Goal: Information Seeking & Learning: Learn about a topic

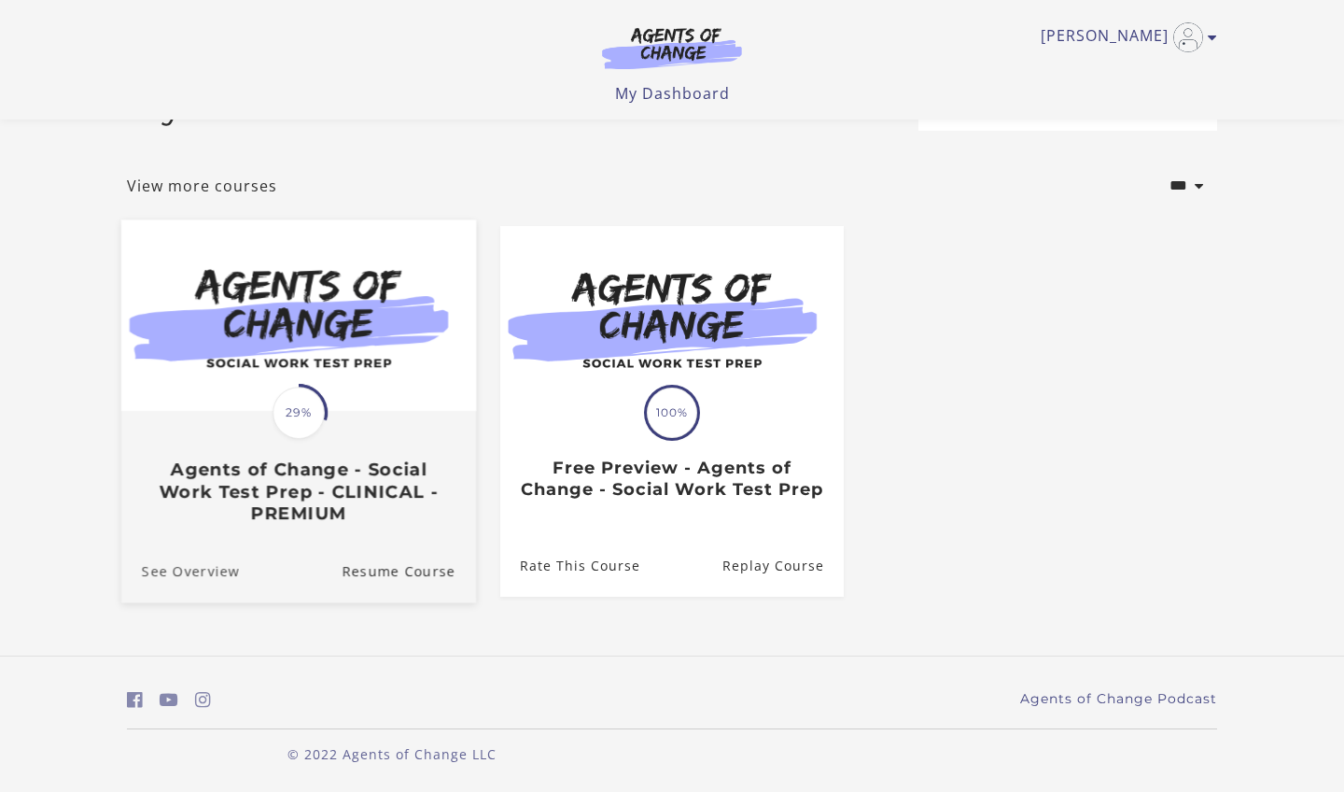
click at [219, 539] on link "See Overview" at bounding box center [180, 570] width 119 height 63
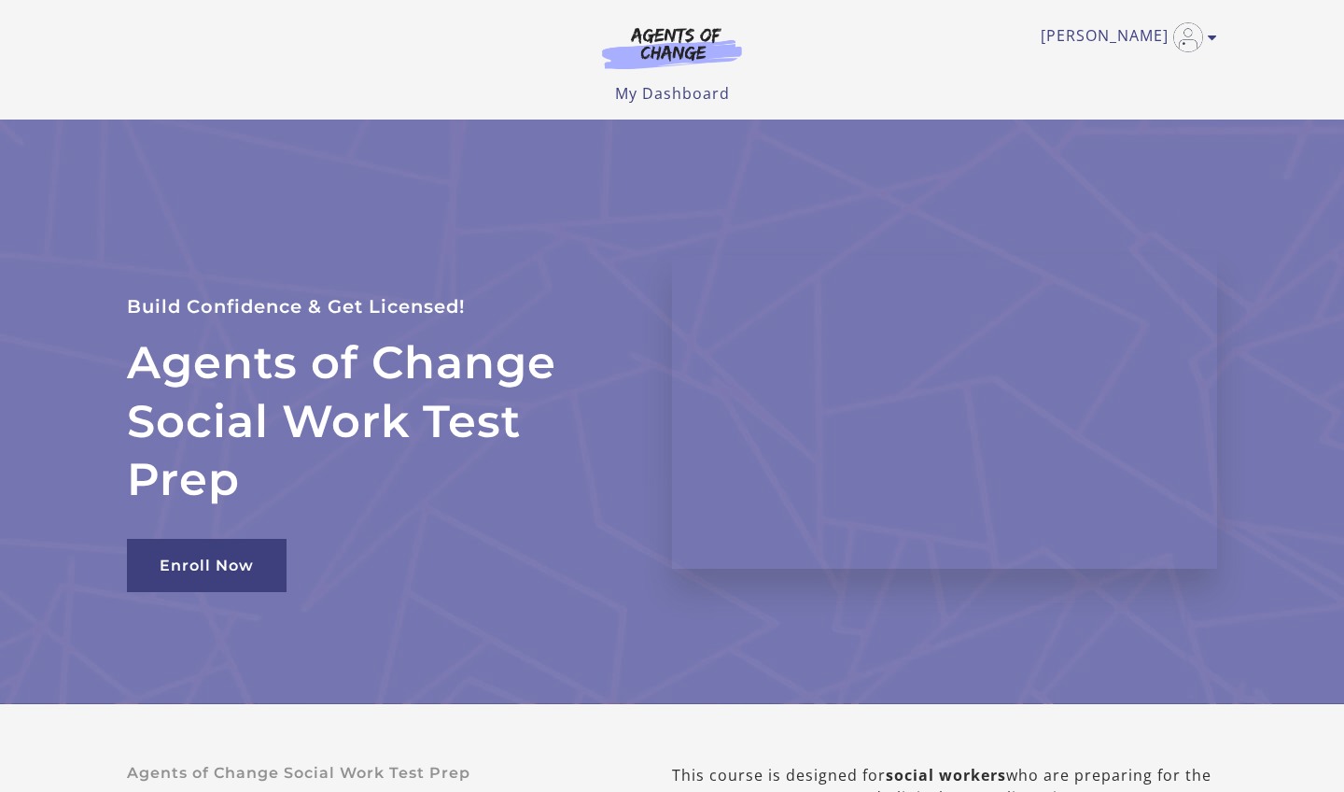
click at [662, 105] on div "Kenndra E My Account Support Sign Out Toggle menu Menu My Dashboard My Account …" at bounding box center [672, 59] width 1120 height 119
click at [662, 95] on link "My Dashboard" at bounding box center [672, 93] width 115 height 21
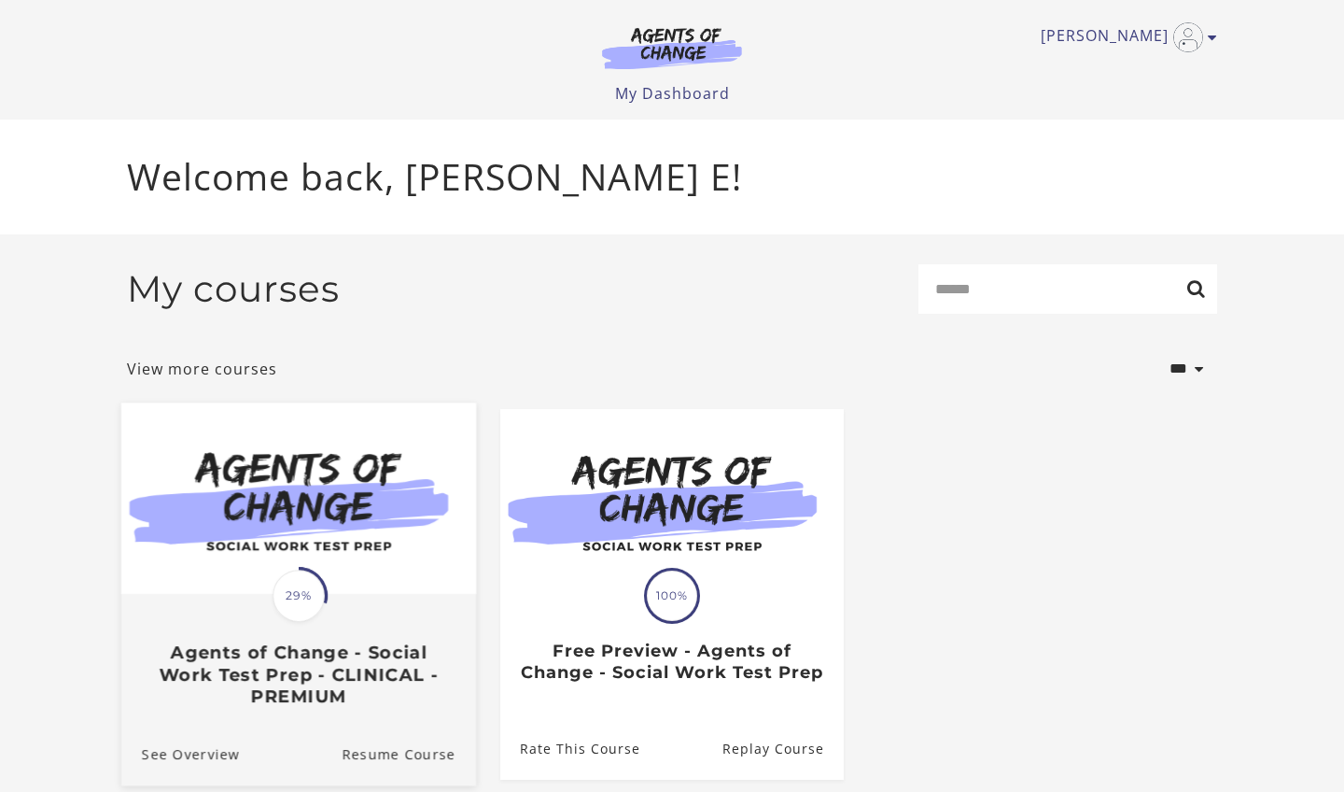
click at [340, 640] on div "Translation missing: en.liquid.partials.dashboard_course_card.progress_descript…" at bounding box center [298, 650] width 355 height 111
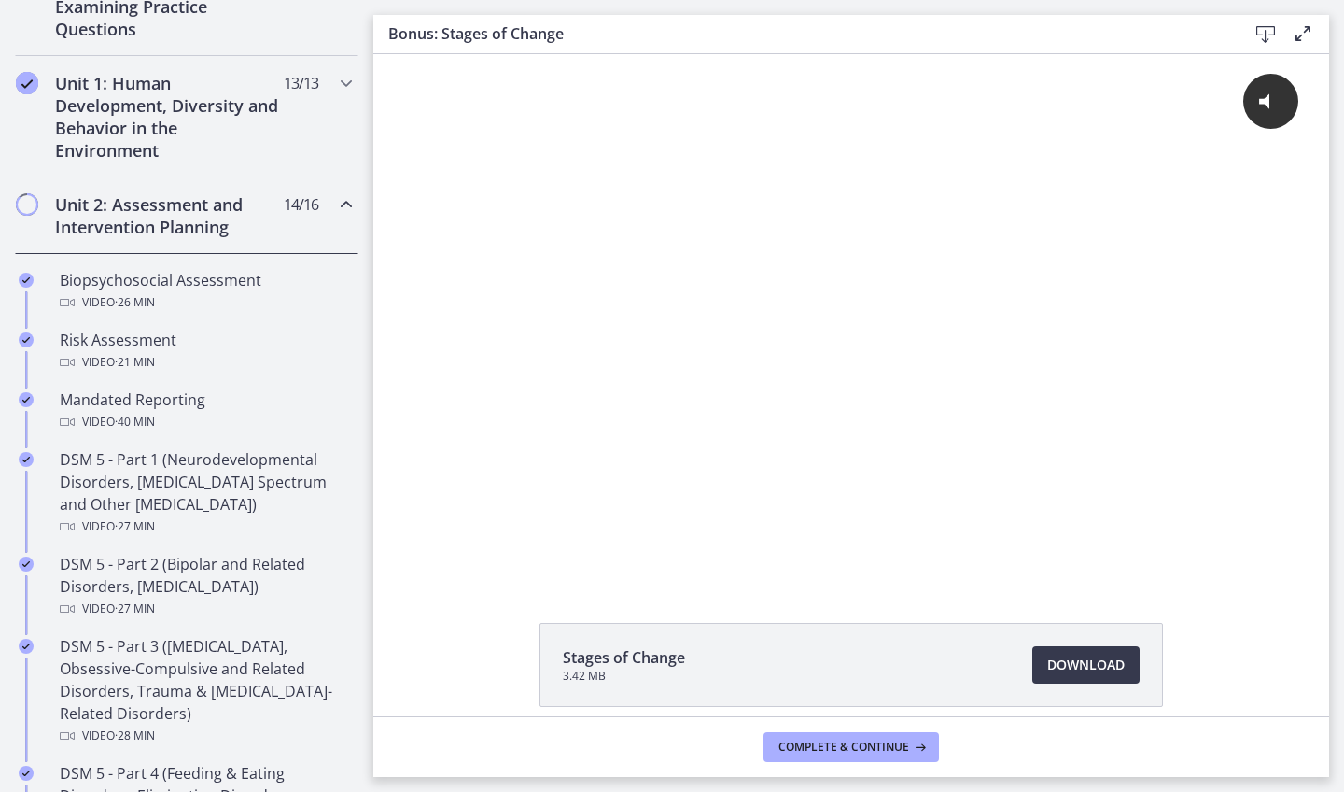
scroll to position [427, 0]
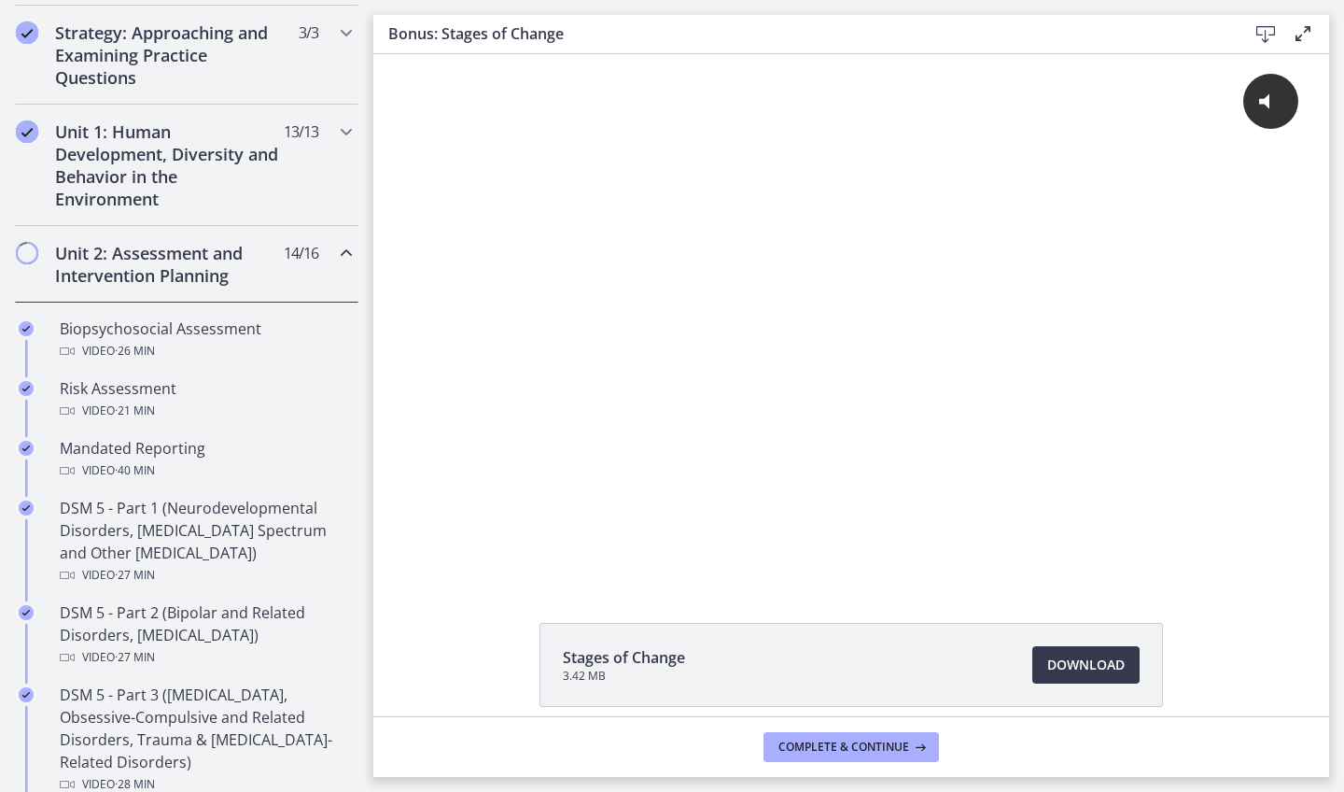
click at [184, 243] on h2 "Unit 2: Assessment and Intervention Planning" at bounding box center [169, 264] width 228 height 45
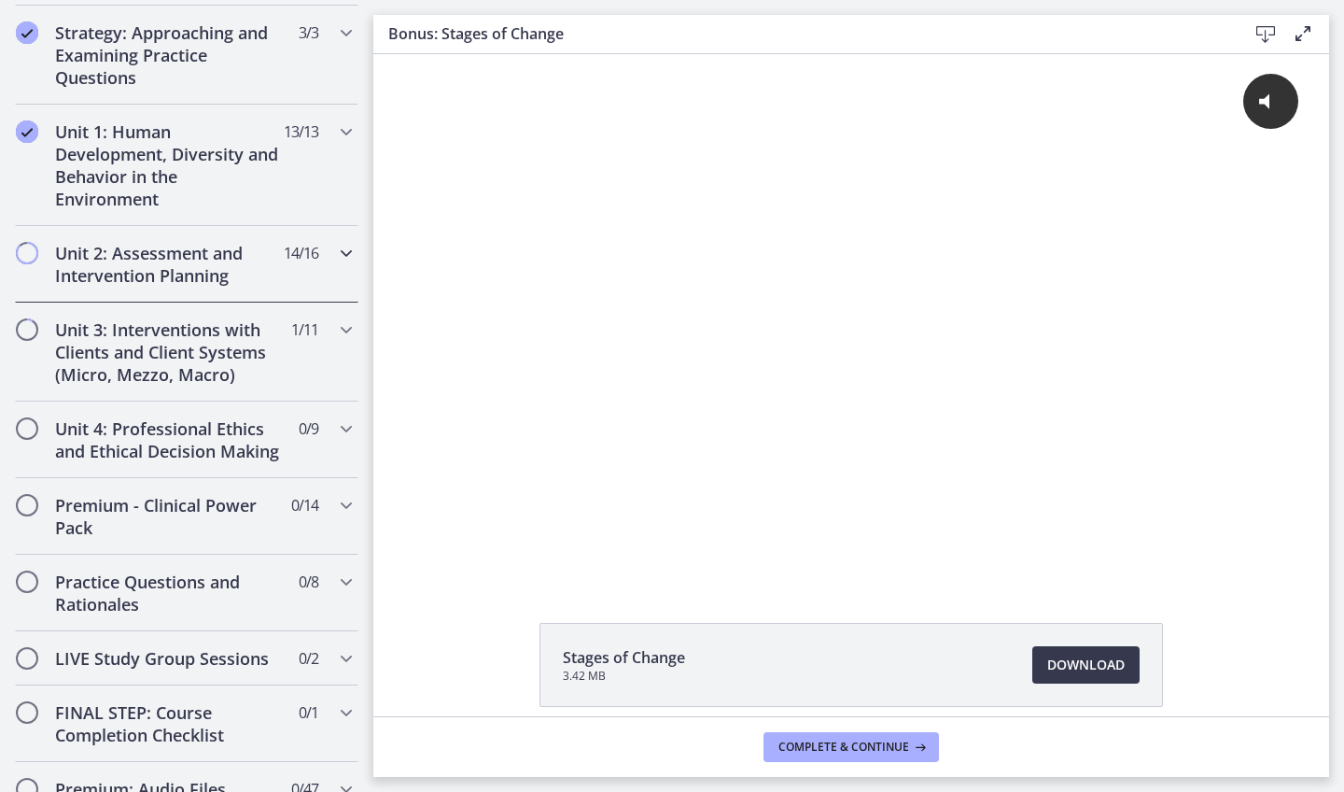
scroll to position [443, 0]
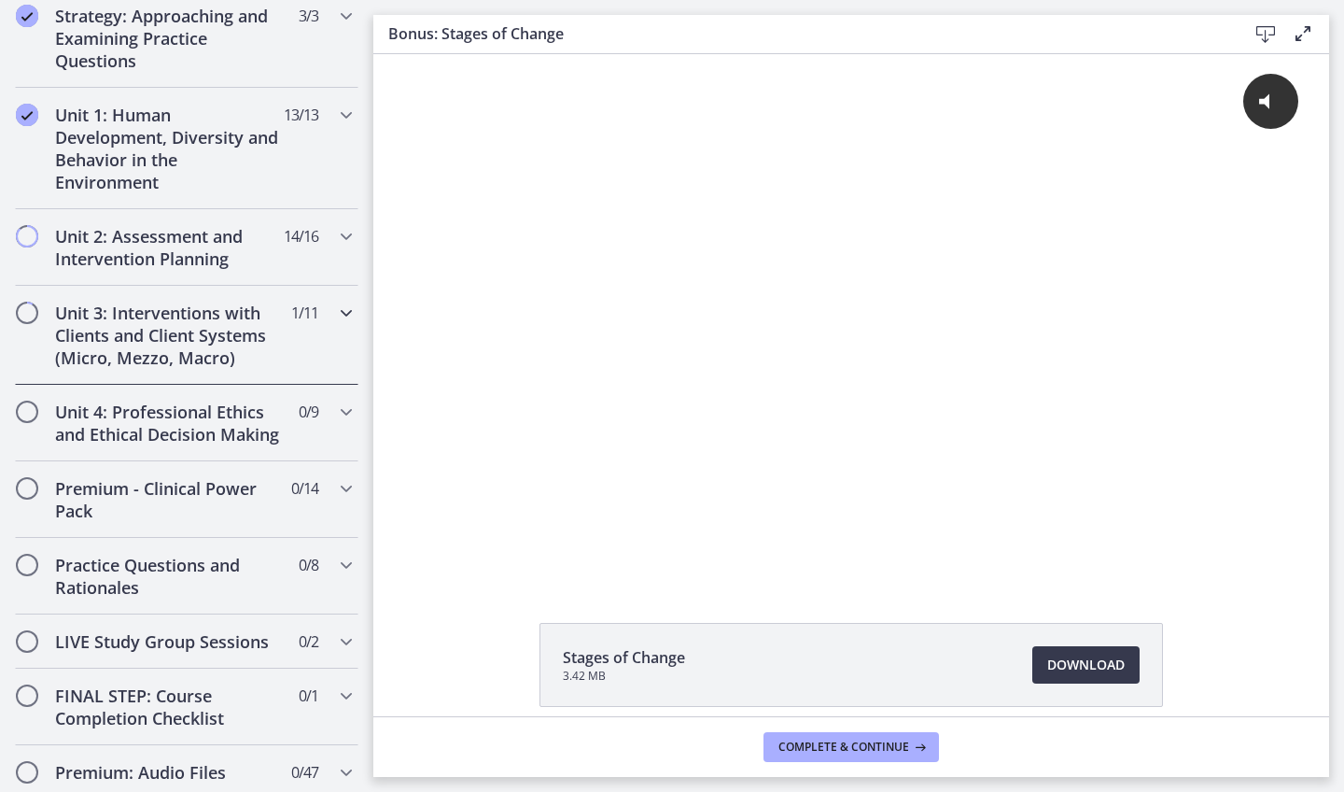
click at [170, 302] on h2 "Unit 3: Interventions with Clients and Client Systems (Micro, Mezzo, Macro)" at bounding box center [169, 334] width 228 height 67
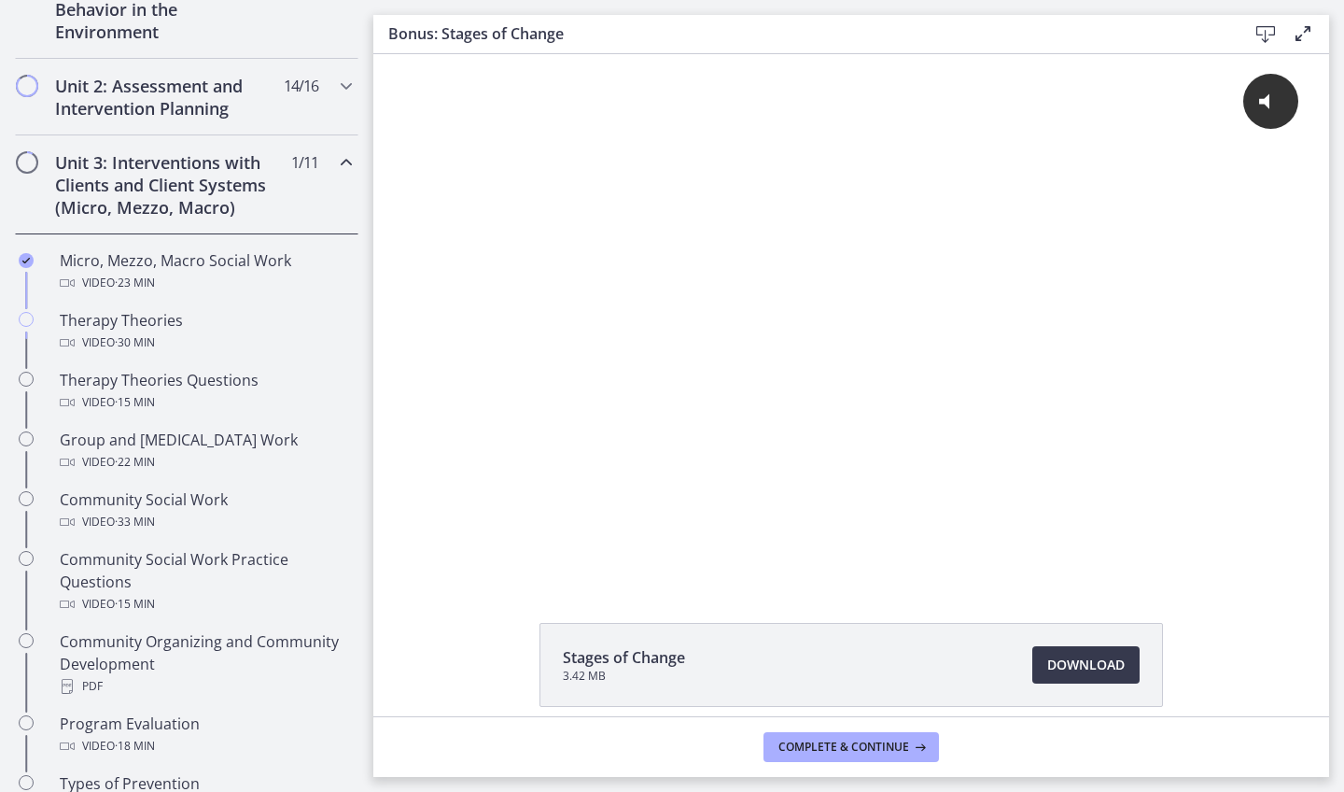
scroll to position [595, 0]
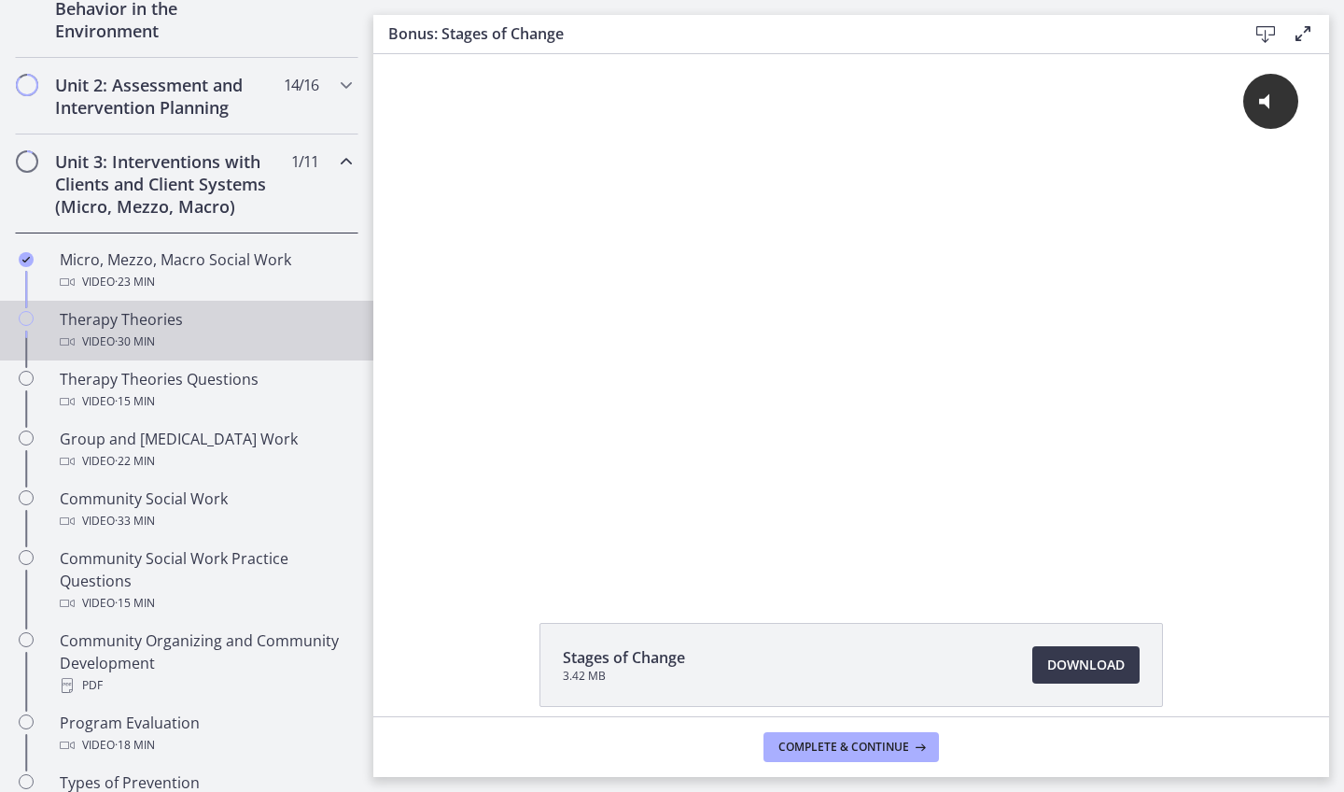
click at [155, 330] on span "· 30 min" at bounding box center [135, 341] width 40 height 22
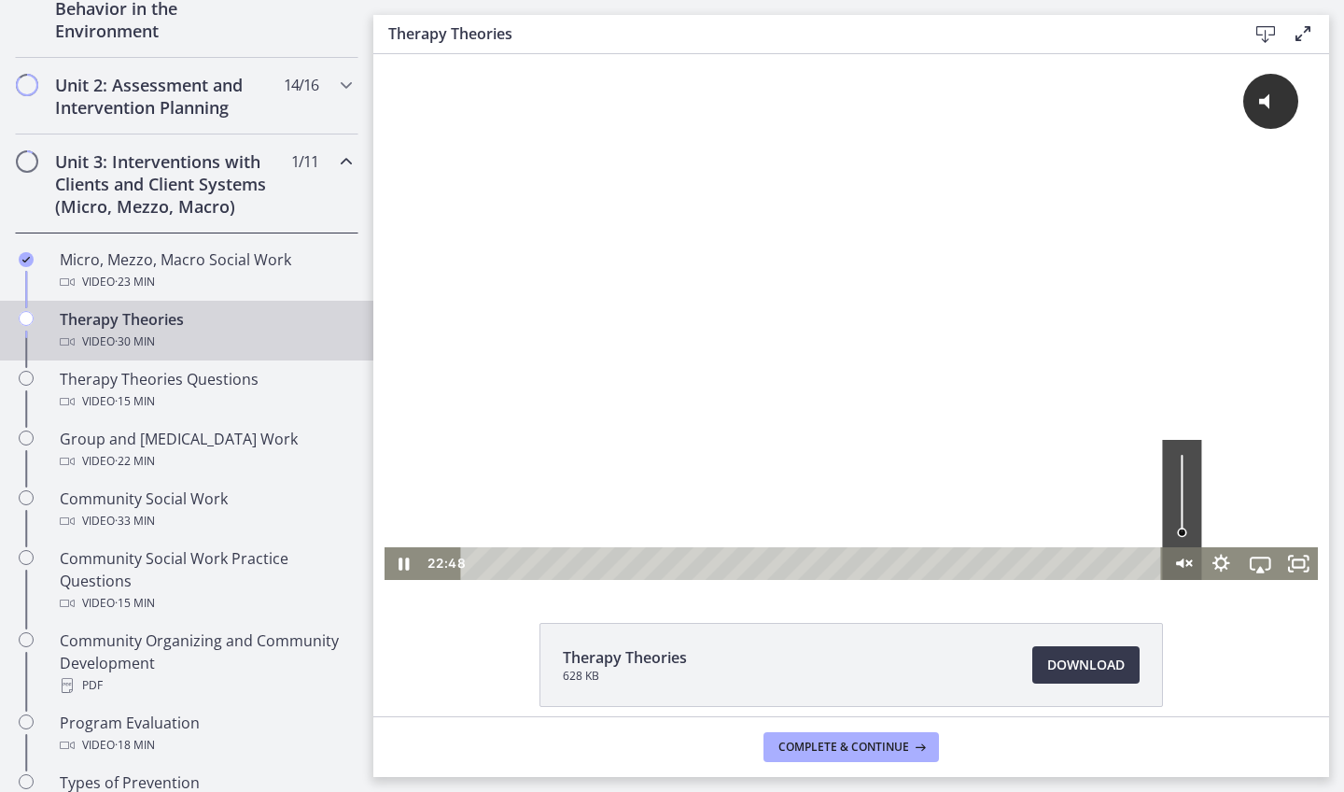
click at [1184, 564] on icon "Unmute" at bounding box center [1179, 562] width 7 height 9
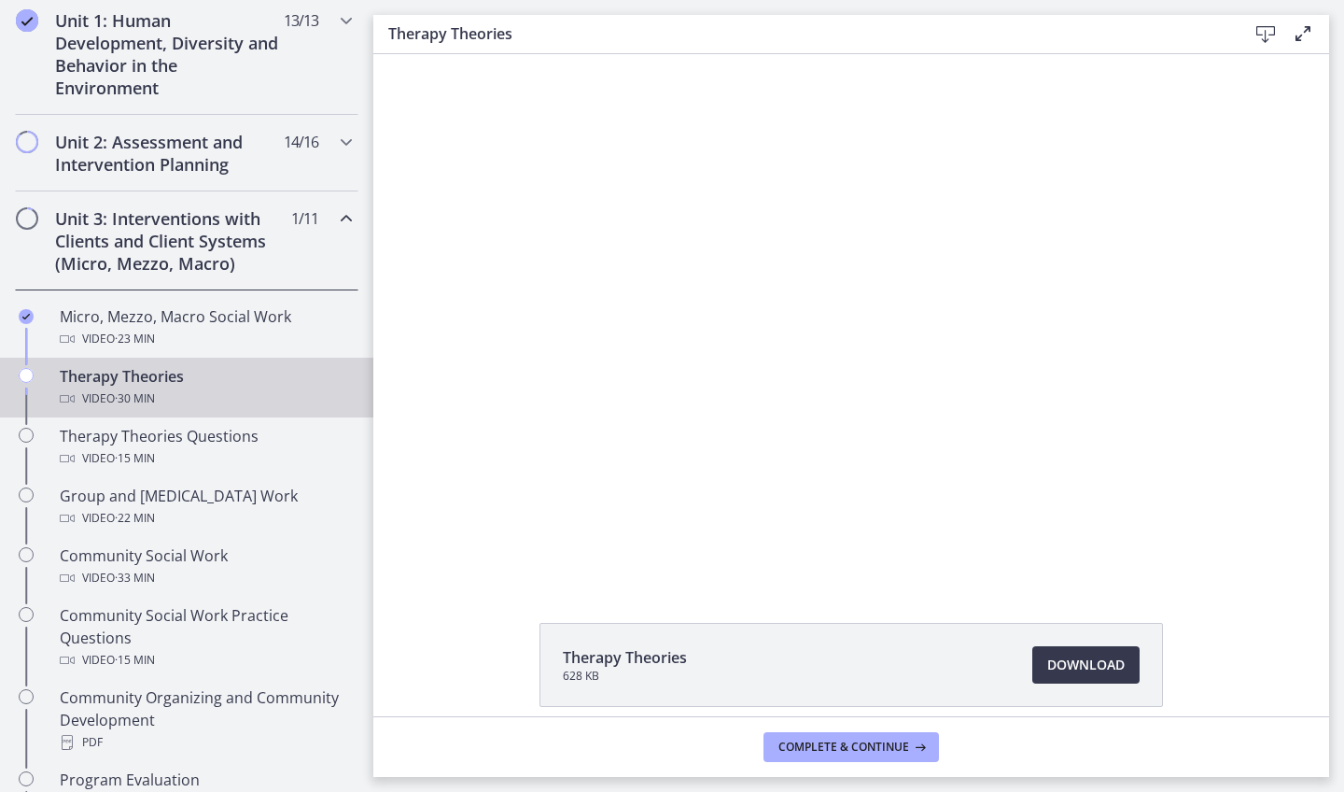
scroll to position [539, 0]
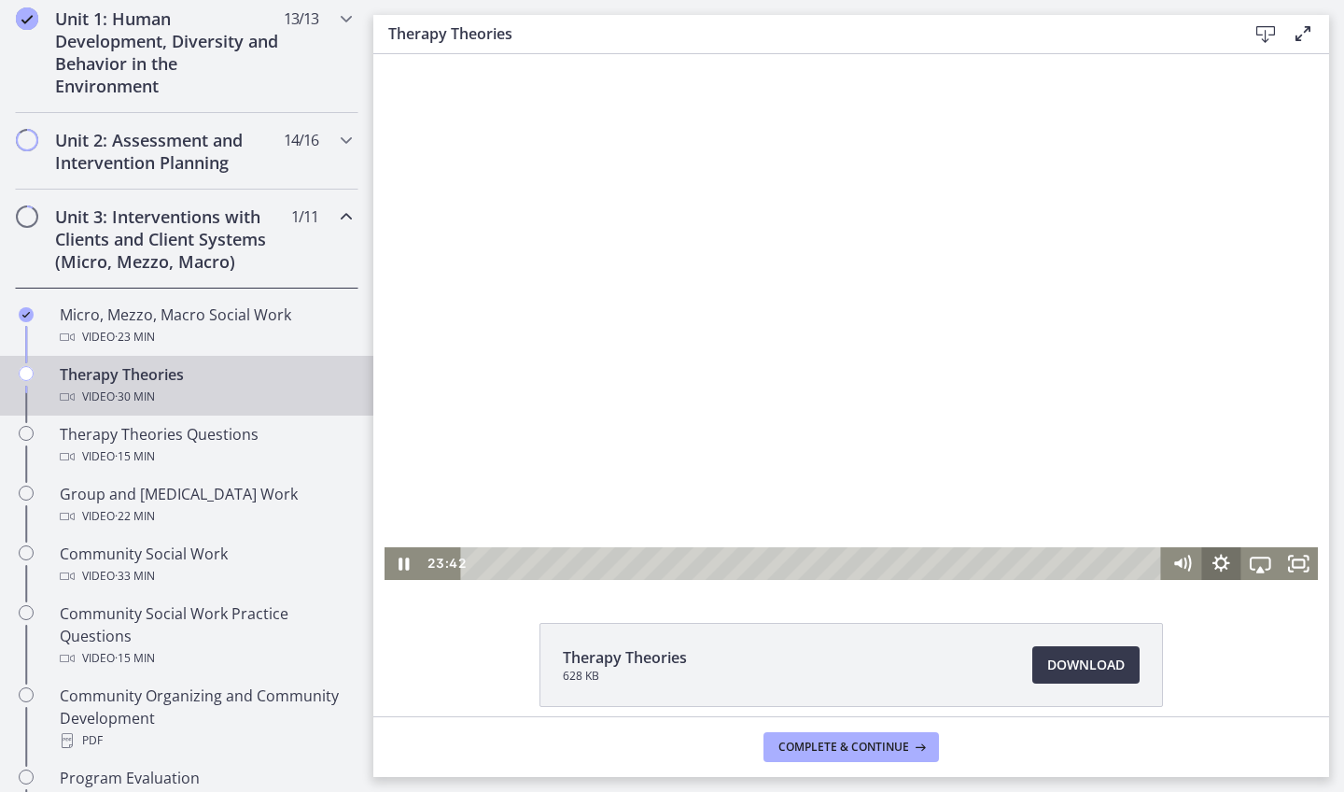
click at [1212, 566] on icon "Show settings menu" at bounding box center [1220, 563] width 39 height 33
click at [1231, 503] on span "Speed" at bounding box center [1236, 497] width 49 height 33
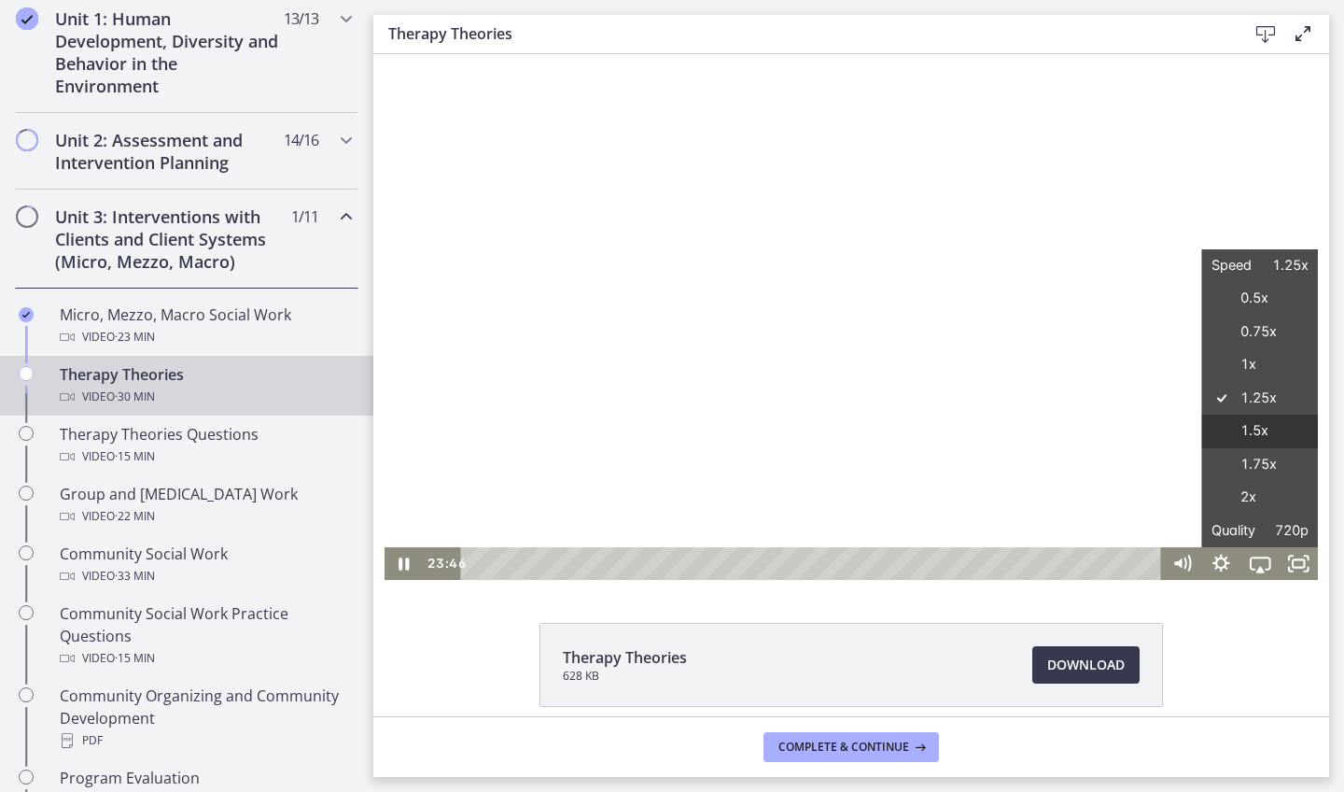
click at [1216, 438] on label "1.5x" at bounding box center [1259, 431] width 117 height 34
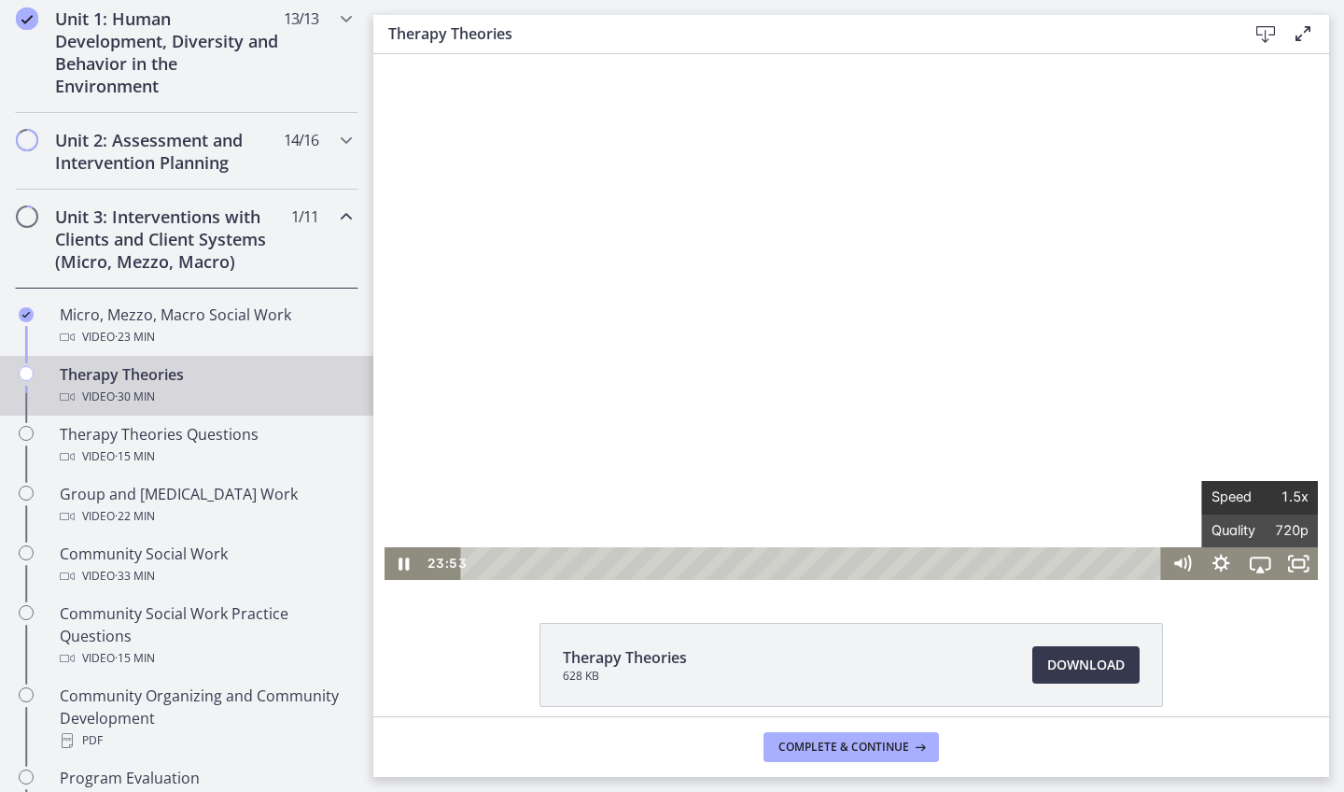
click at [1238, 487] on span "Speed" at bounding box center [1236, 497] width 49 height 33
click at [1231, 567] on icon "Show settings menu" at bounding box center [1220, 563] width 39 height 33
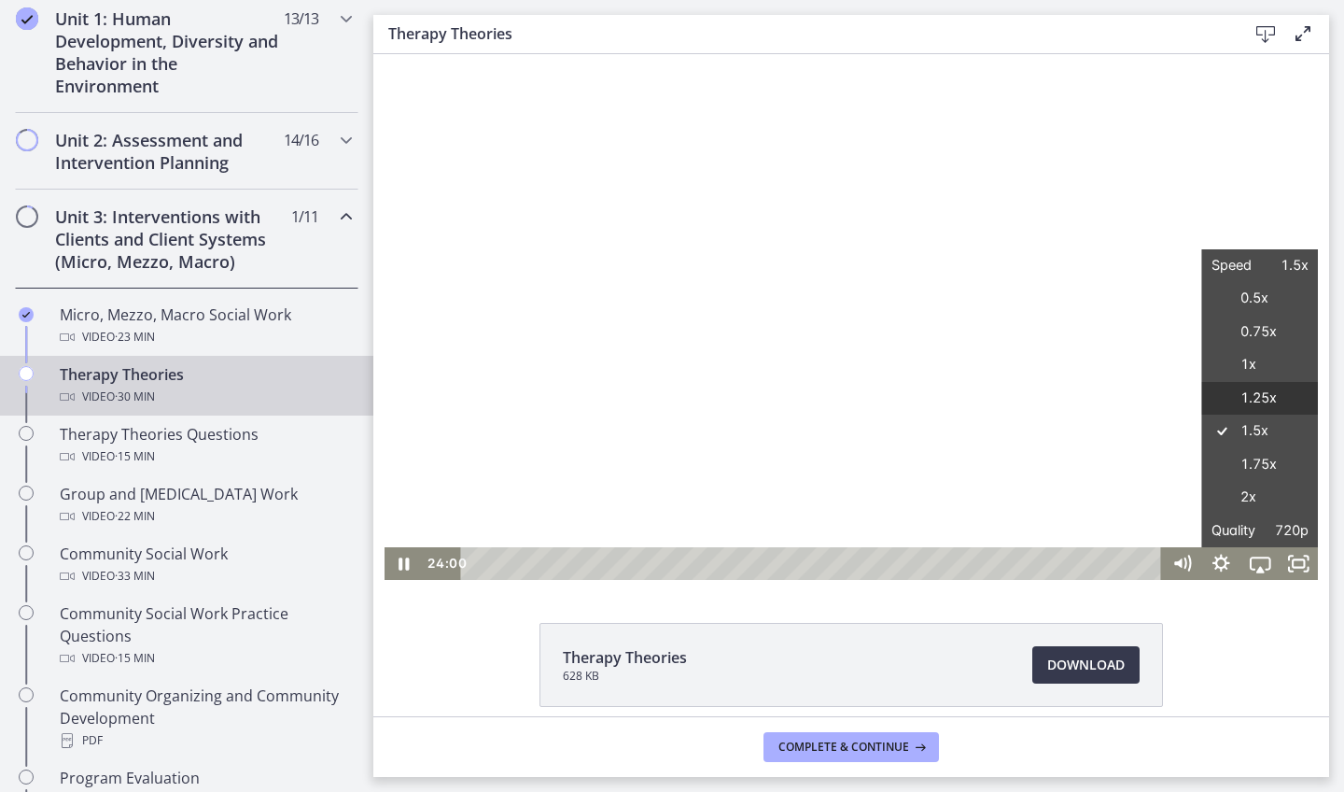
click at [1233, 407] on label "1.25x" at bounding box center [1259, 399] width 117 height 34
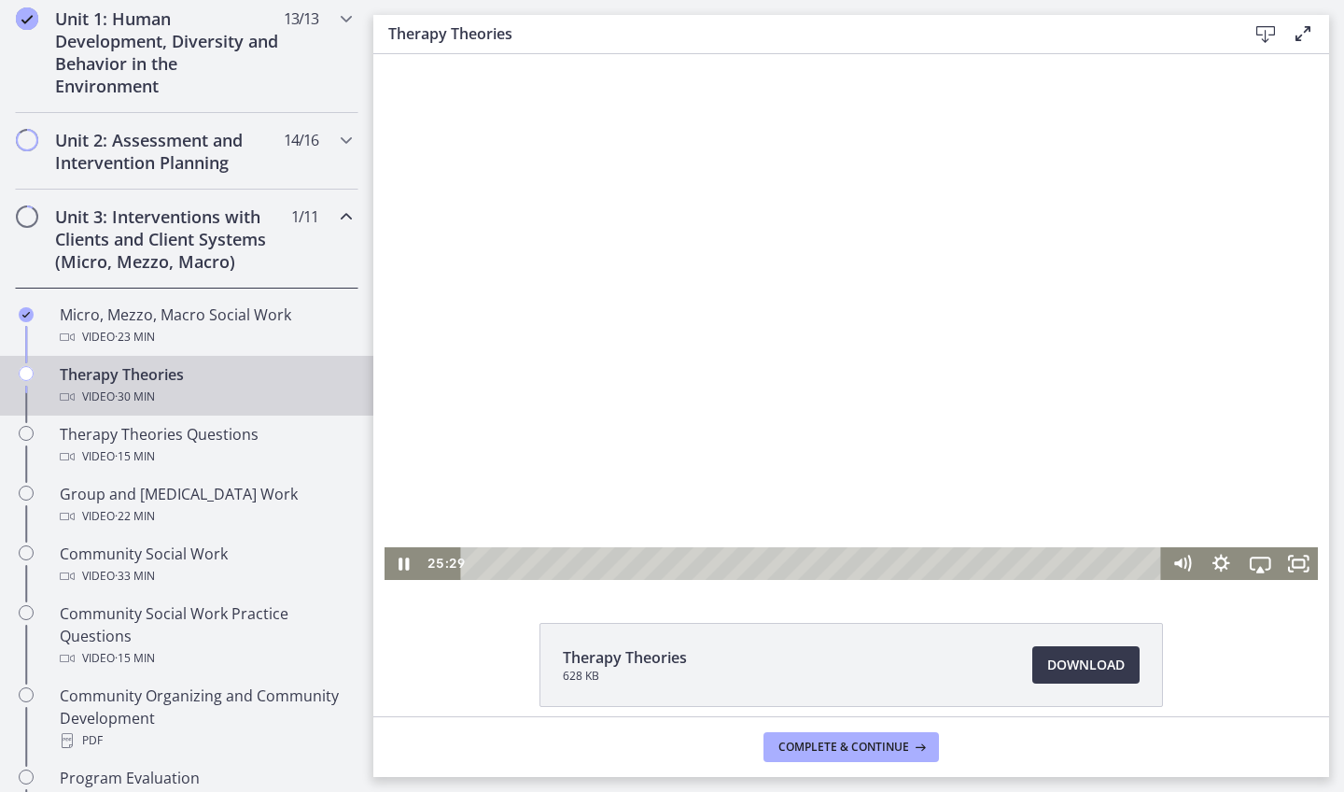
click at [877, 381] on div at bounding box center [852, 316] width 934 height 525
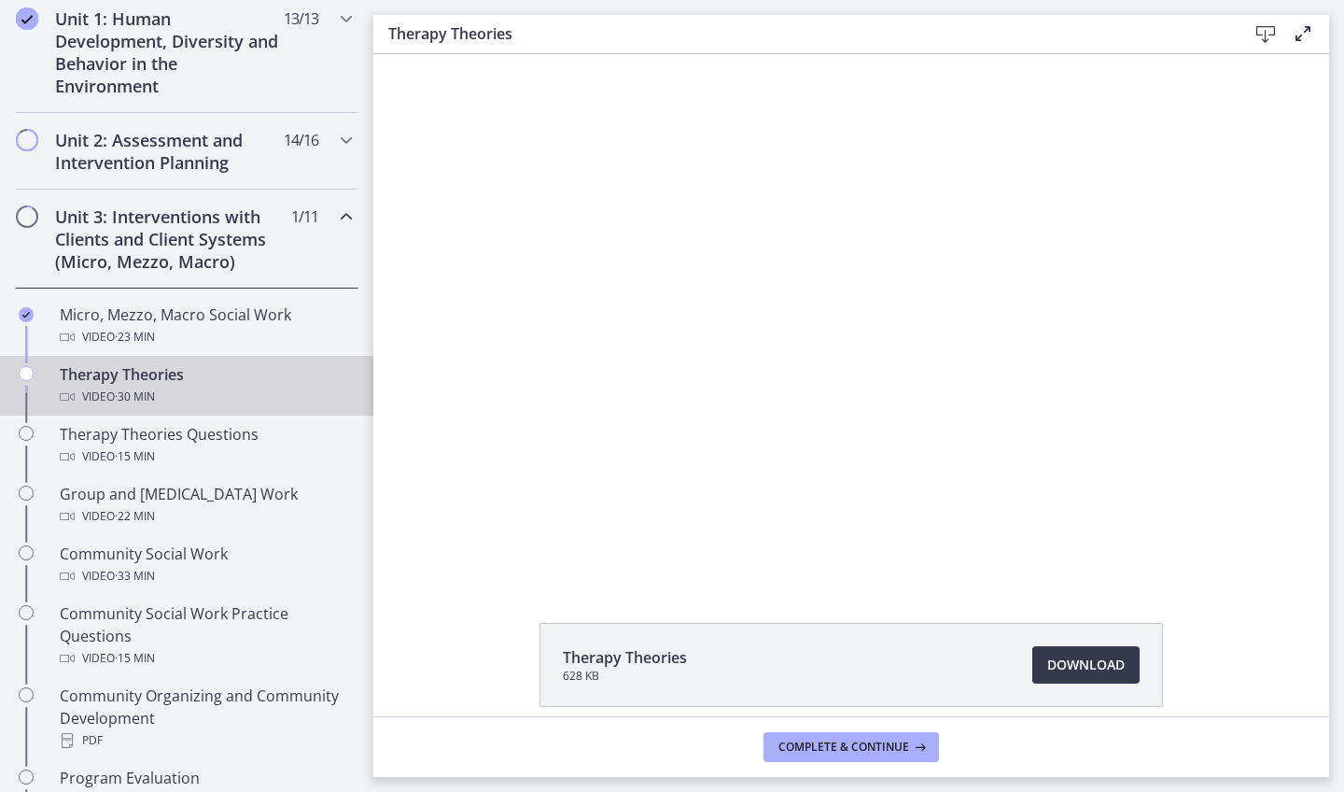
click at [877, 381] on div at bounding box center [852, 316] width 934 height 525
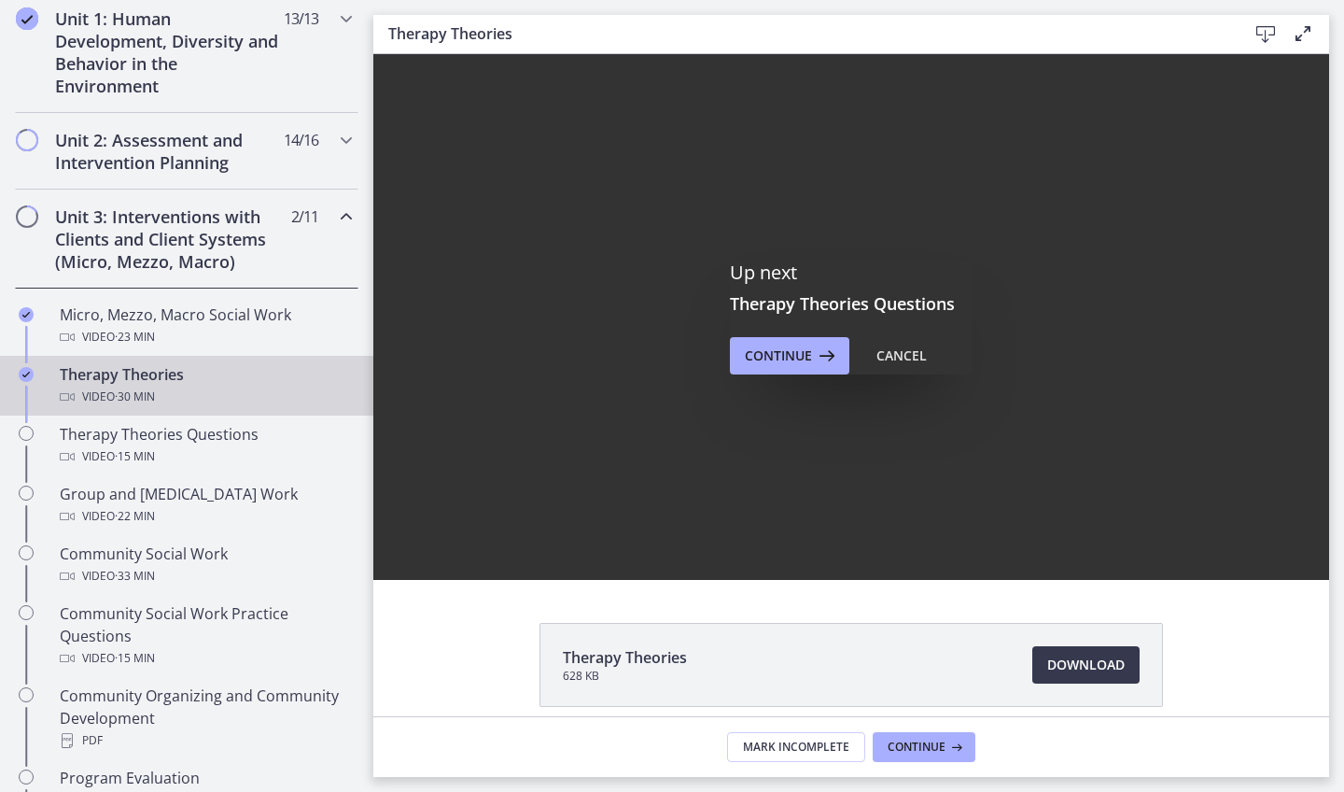
scroll to position [0, 0]
click at [751, 337] on button "Continue" at bounding box center [789, 355] width 119 height 37
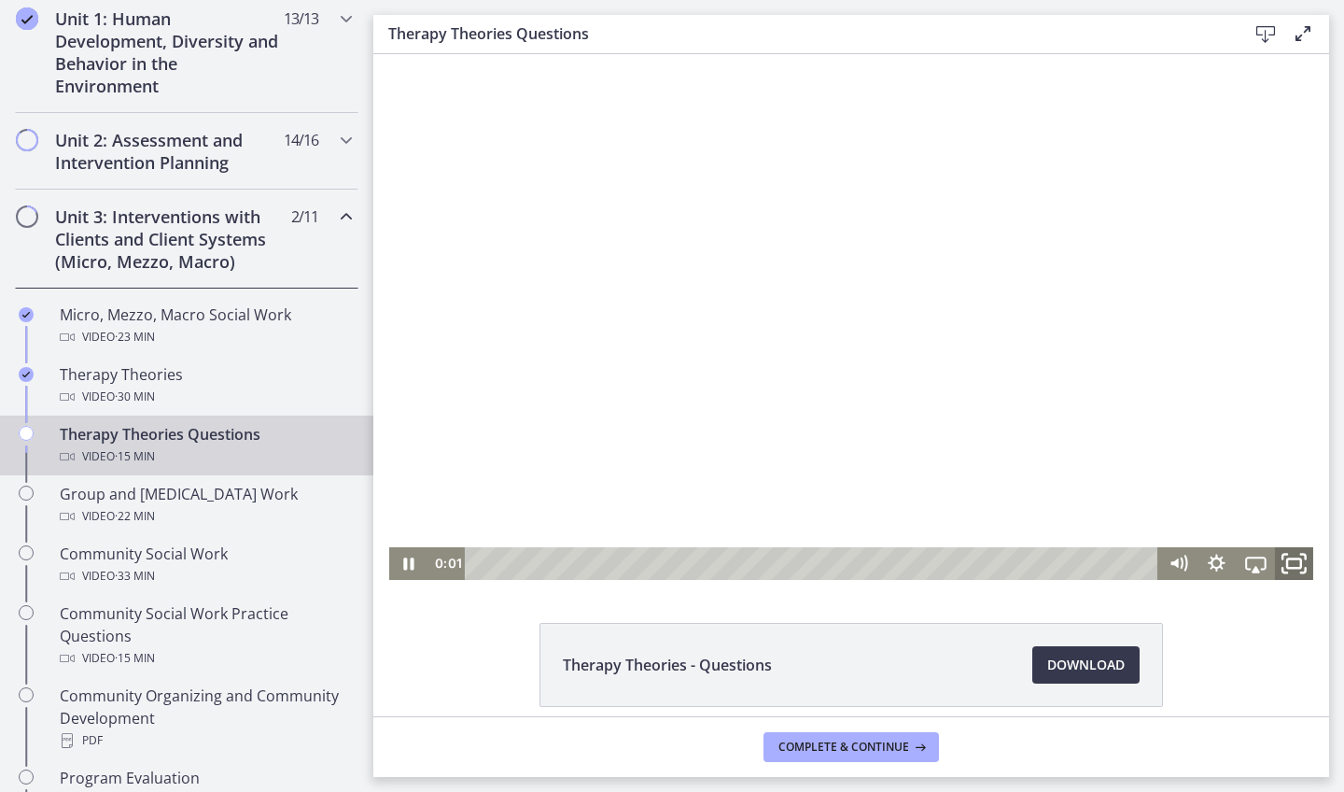
click at [1284, 570] on icon "Fullscreen" at bounding box center [1294, 562] width 46 height 39
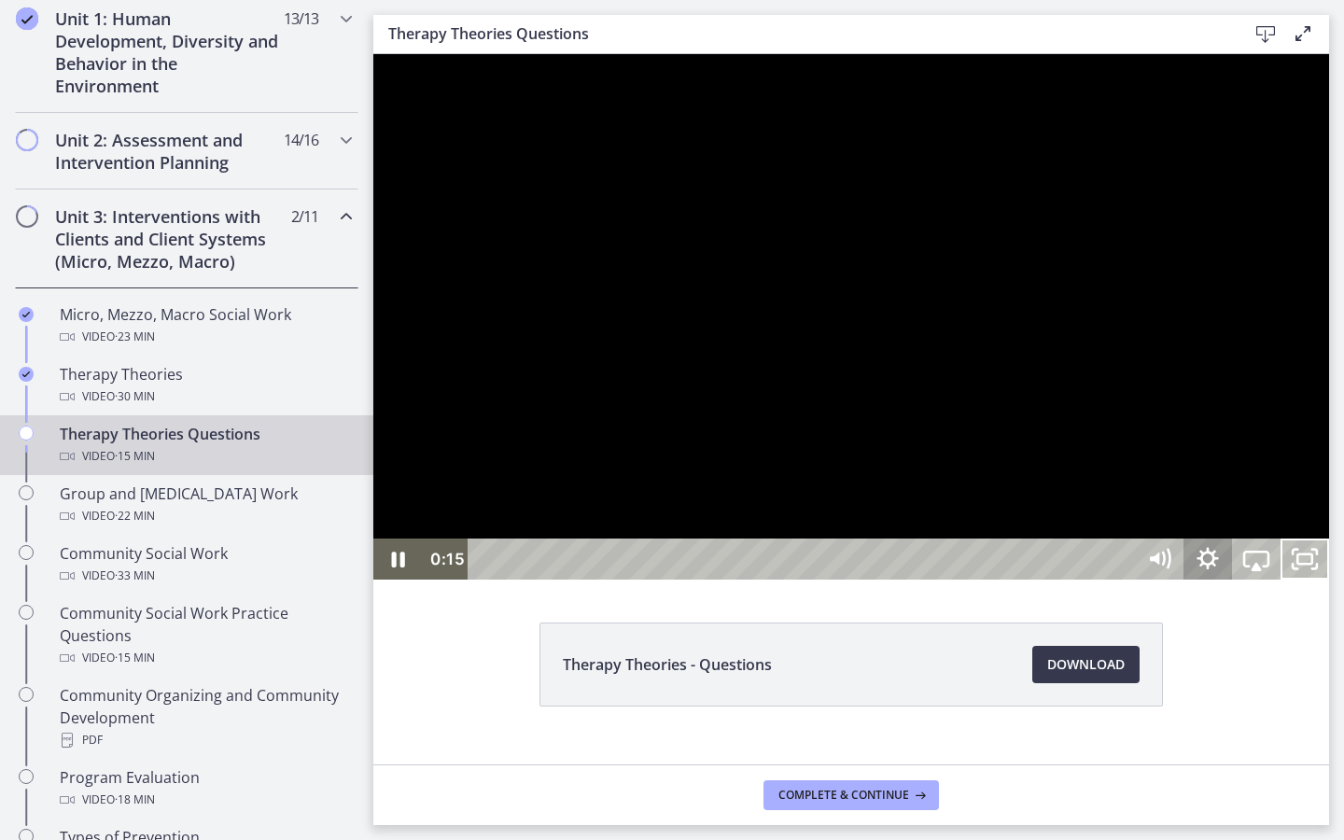
click at [1232, 580] on icon "Show settings menu" at bounding box center [1208, 559] width 49 height 41
click at [1232, 580] on button "Hide settings menu" at bounding box center [1208, 559] width 49 height 41
click at [1326, 485] on div at bounding box center [851, 316] width 956 height 525
click at [373, 54] on button "Play Video: cbe5kl9t4o1cl02sigig.mp4" at bounding box center [373, 54] width 1 height 1
click at [908, 515] on div at bounding box center [851, 316] width 956 height 525
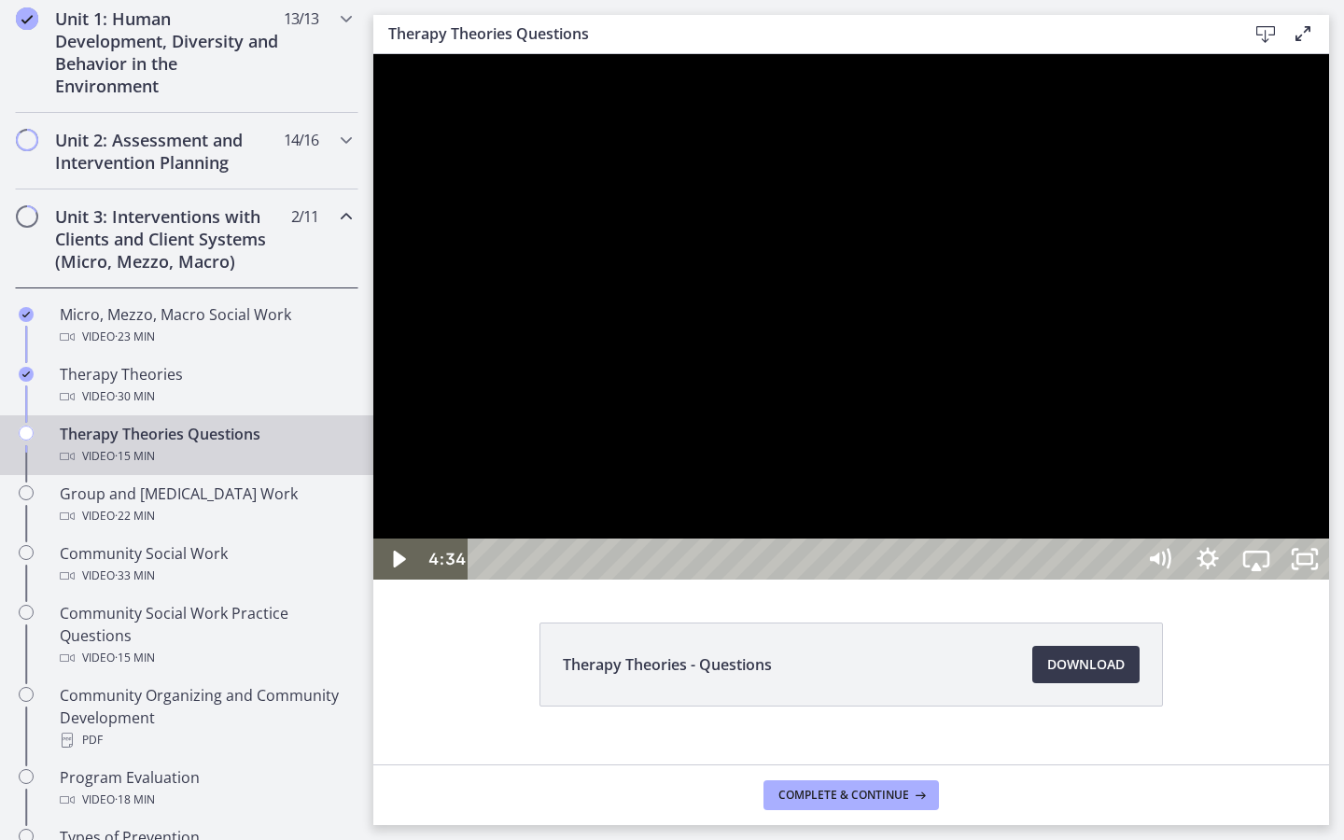
click at [909, 509] on div at bounding box center [851, 316] width 956 height 525
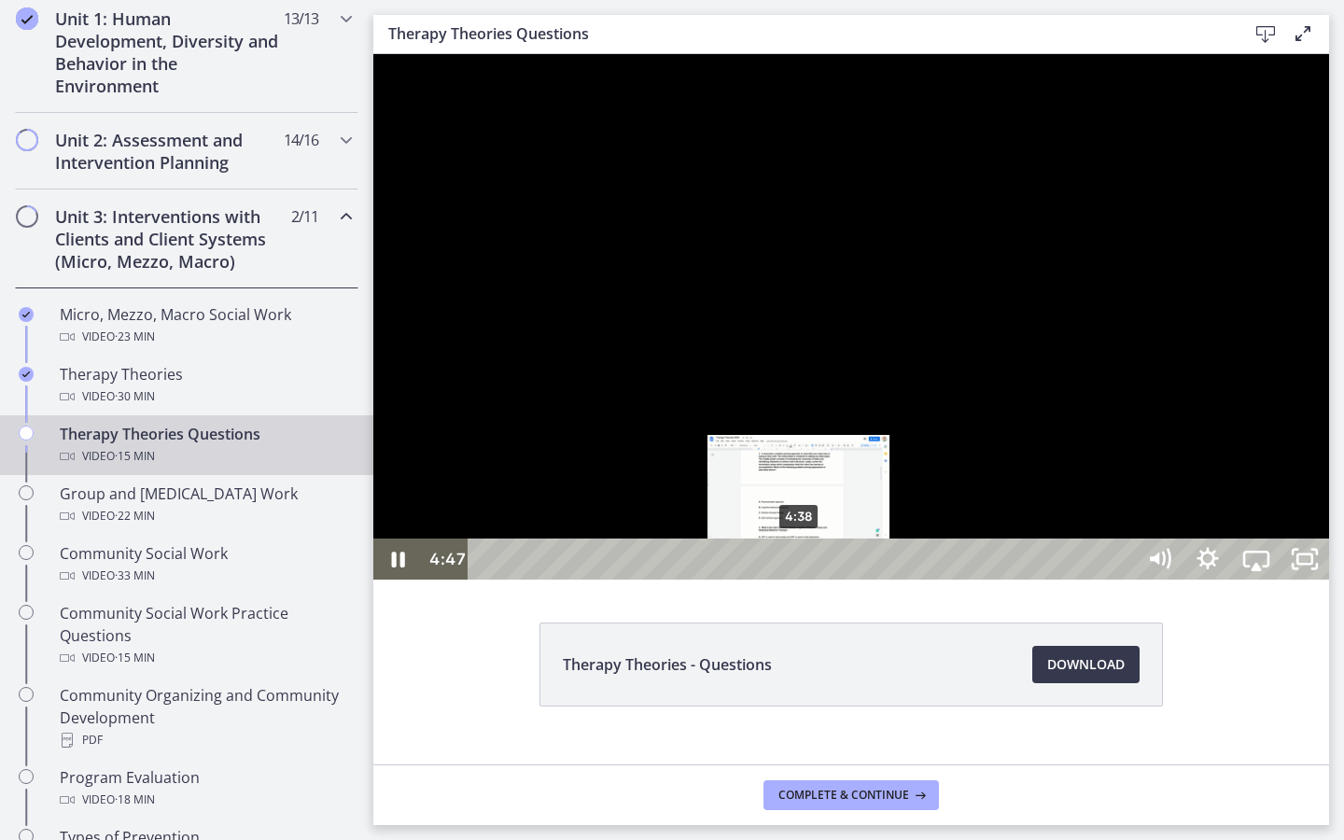
click at [800, 580] on div "4:38" at bounding box center [804, 559] width 637 height 41
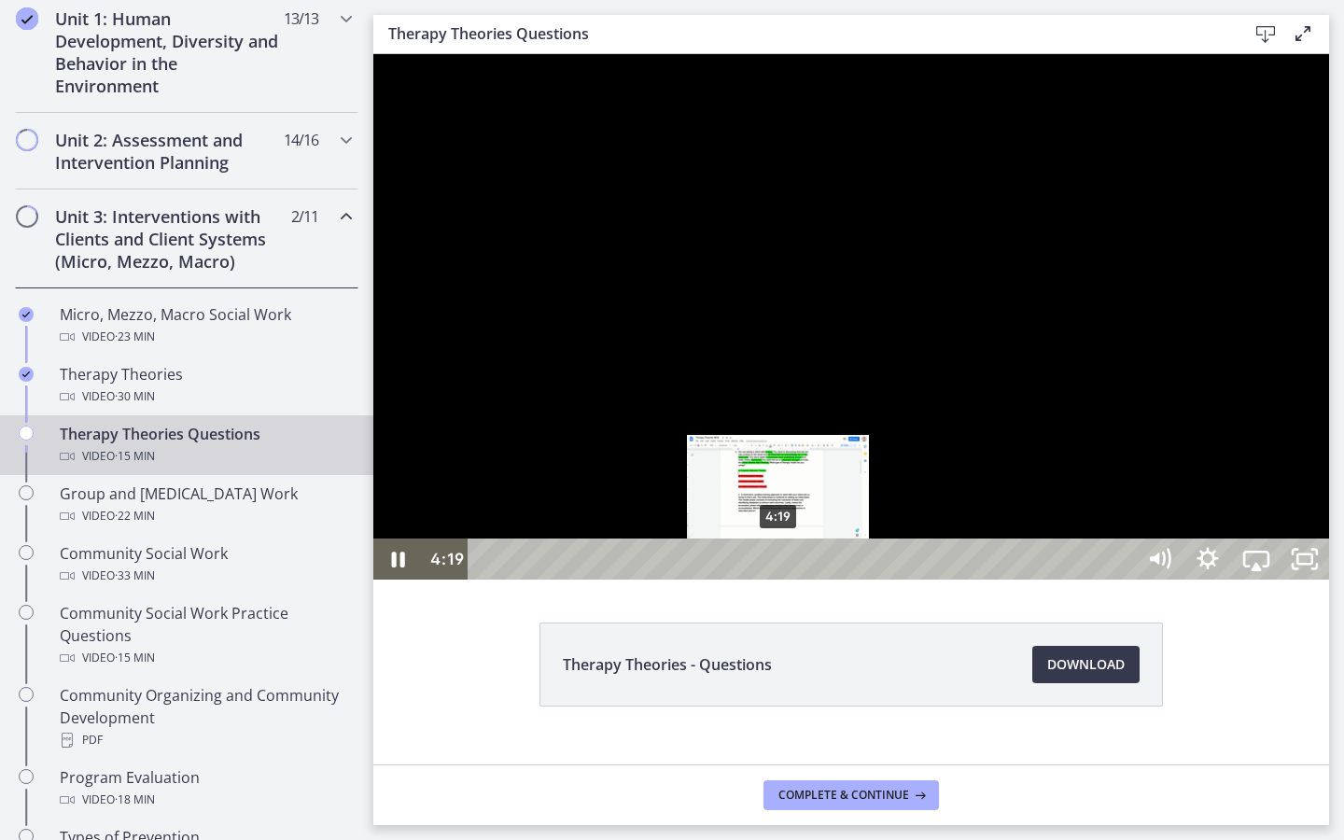
click at [779, 580] on div "4:19" at bounding box center [804, 559] width 637 height 41
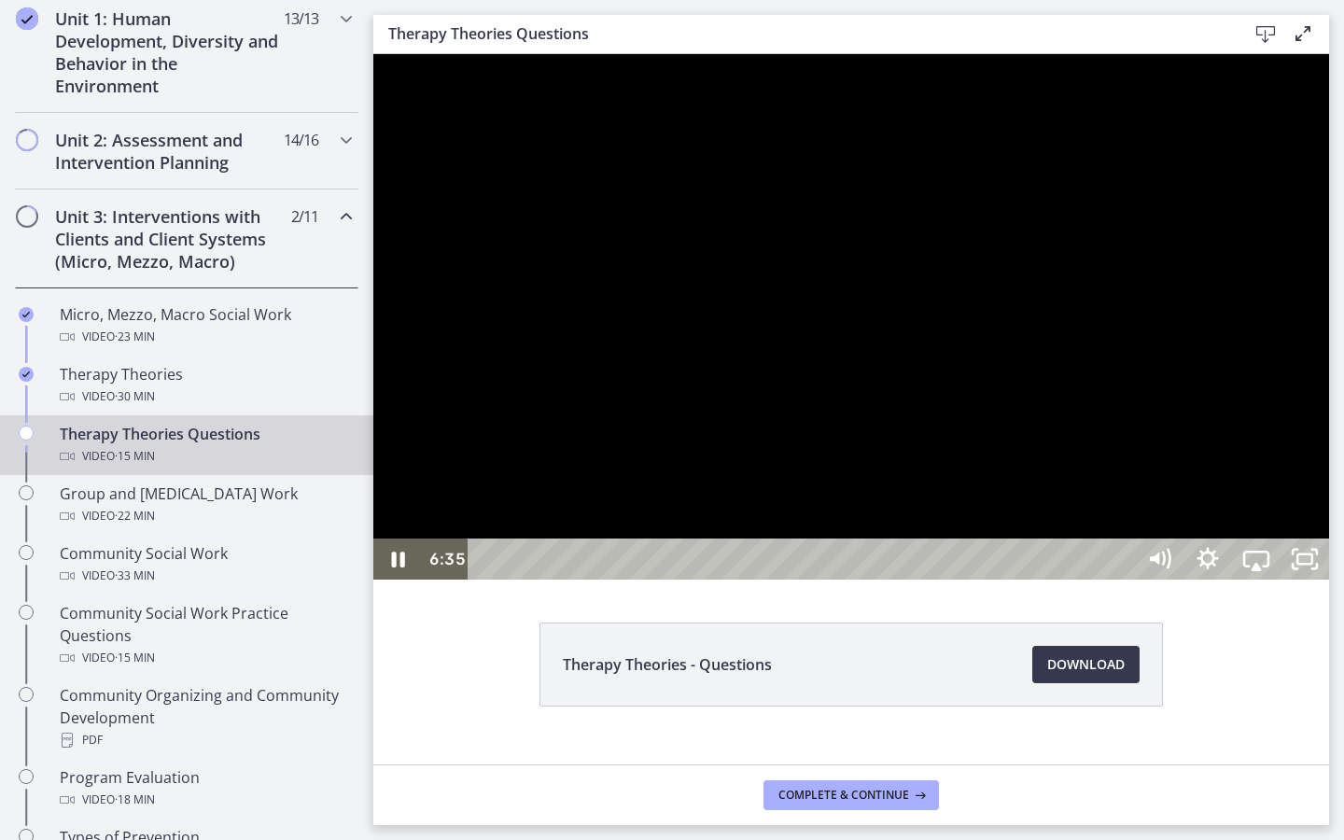
click at [1209, 580] on div at bounding box center [851, 316] width 956 height 525
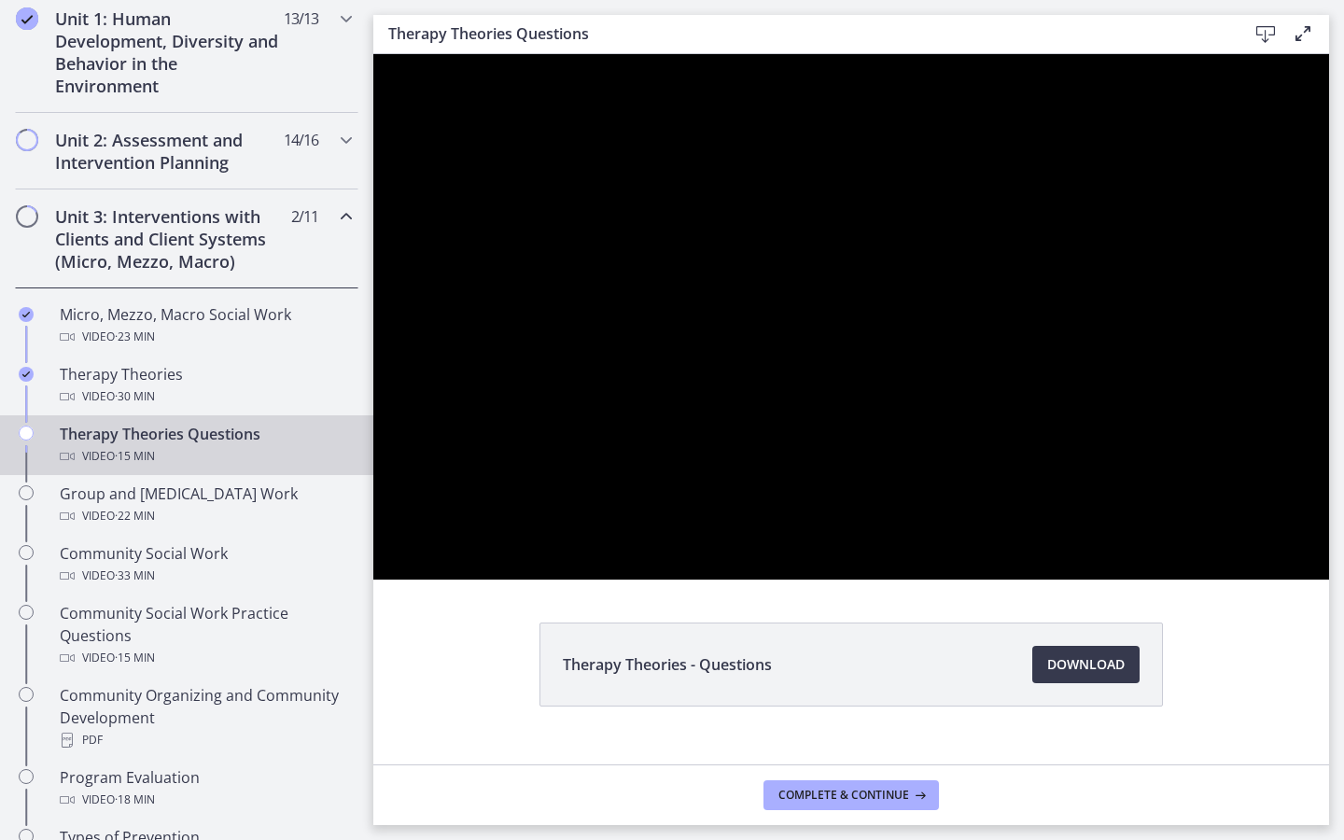
click at [373, 54] on button "Pause: cbe5kl9t4o1cl02sigig.mp4" at bounding box center [373, 54] width 1 height 1
click at [373, 54] on button "Play Video: cbe5kl9t4o1cl02sigig.mp4" at bounding box center [373, 54] width 1 height 1
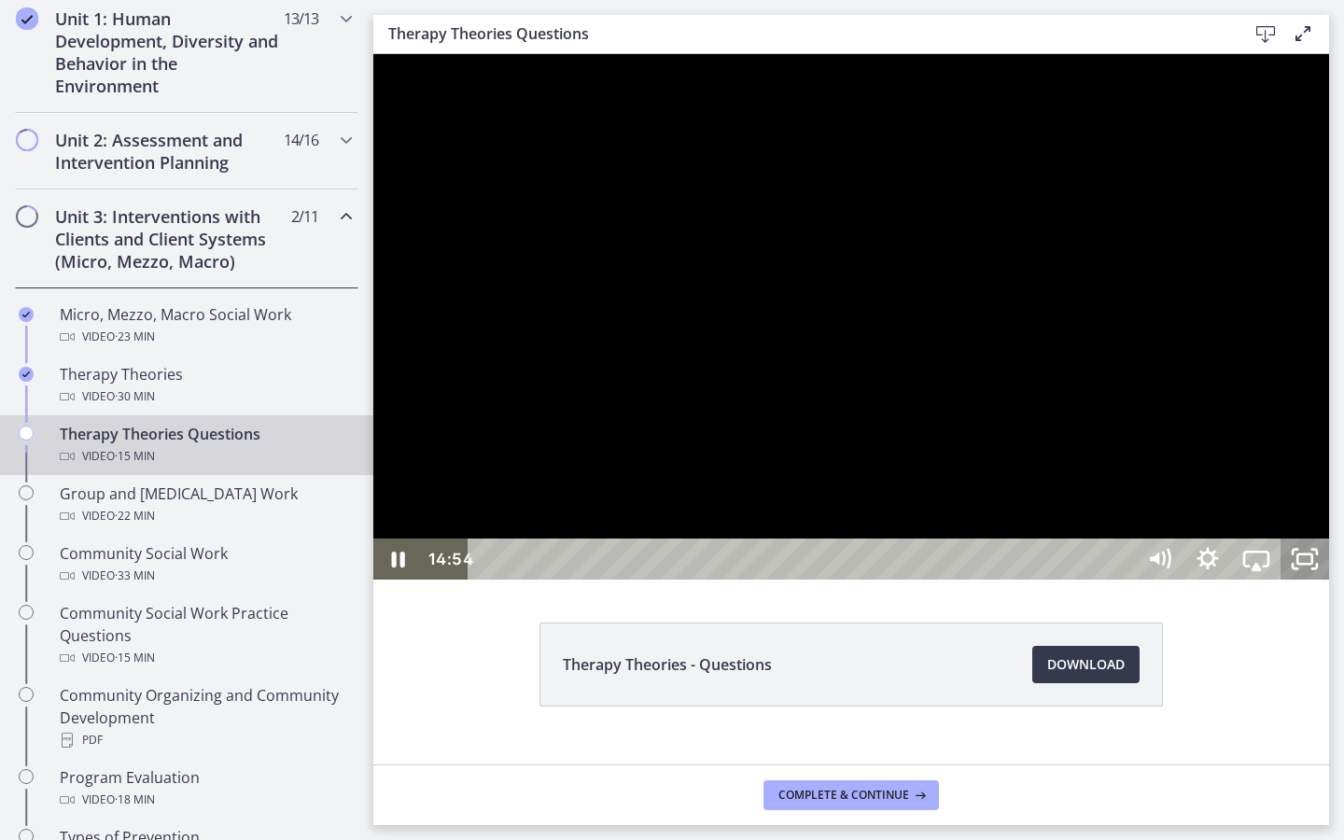
click at [1329, 580] on icon "Unfullscreen" at bounding box center [1305, 559] width 49 height 41
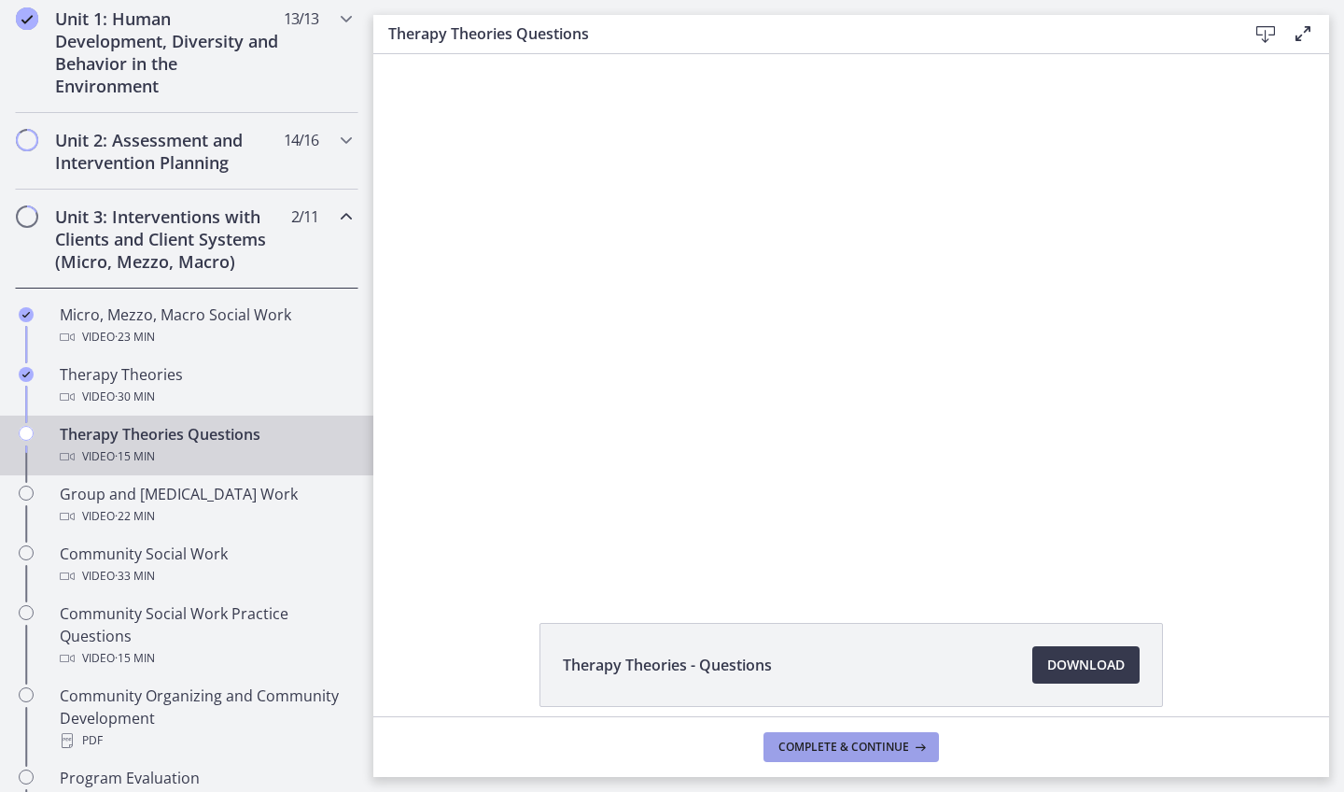
click at [870, 732] on button "Complete & continue" at bounding box center [851, 747] width 175 height 30
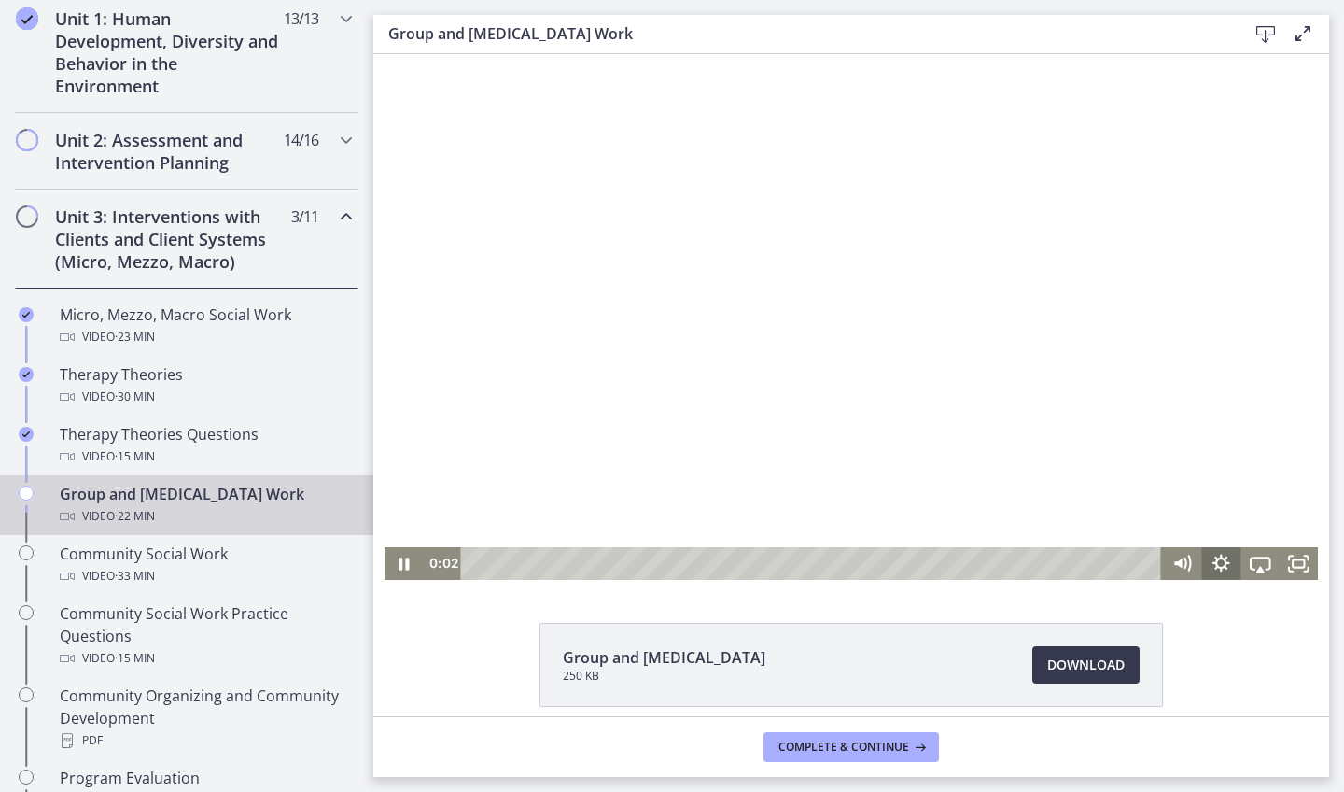
click at [1222, 558] on icon "Show settings menu" at bounding box center [1221, 563] width 18 height 18
click at [1273, 511] on span "1x" at bounding box center [1284, 497] width 49 height 33
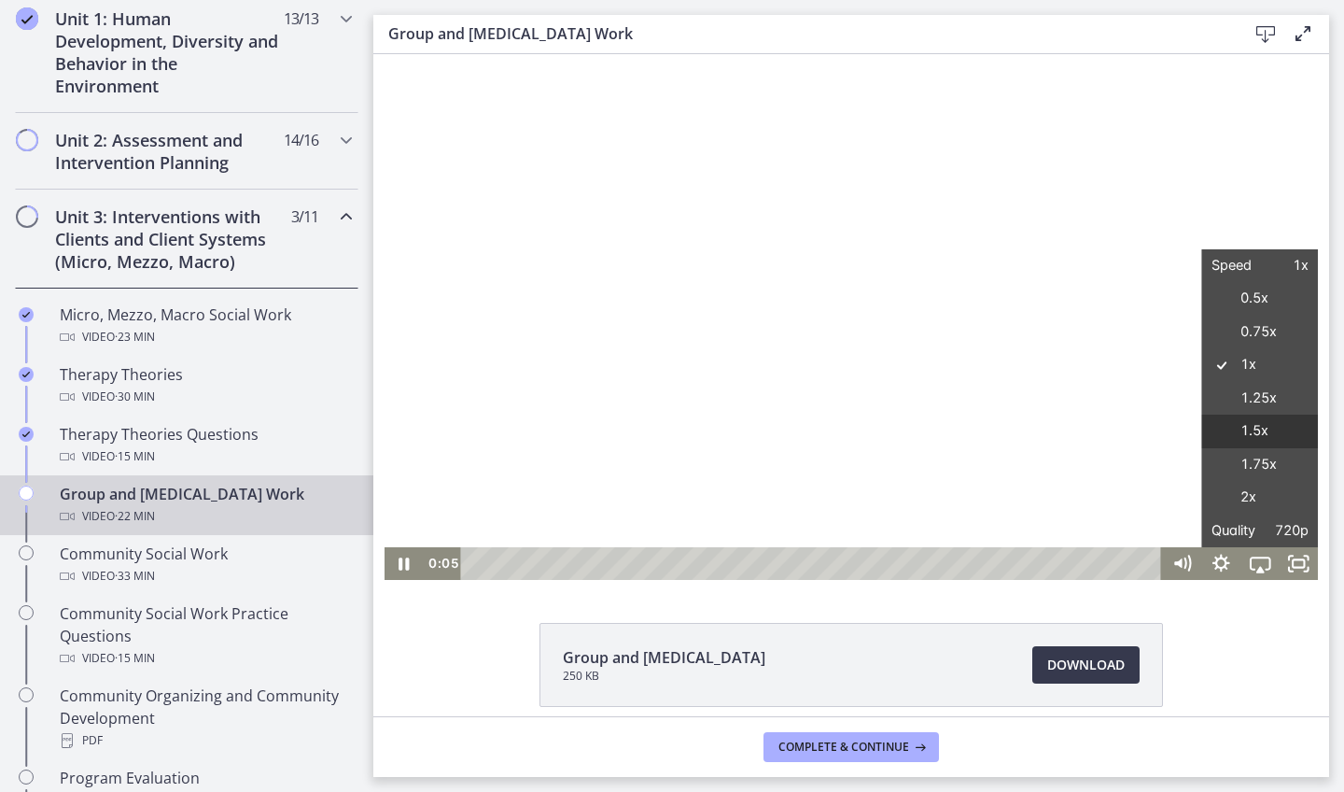
click at [1245, 427] on label "1.5x" at bounding box center [1259, 431] width 117 height 34
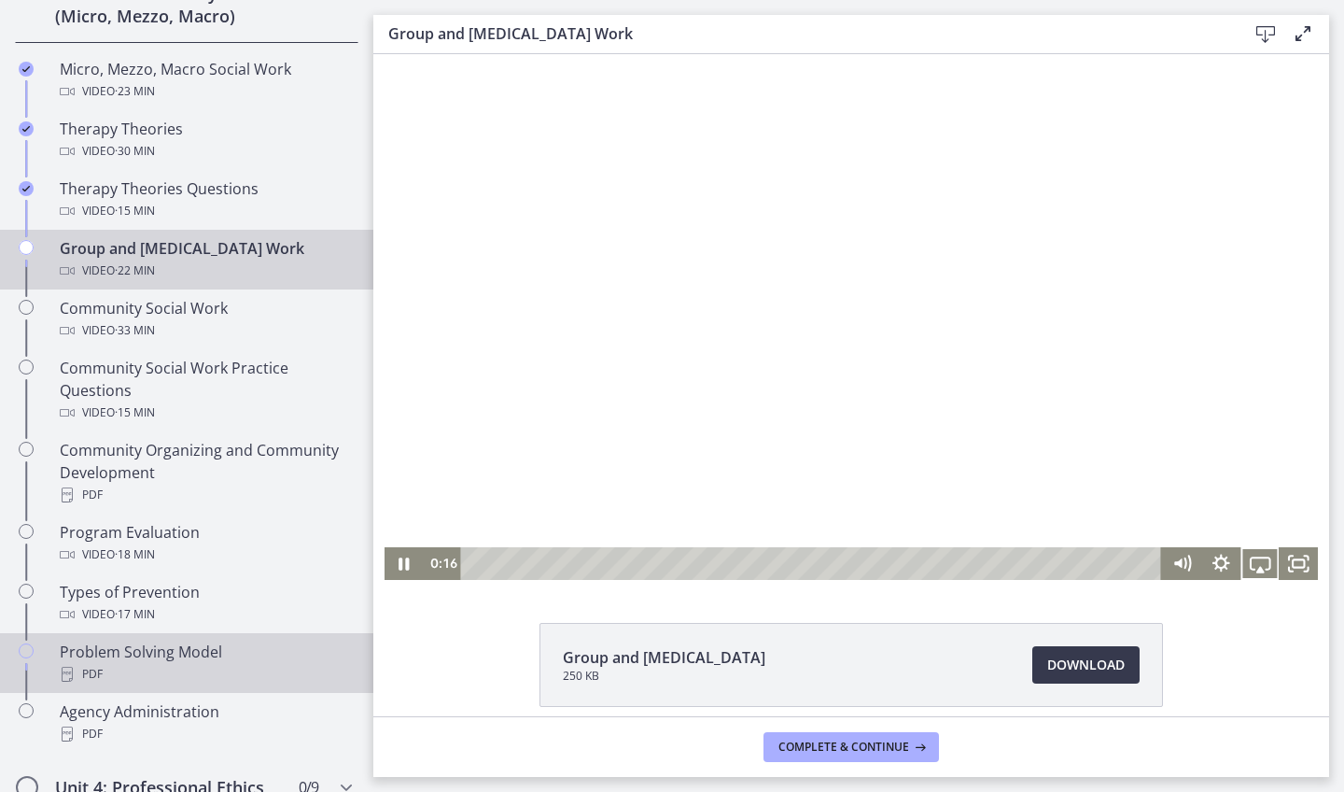
scroll to position [783, 0]
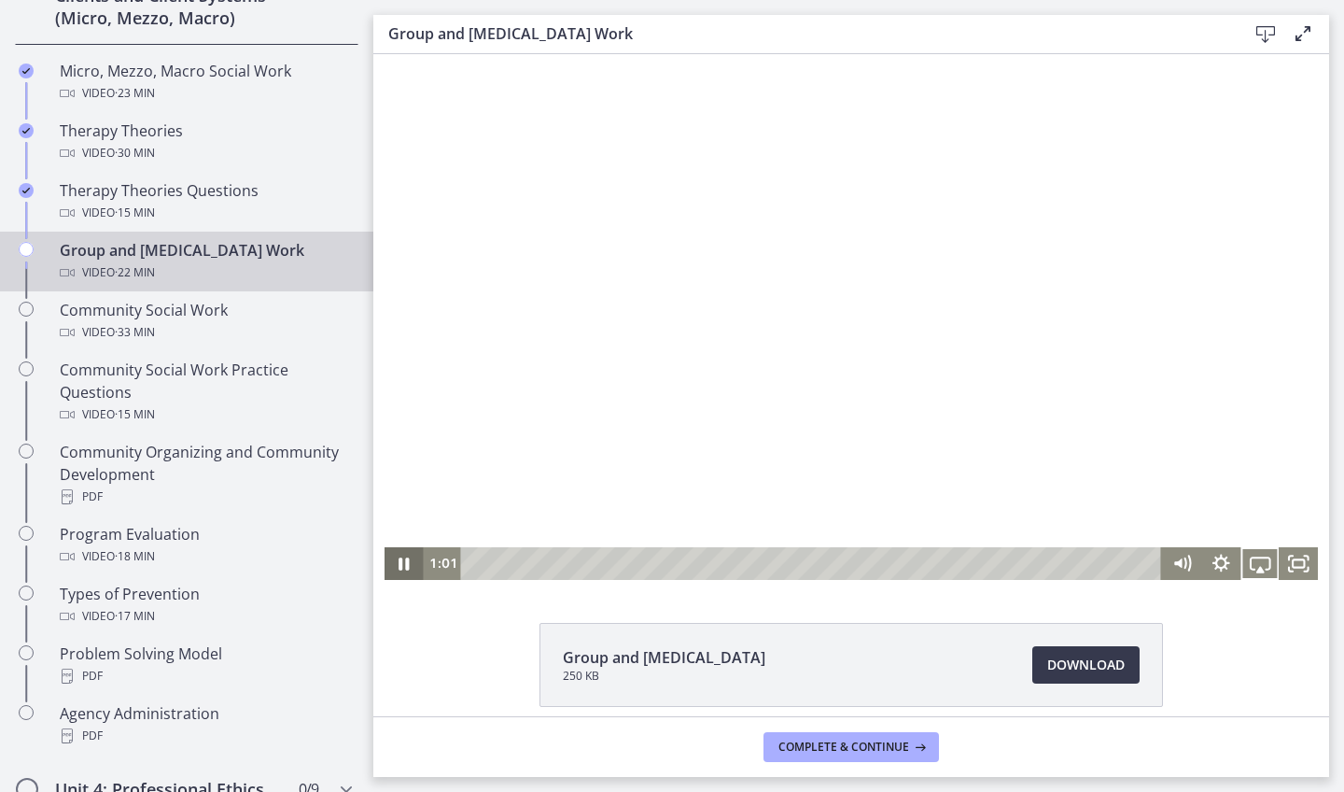
click at [401, 562] on icon "Pause" at bounding box center [404, 563] width 10 height 12
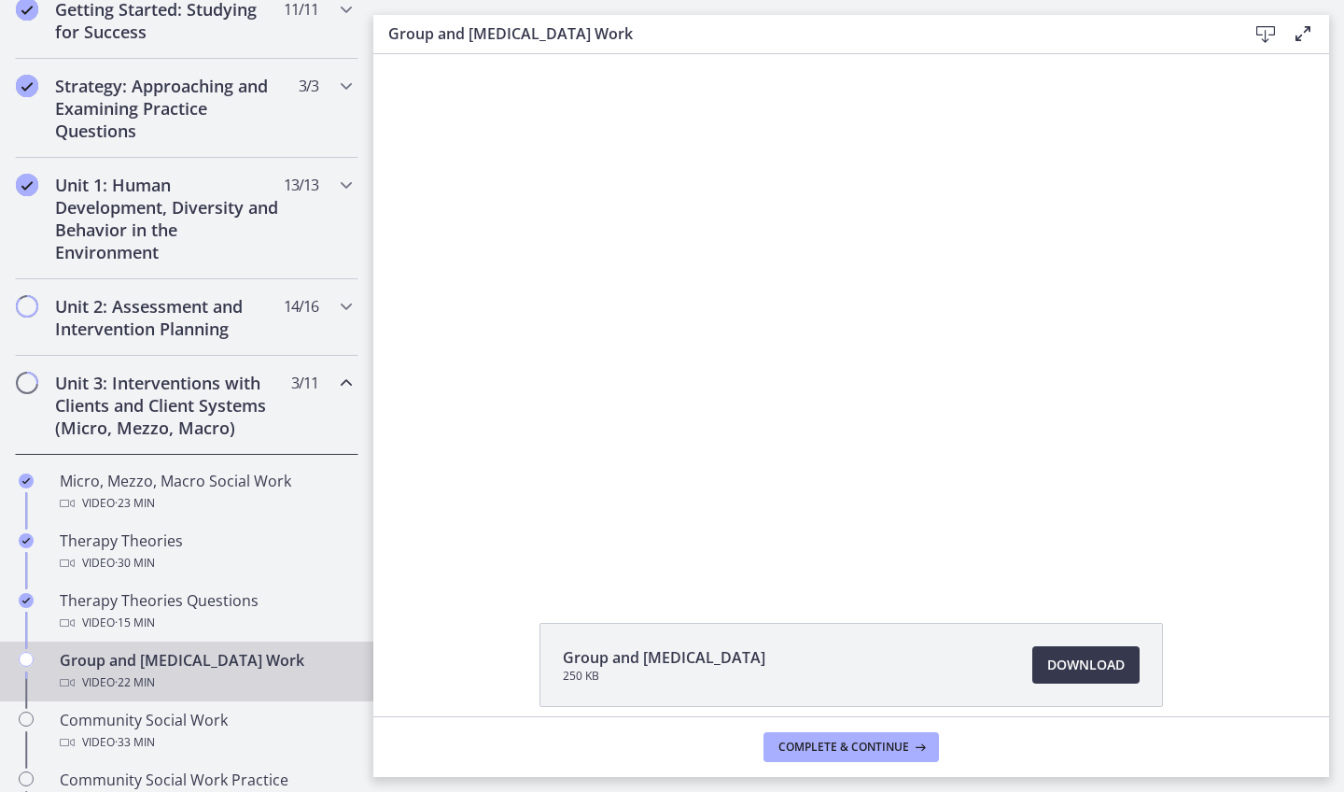
scroll to position [361, 0]
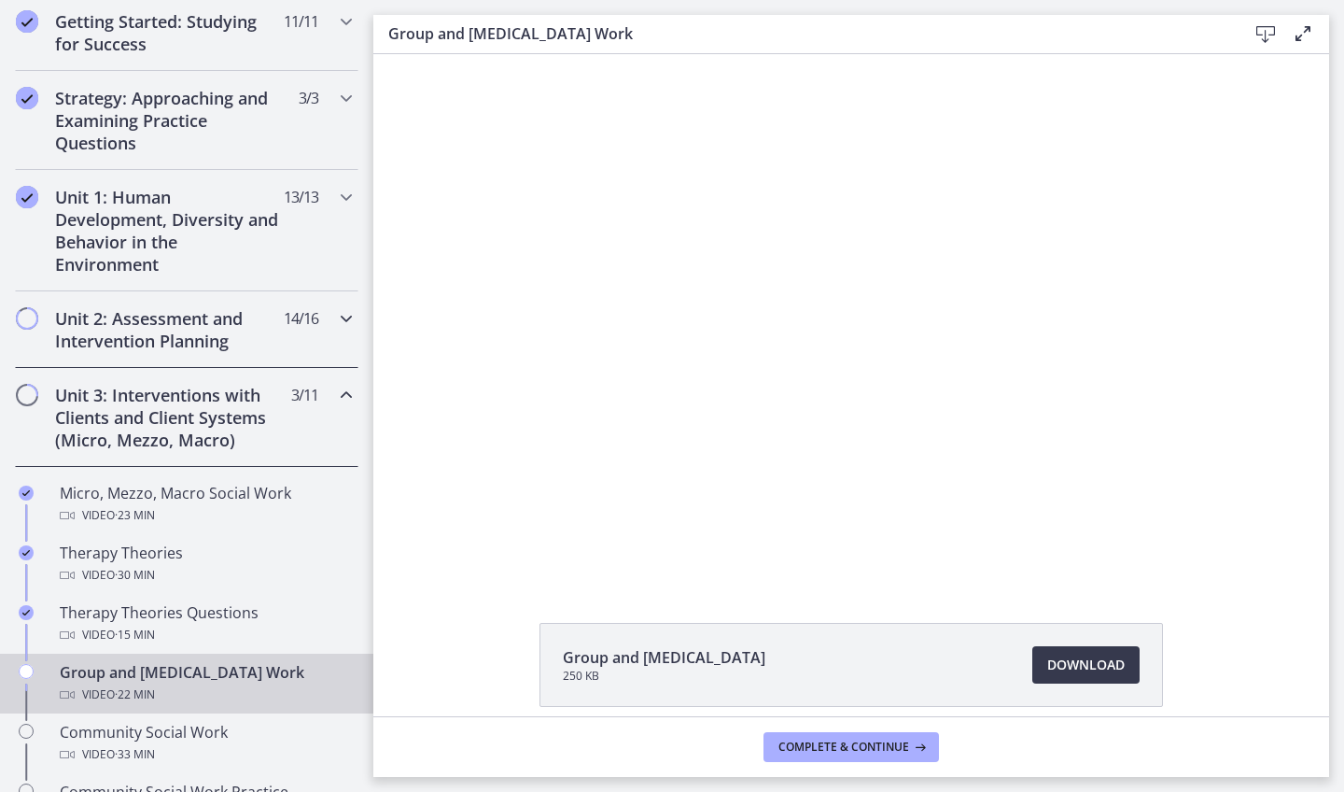
click at [197, 350] on h2 "Unit 2: Assessment and Intervention Planning" at bounding box center [169, 329] width 228 height 45
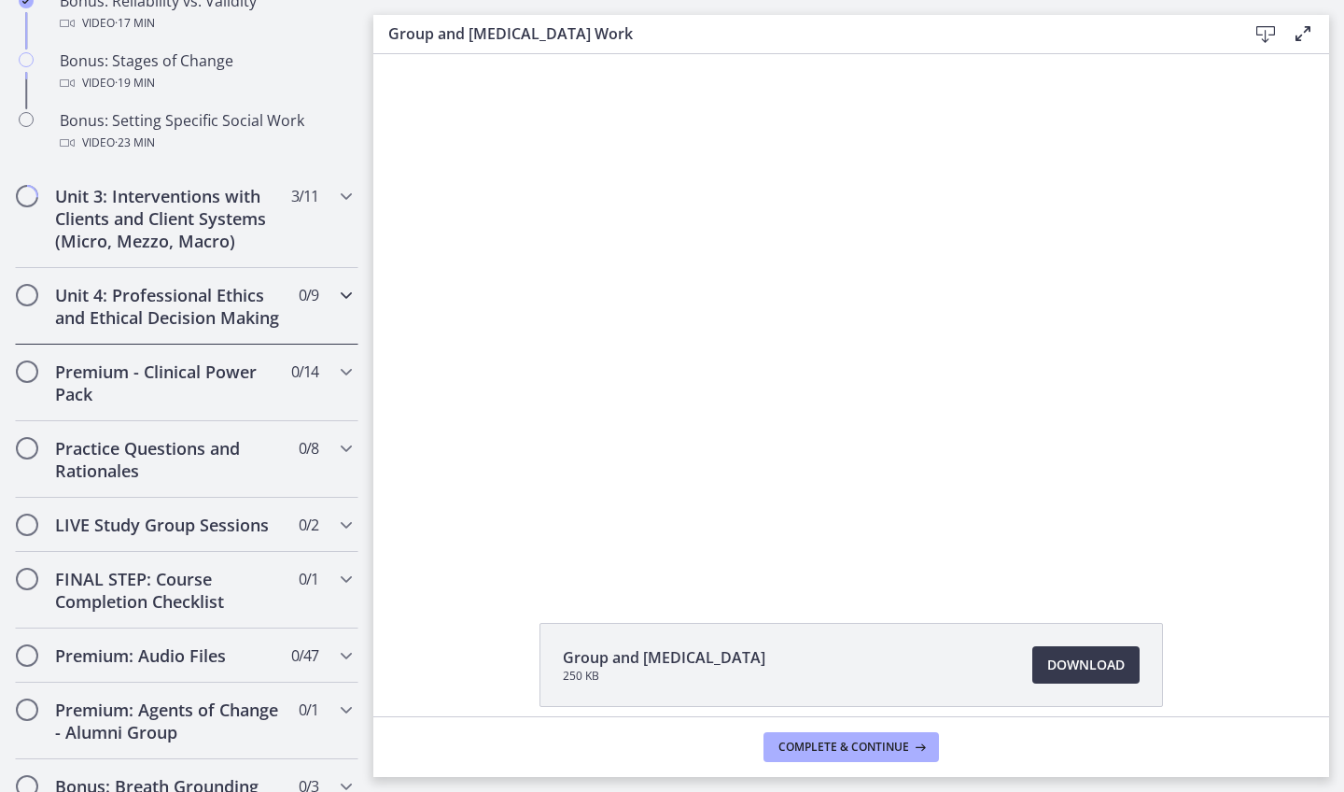
scroll to position [1746, 0]
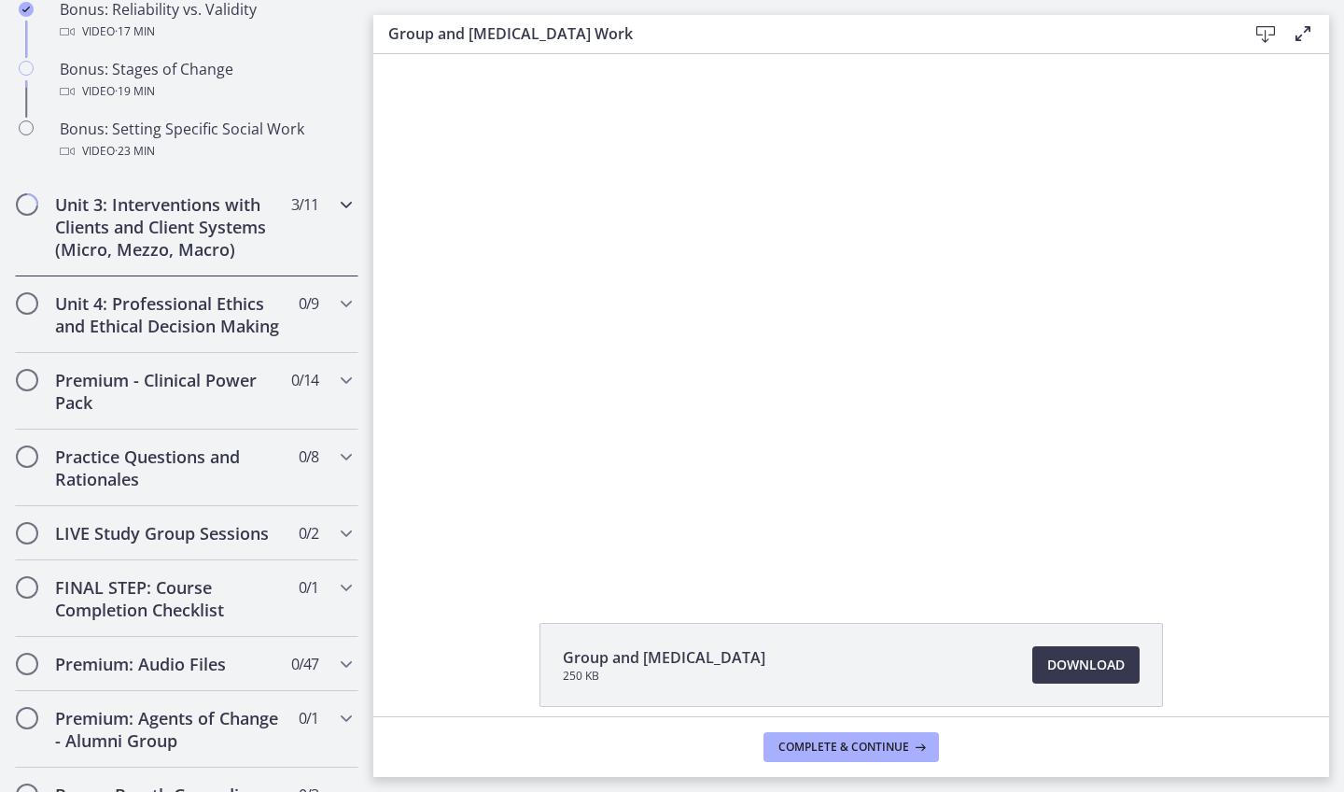
click at [242, 237] on h2 "Unit 3: Interventions with Clients and Client Systems (Micro, Mezzo, Macro)" at bounding box center [169, 226] width 228 height 67
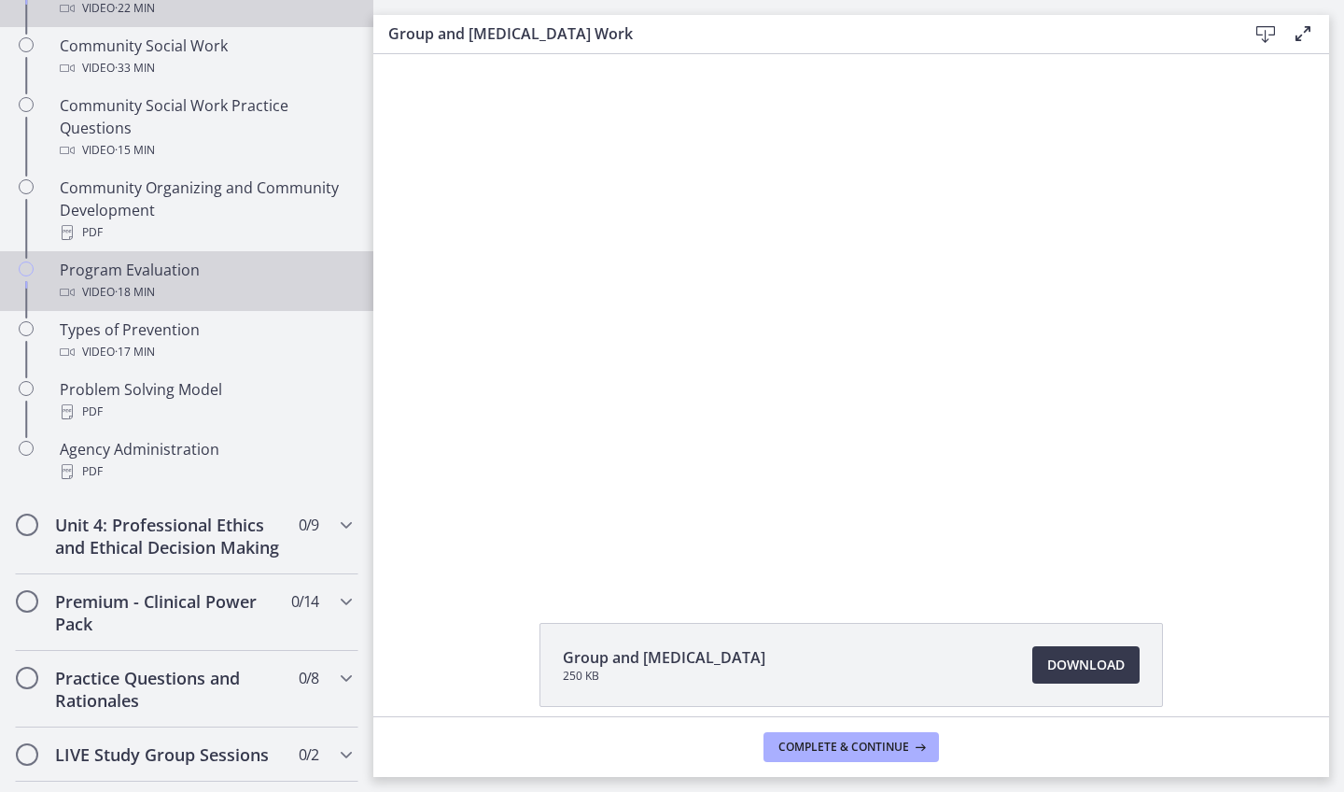
scroll to position [1052, 0]
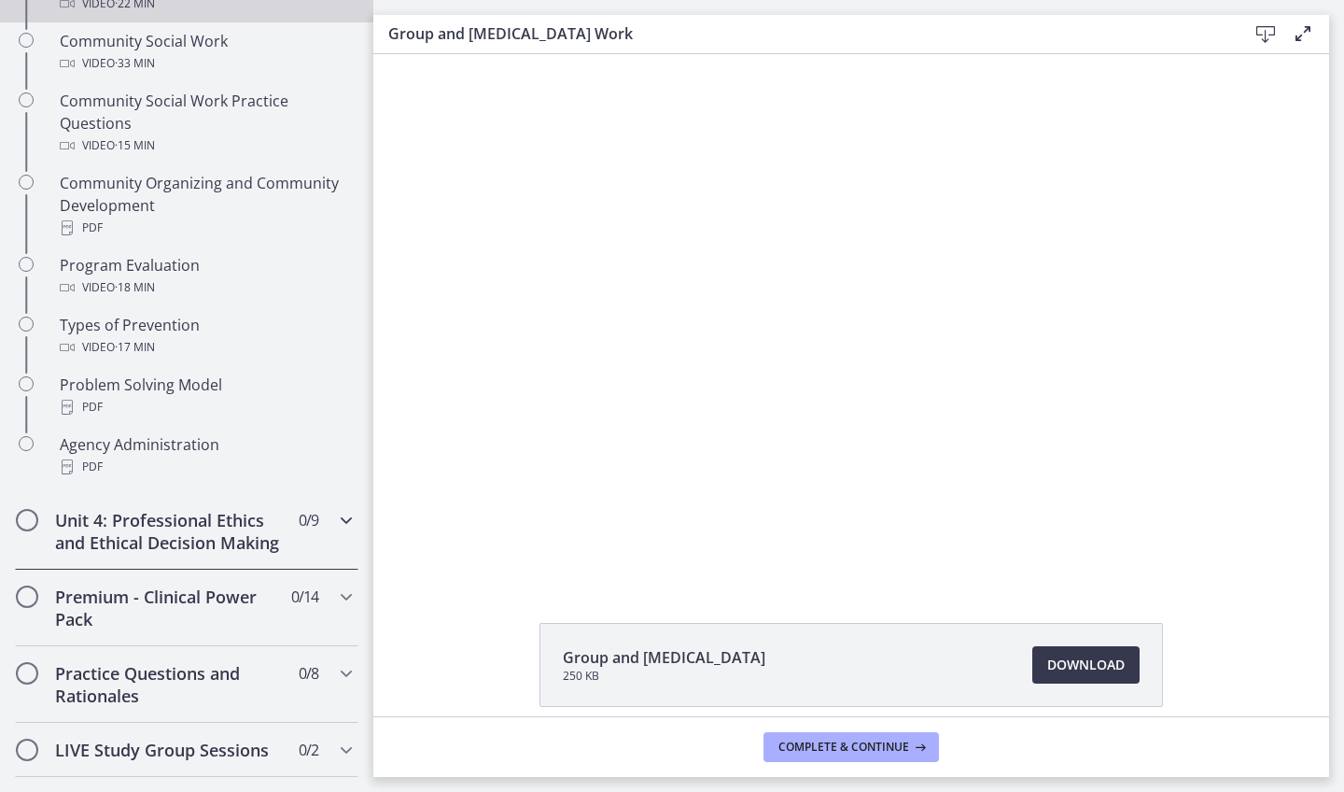
click at [157, 535] on h2 "Unit 4: Professional Ethics and Ethical Decision Making" at bounding box center [169, 531] width 228 height 45
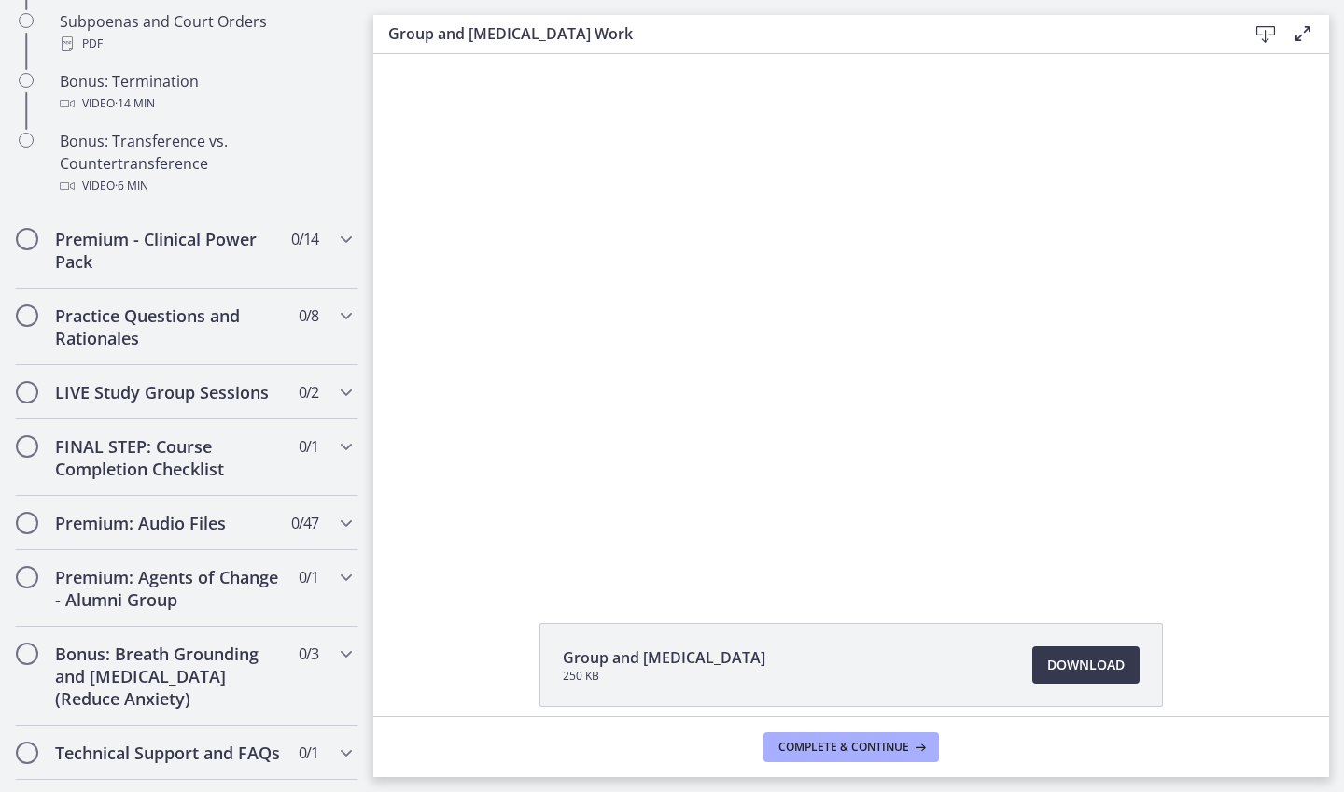
scroll to position [1298, 0]
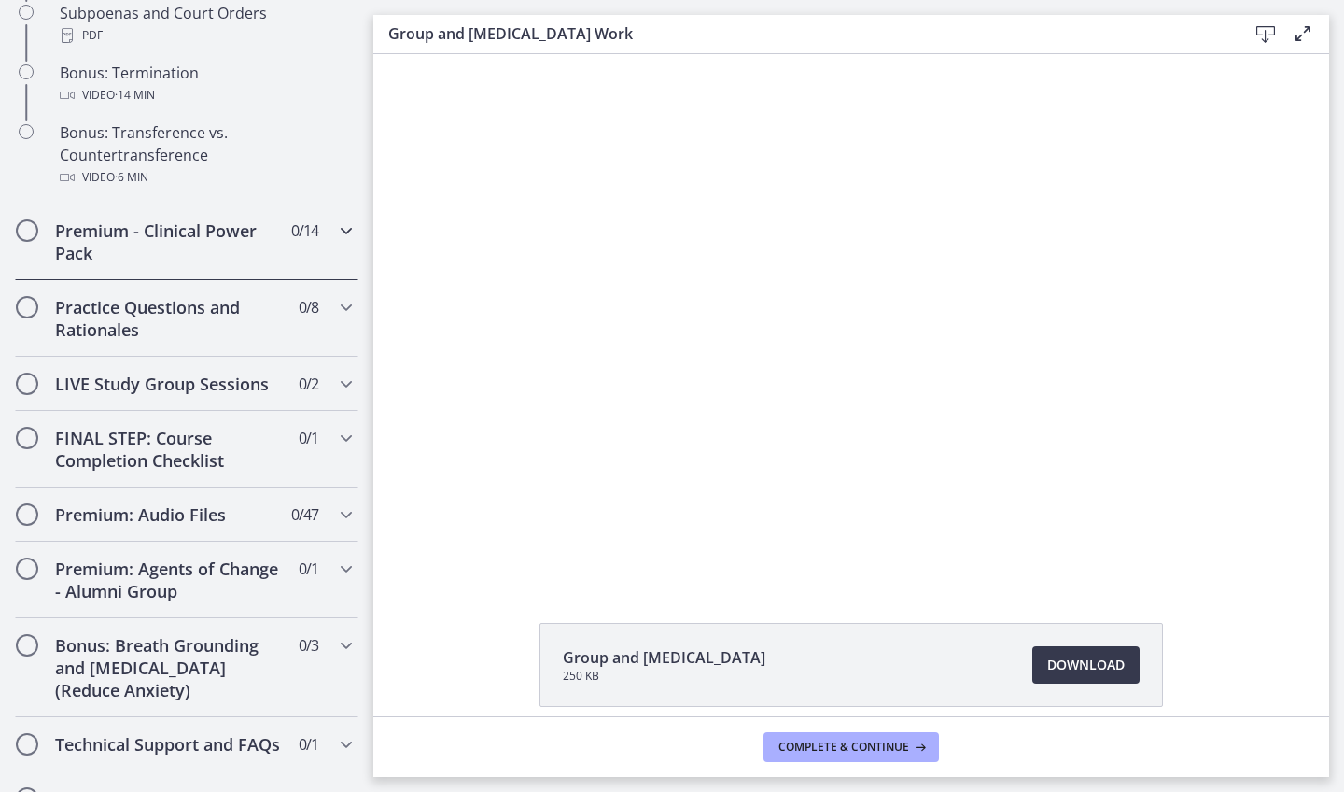
click at [303, 225] on span "0 / 14 Completed" at bounding box center [304, 230] width 27 height 22
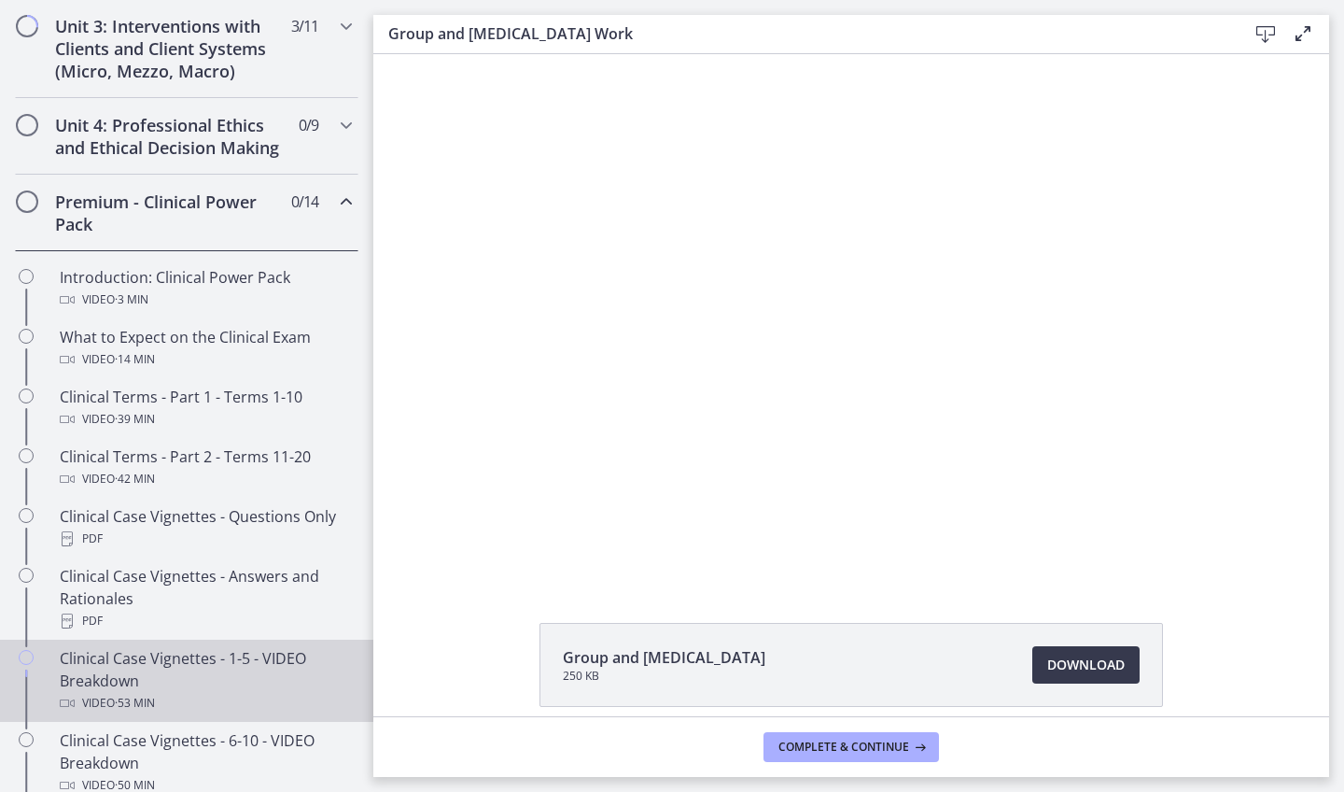
scroll to position [719, 0]
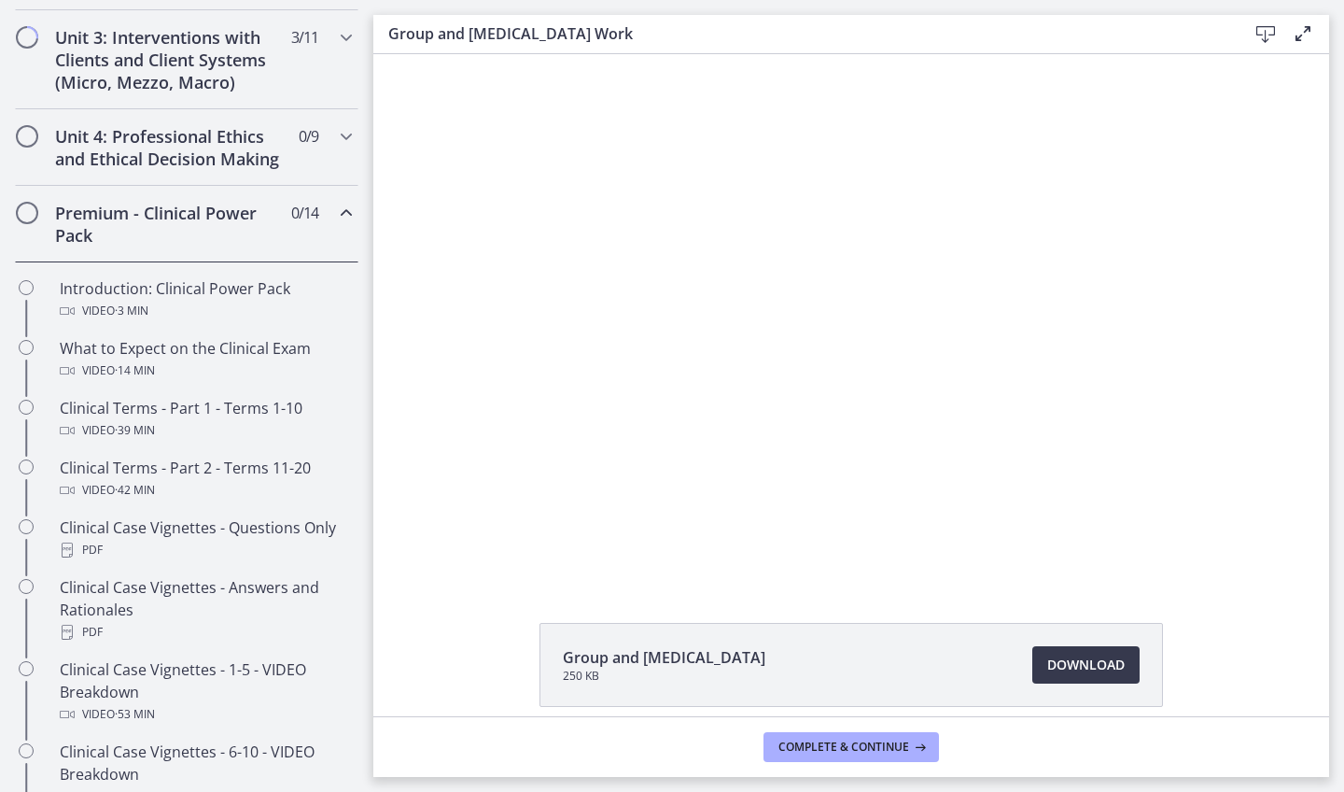
click at [297, 223] on span "0 / 14 Completed" at bounding box center [304, 213] width 27 height 22
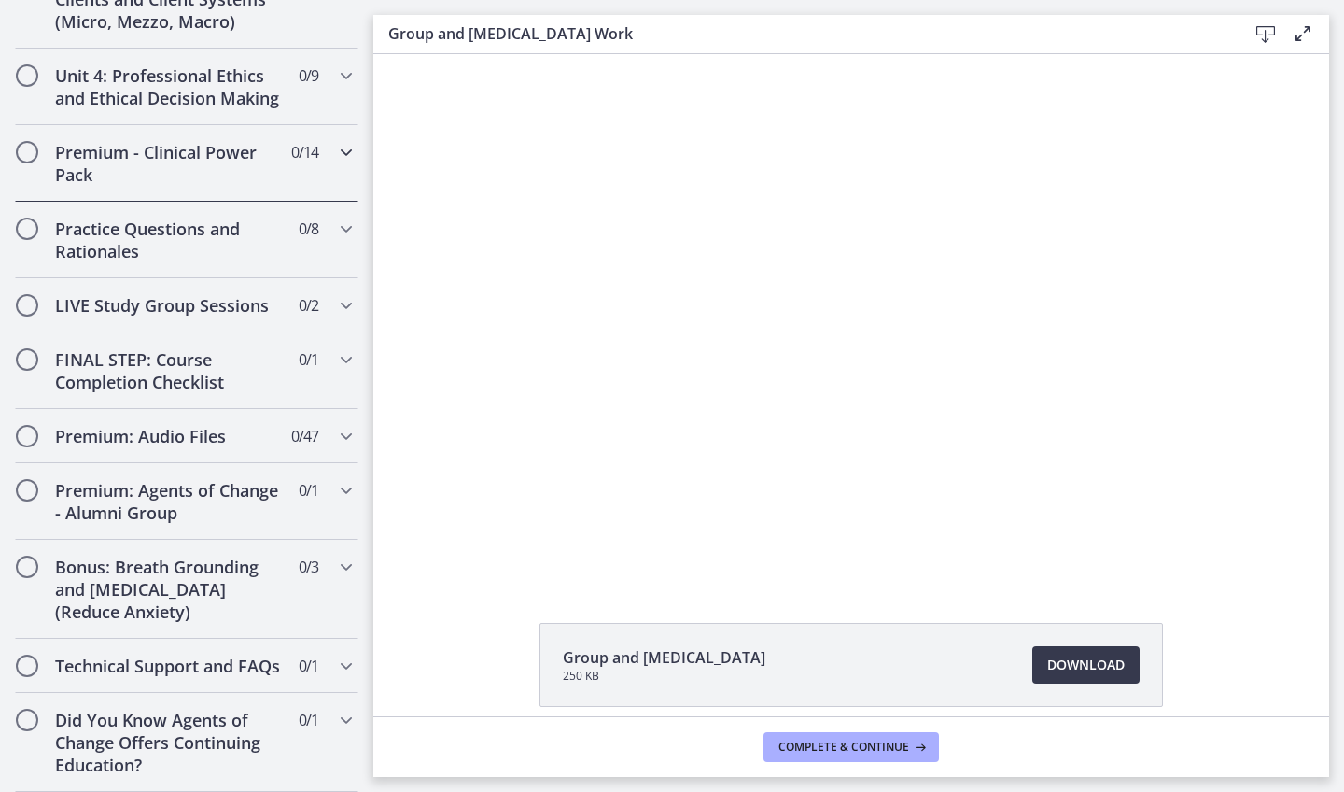
scroll to position [779, 0]
click at [242, 566] on h2 "Bonus: Breath Grounding and Guided Imagery (Reduce Anxiety)" at bounding box center [169, 588] width 228 height 67
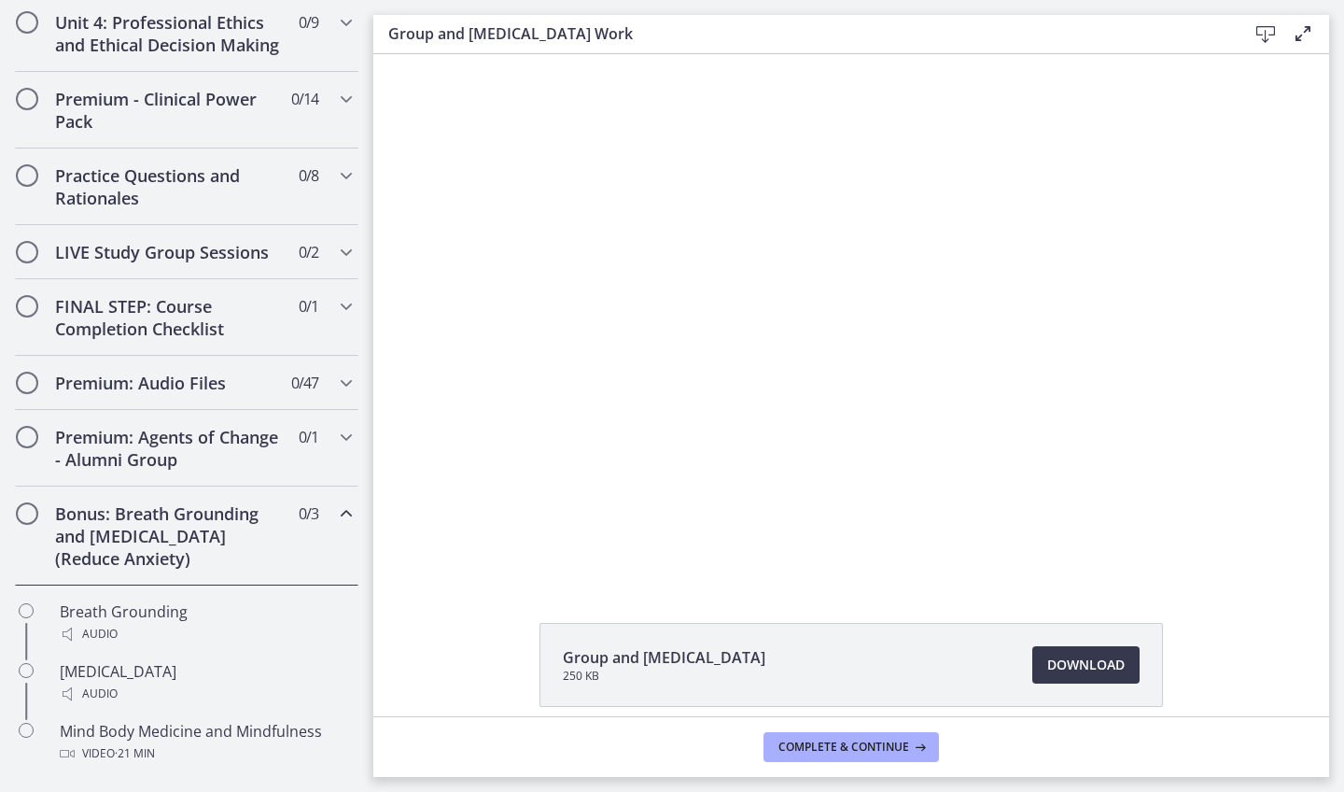
click at [247, 546] on h2 "Bonus: Breath Grounding and Guided Imagery (Reduce Anxiety)" at bounding box center [169, 535] width 228 height 67
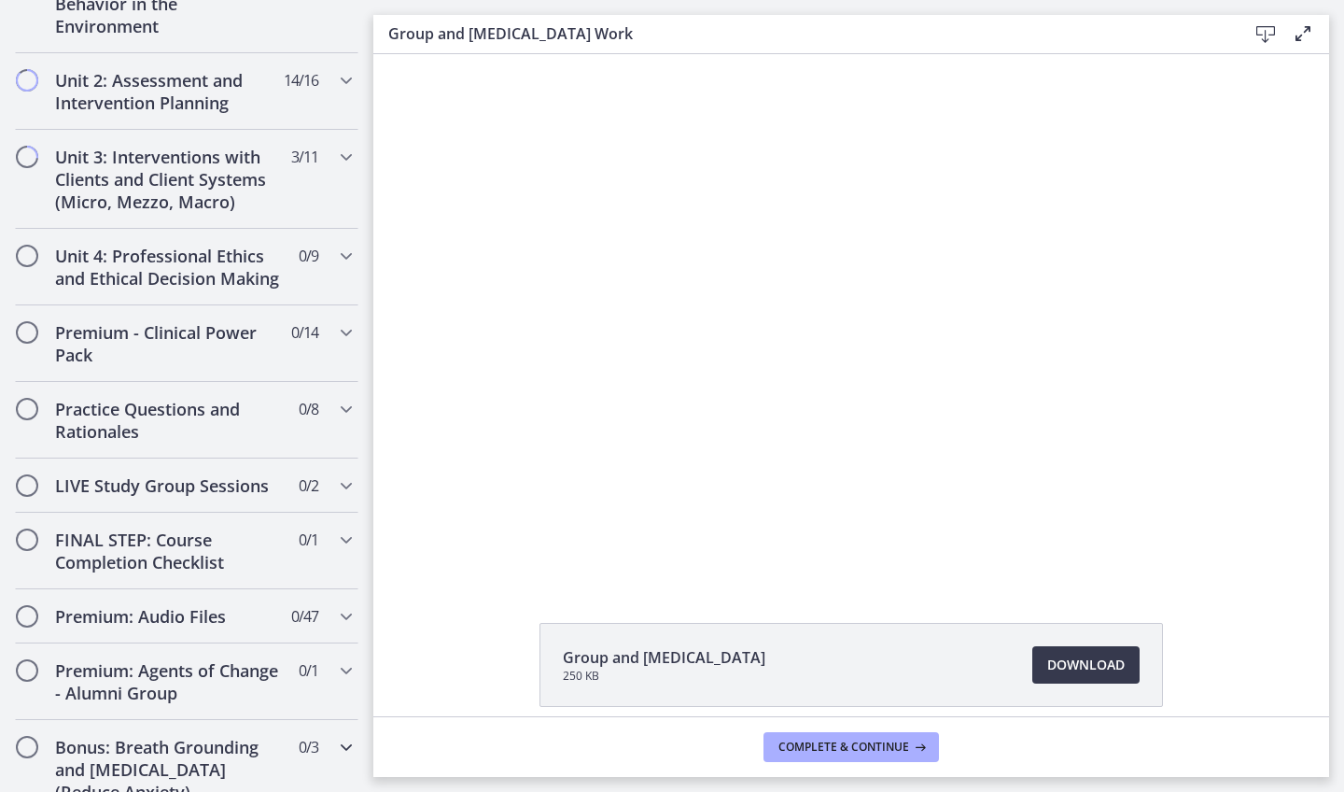
scroll to position [587, 0]
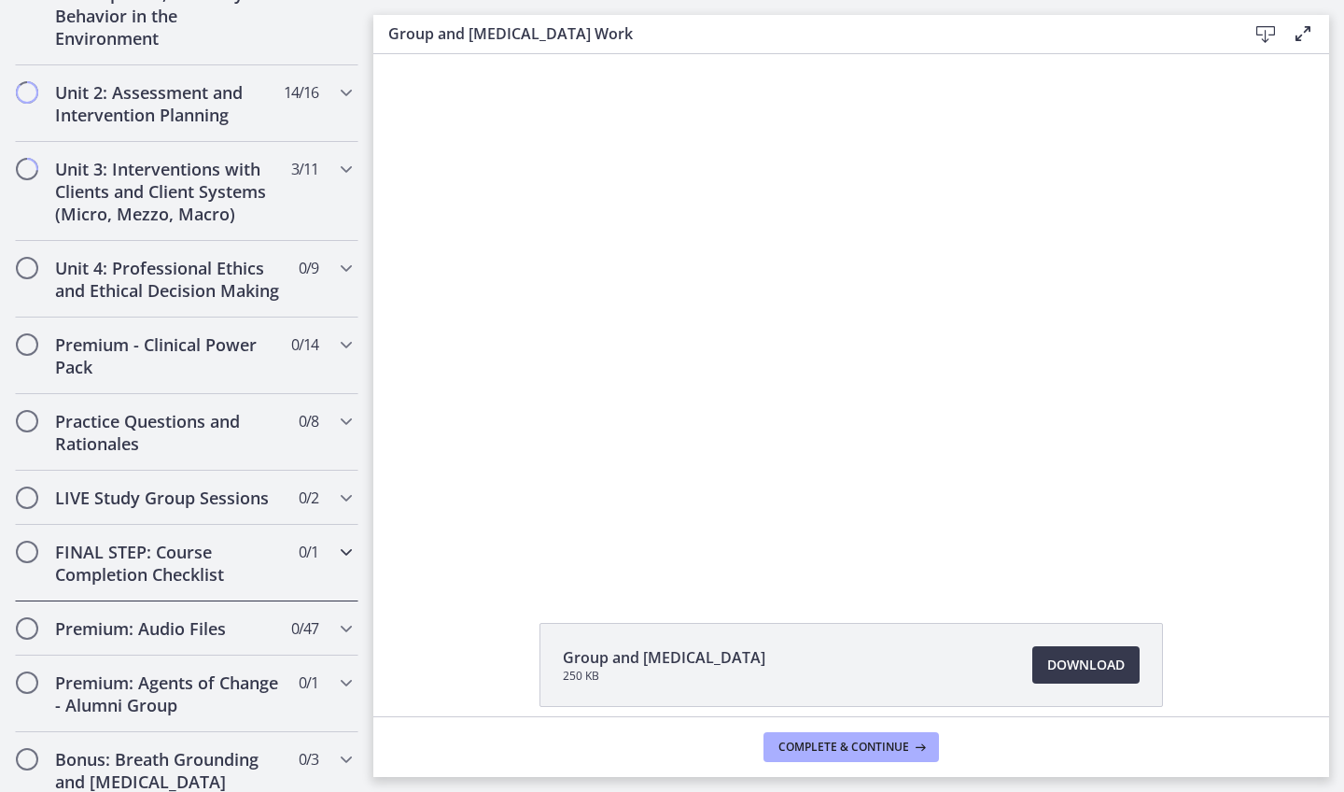
click at [247, 546] on h2 "FINAL STEP: Course Completion Checklist" at bounding box center [169, 562] width 228 height 45
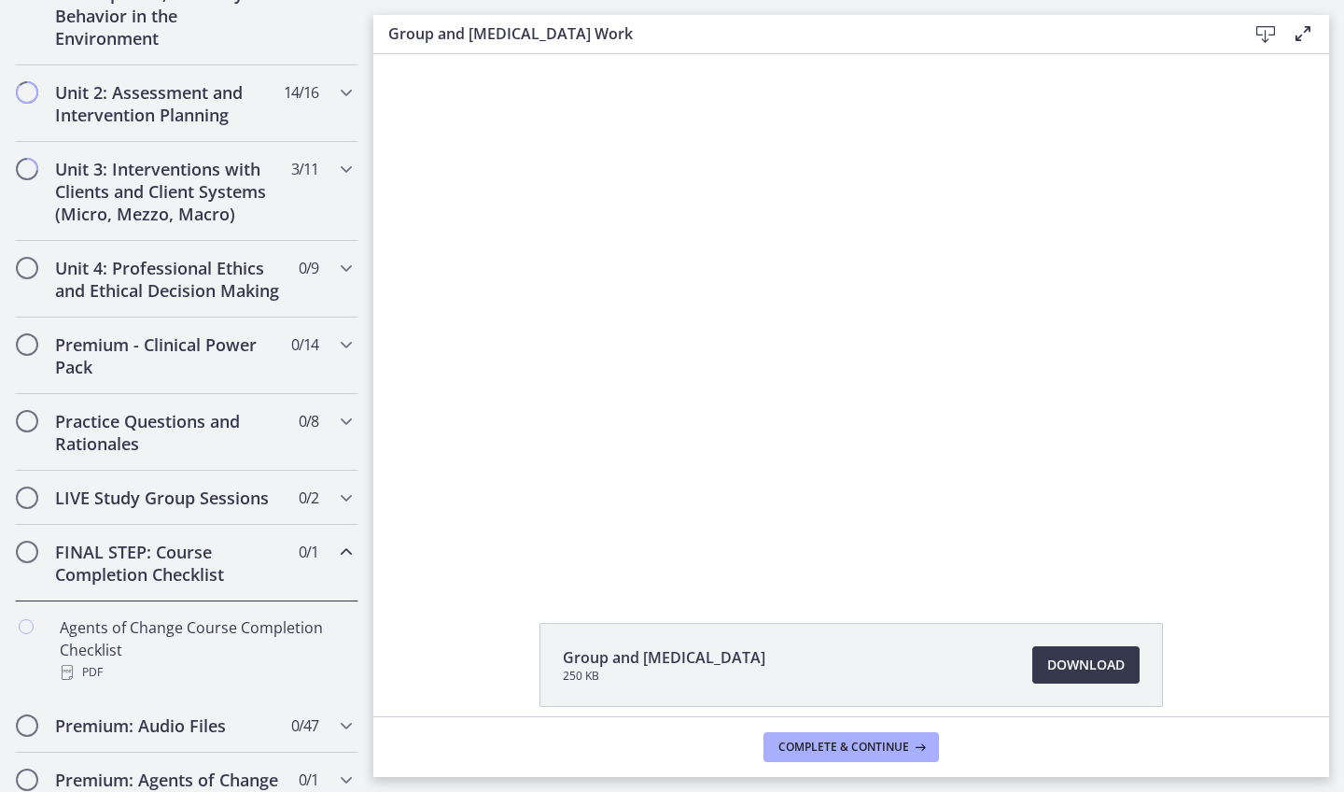
click at [247, 546] on h2 "FINAL STEP: Course Completion Checklist" at bounding box center [169, 562] width 228 height 45
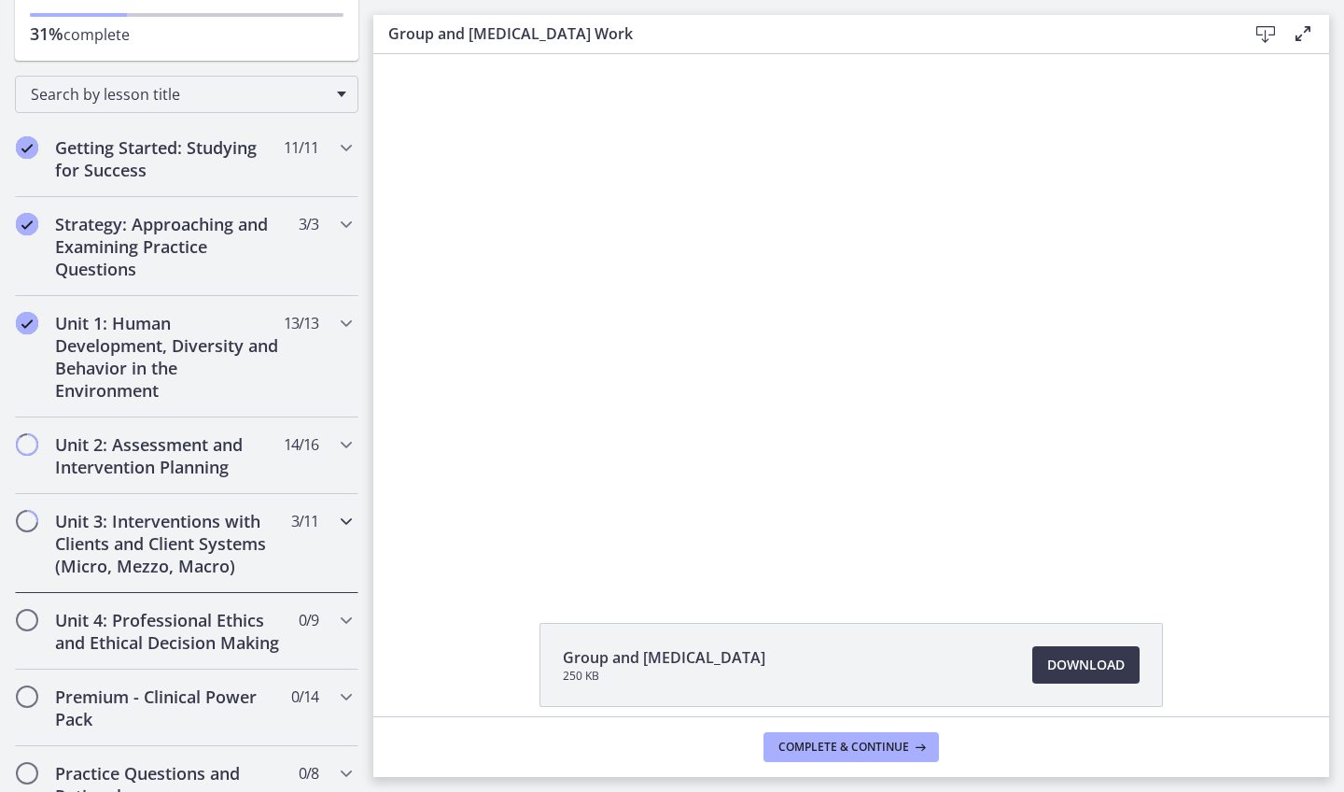
scroll to position [234, 0]
click at [233, 557] on h2 "Unit 3: Interventions with Clients and Client Systems (Micro, Mezzo, Macro)" at bounding box center [169, 544] width 228 height 67
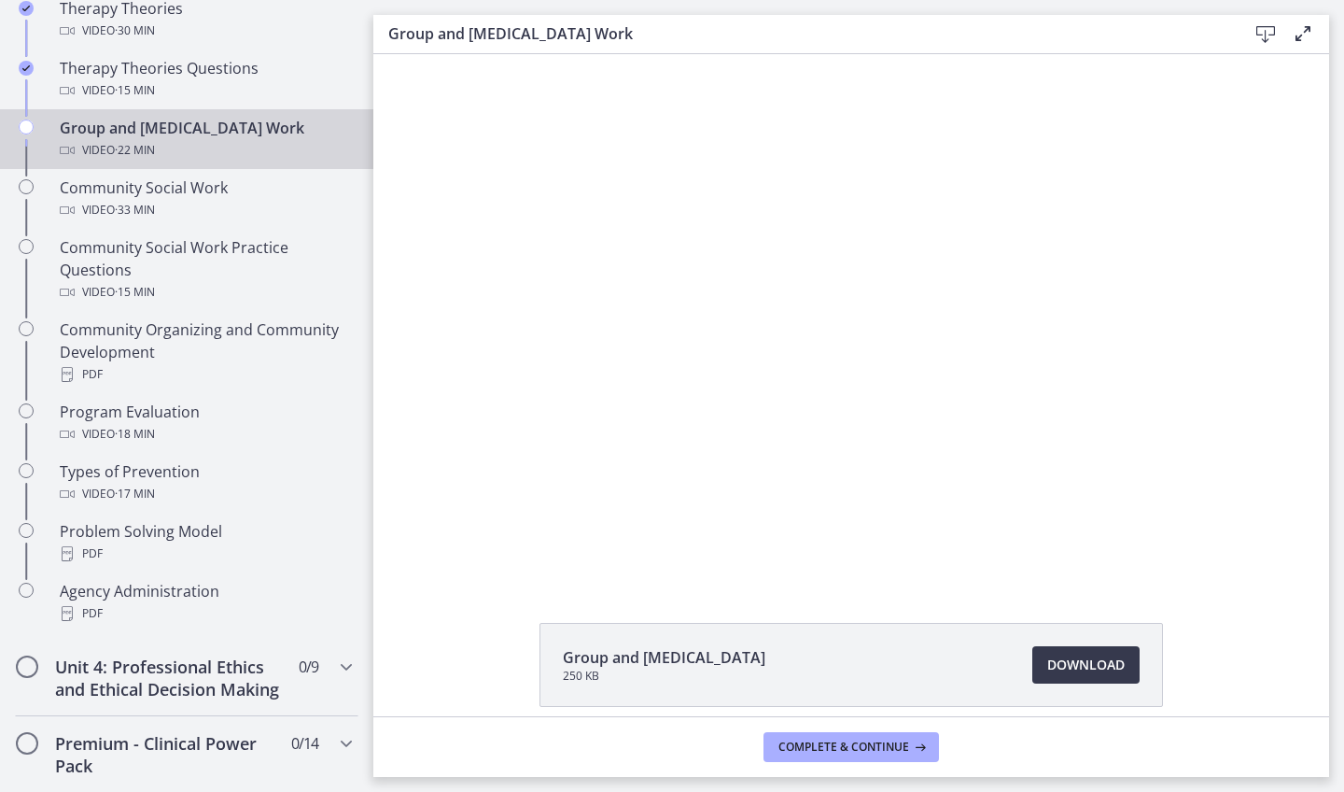
scroll to position [918, 0]
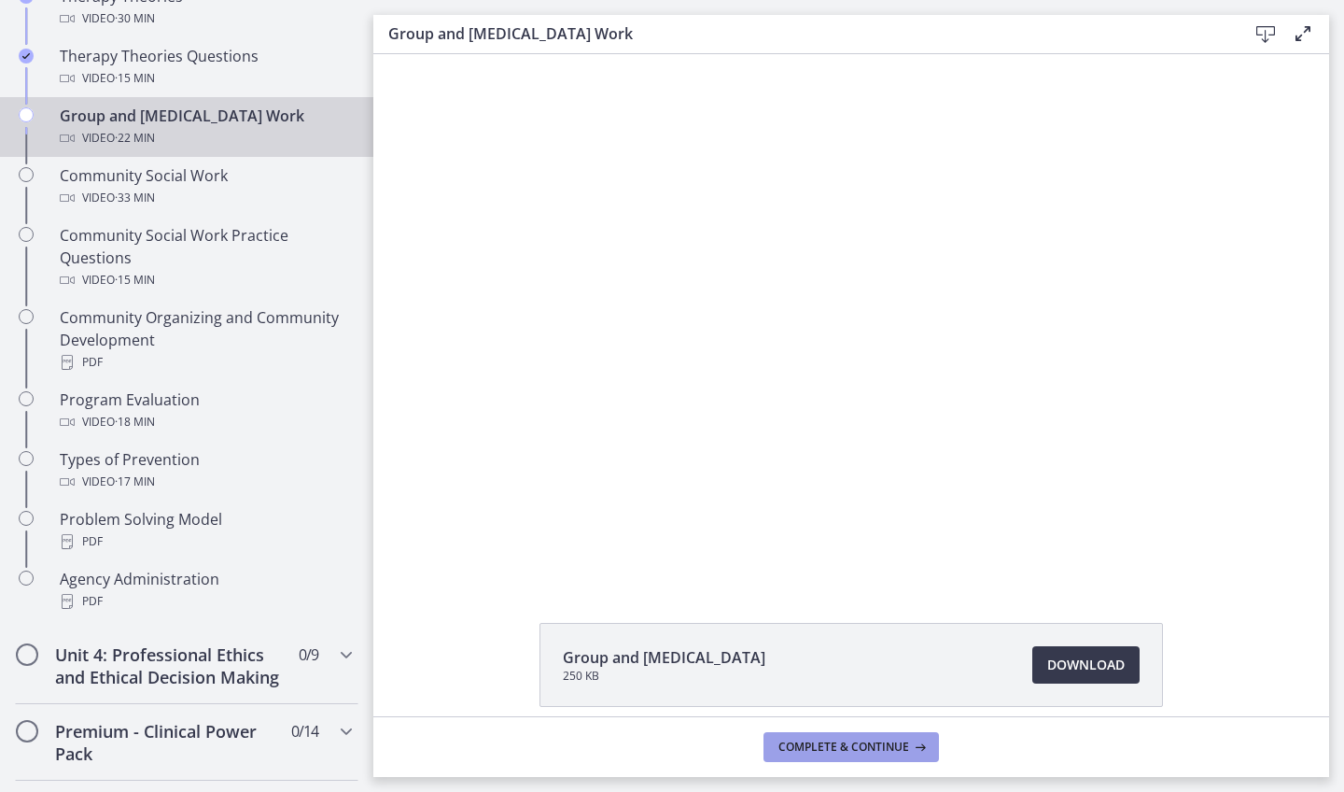
click at [897, 736] on button "Complete & continue" at bounding box center [851, 747] width 175 height 30
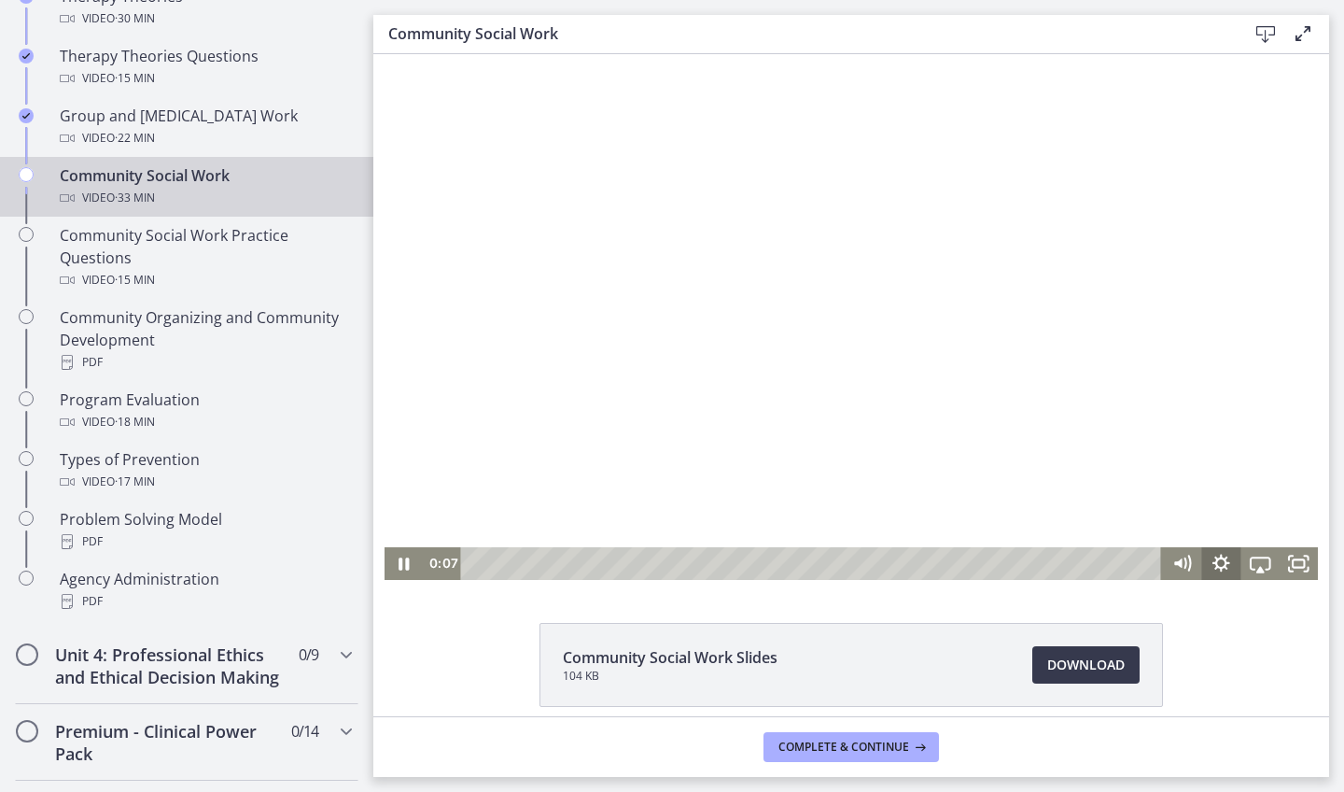
click at [1219, 569] on icon "Show settings menu" at bounding box center [1220, 563] width 39 height 33
click at [1261, 497] on span "1x" at bounding box center [1284, 497] width 49 height 33
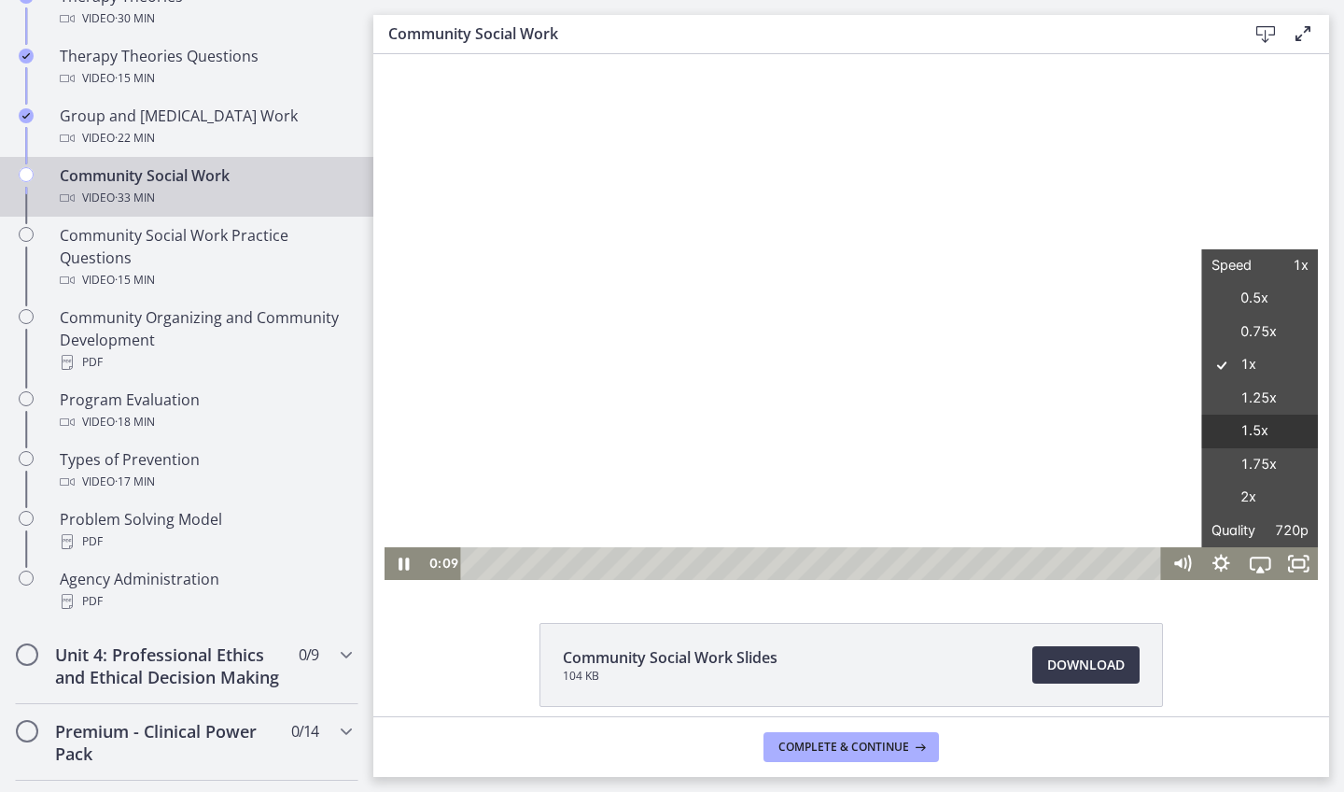
click at [1274, 427] on label "1.5x" at bounding box center [1259, 431] width 117 height 34
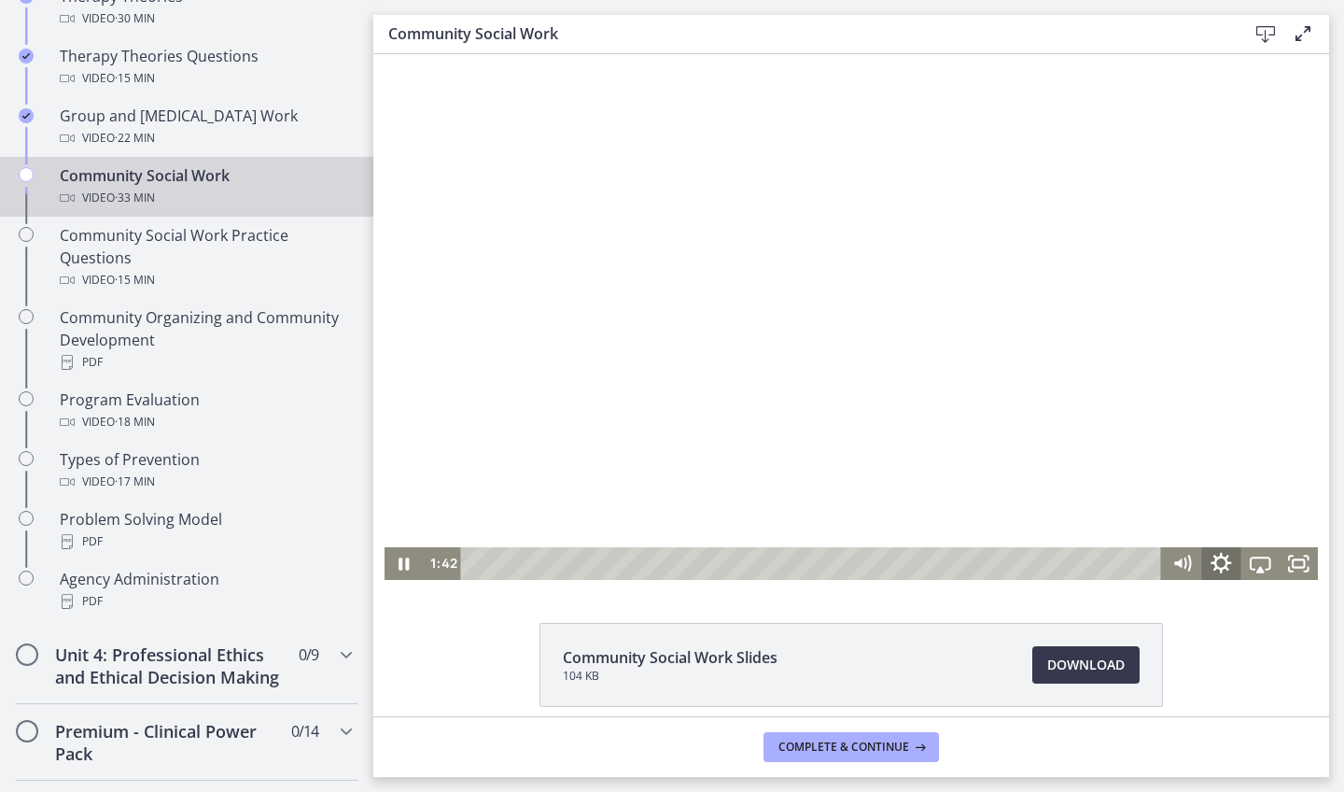
click at [1219, 570] on icon "Show settings menu" at bounding box center [1221, 562] width 47 height 39
click at [1228, 632] on div "Community Social Work Slides 104 KB Download Opens in a new window" at bounding box center [851, 710] width 956 height 174
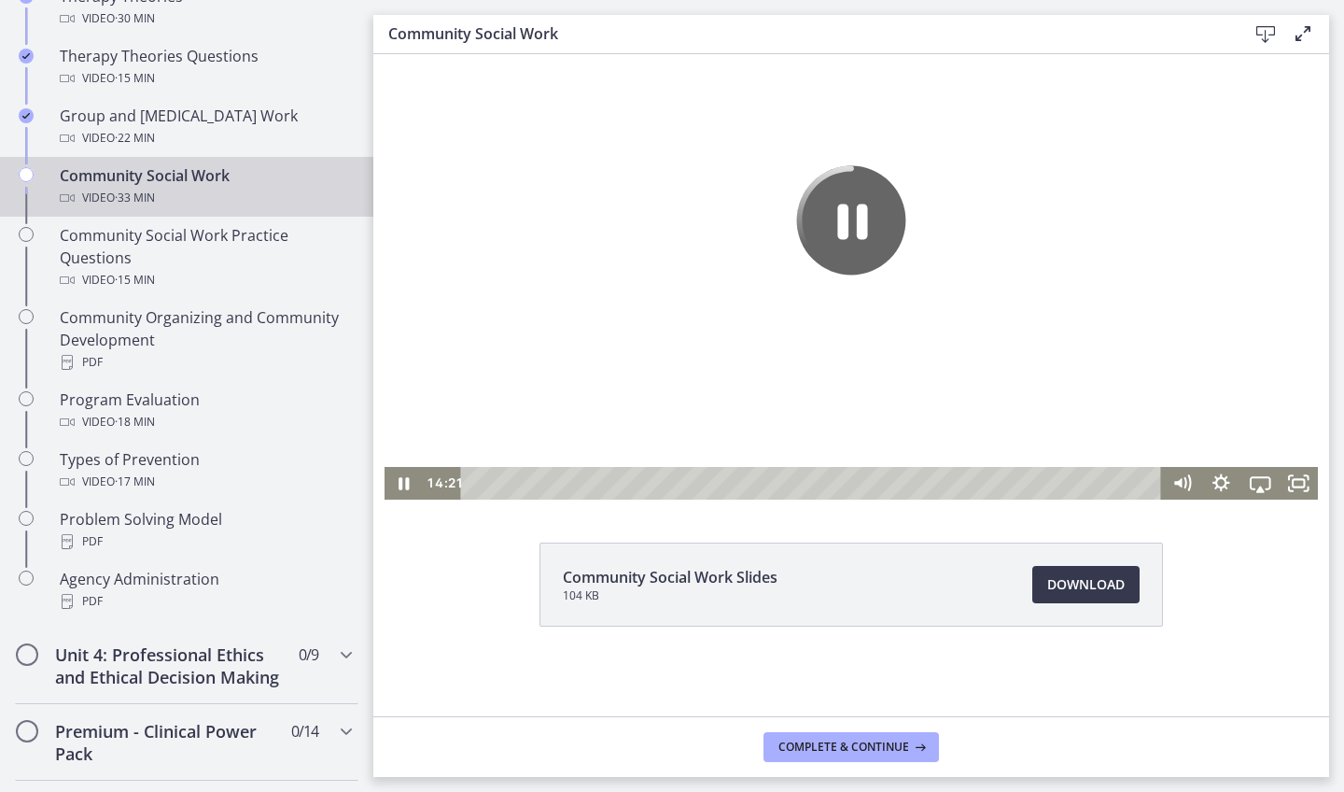
click at [948, 295] on div at bounding box center [852, 236] width 934 height 525
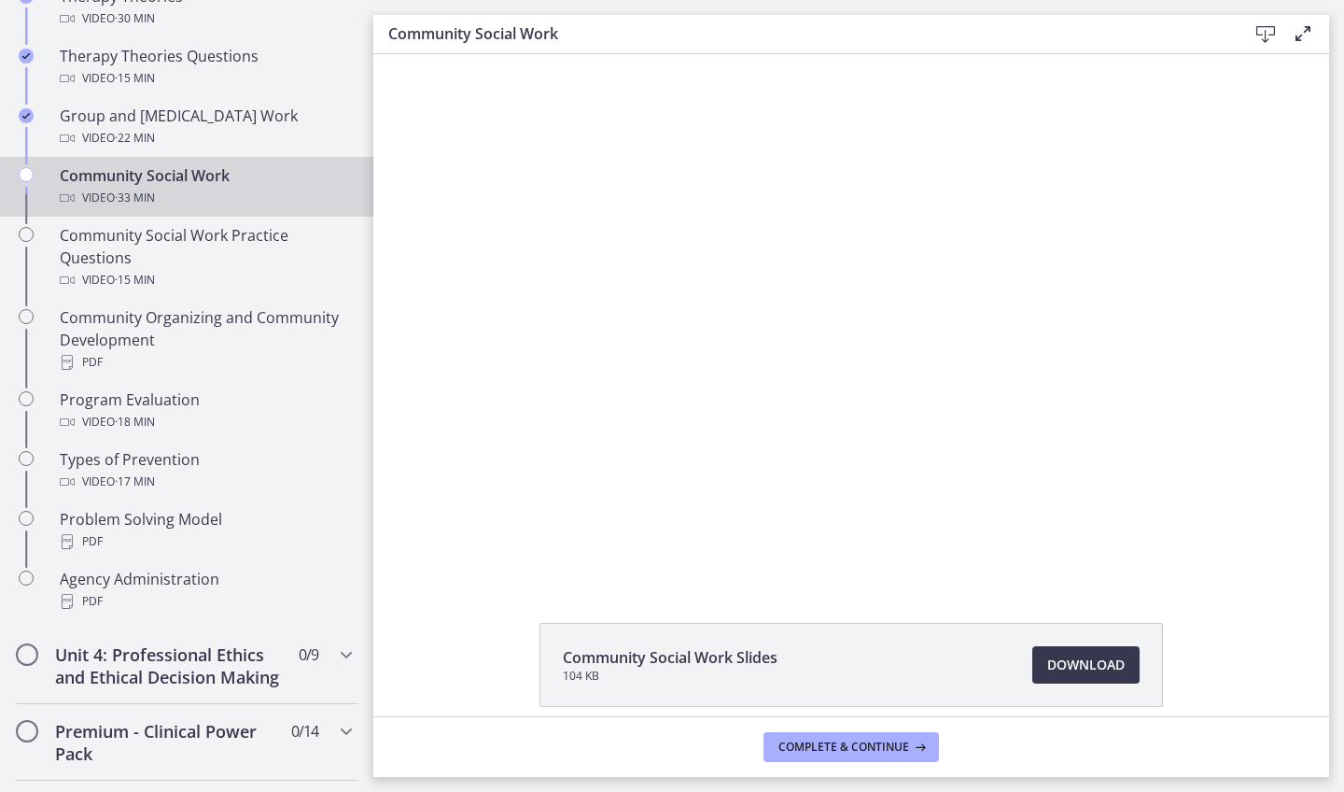
scroll to position [0, 0]
click at [1091, 313] on div at bounding box center [852, 316] width 934 height 525
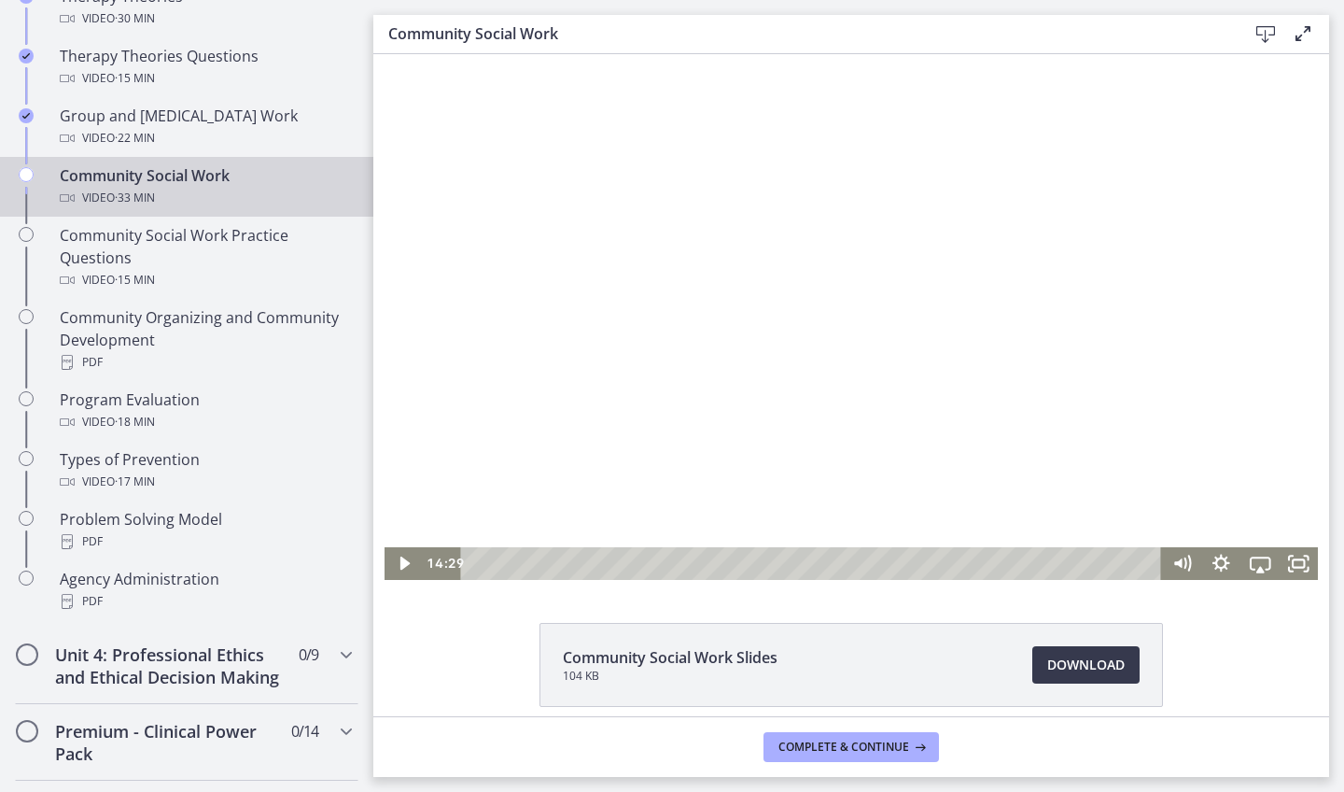
click at [1091, 313] on div at bounding box center [852, 316] width 934 height 525
click at [400, 565] on icon "Play Video" at bounding box center [405, 563] width 12 height 16
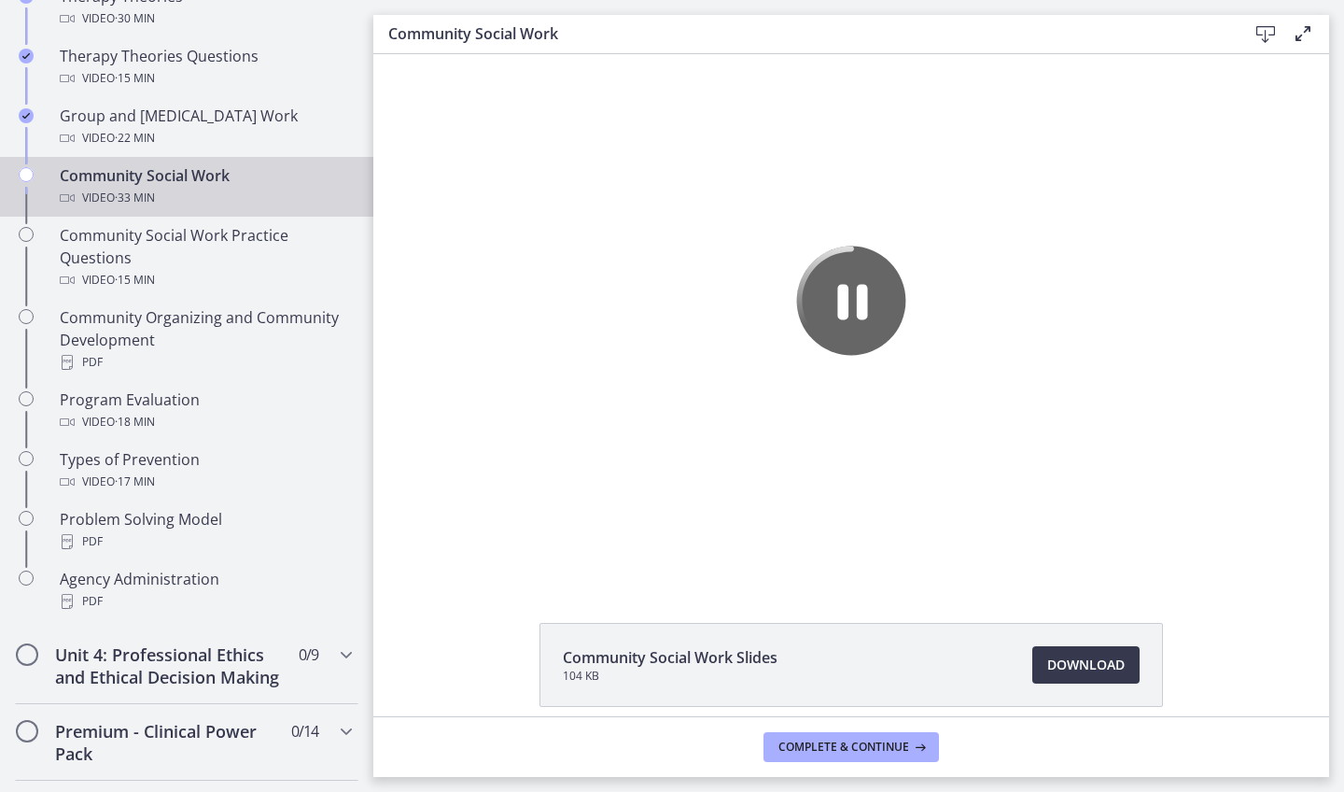
click at [231, 194] on div "Video · 33 min" at bounding box center [205, 198] width 291 height 22
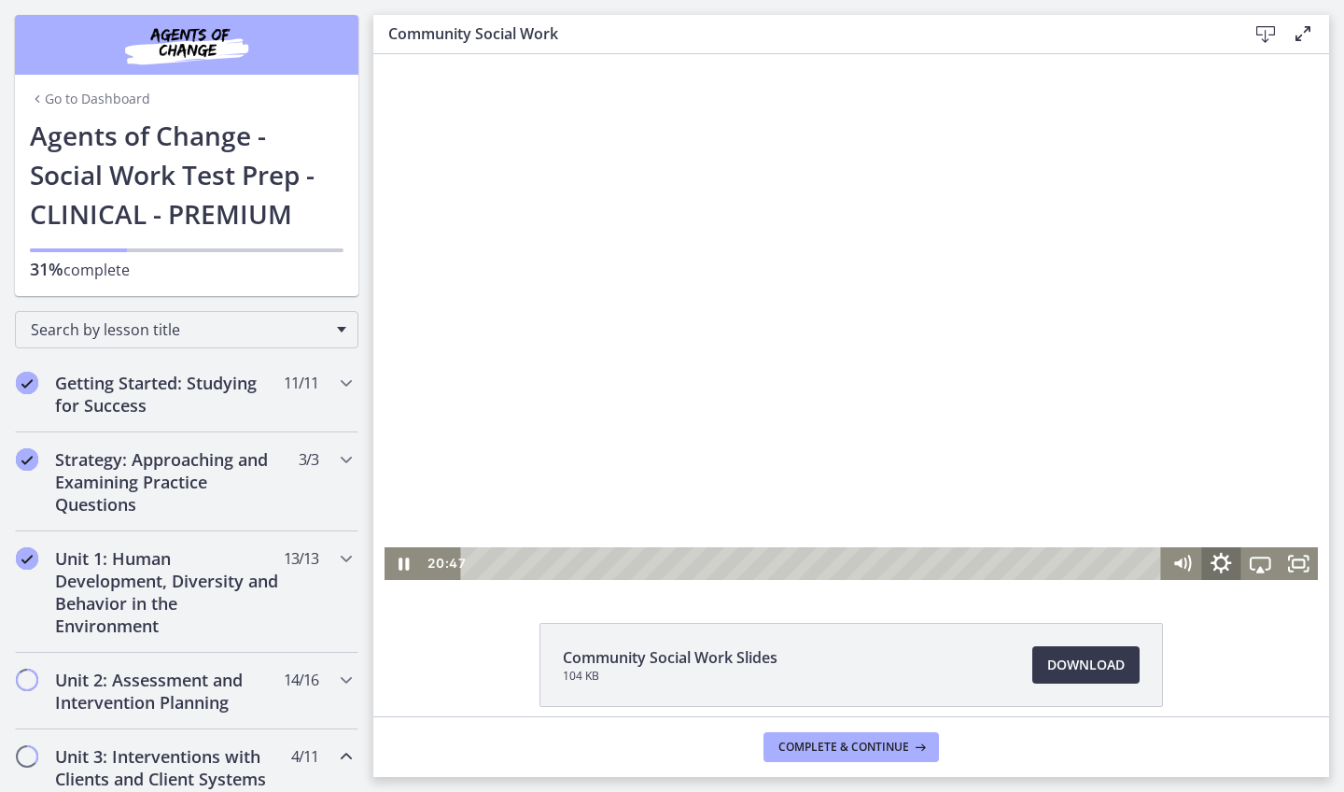
click at [1223, 567] on icon "Show settings menu" at bounding box center [1221, 563] width 21 height 21
click at [1258, 511] on span "Speed" at bounding box center [1236, 497] width 49 height 33
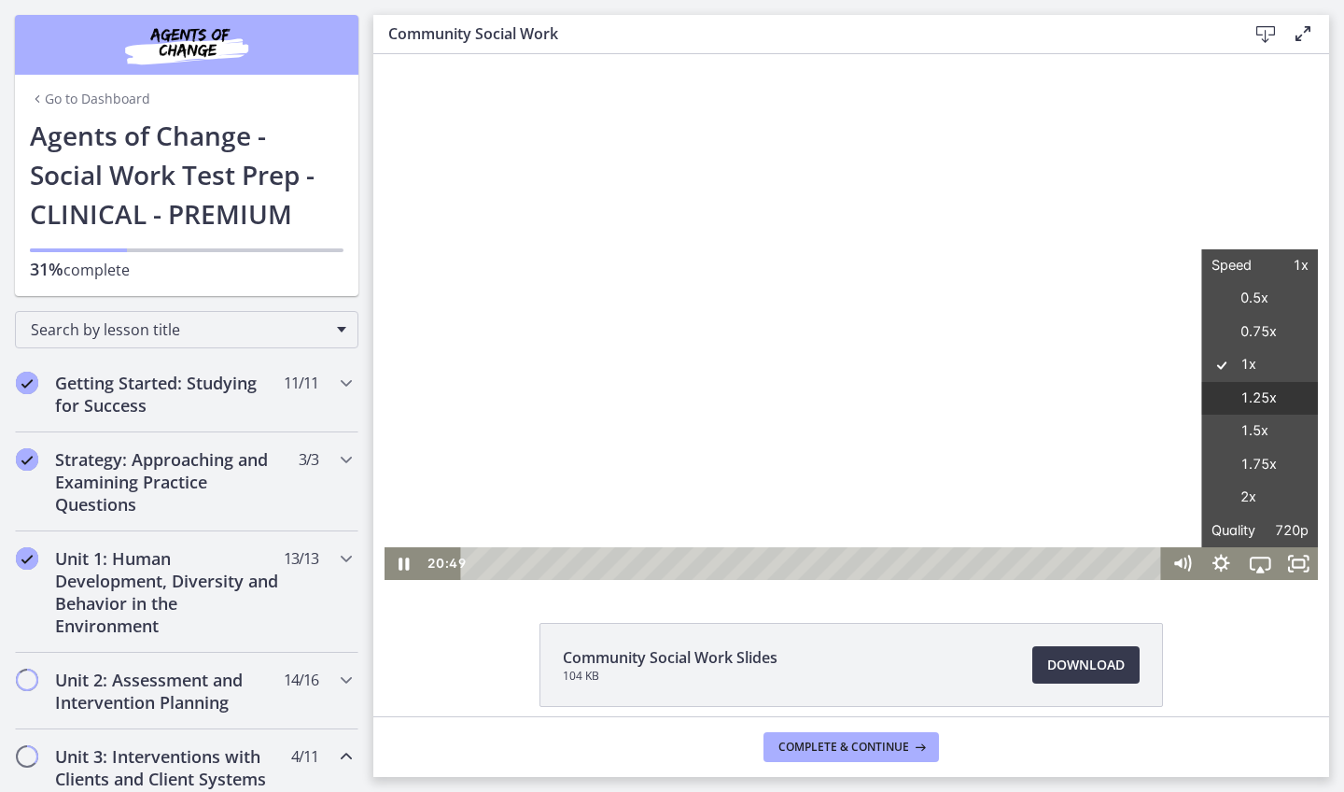
click at [1246, 406] on label "1.25x" at bounding box center [1259, 399] width 117 height 34
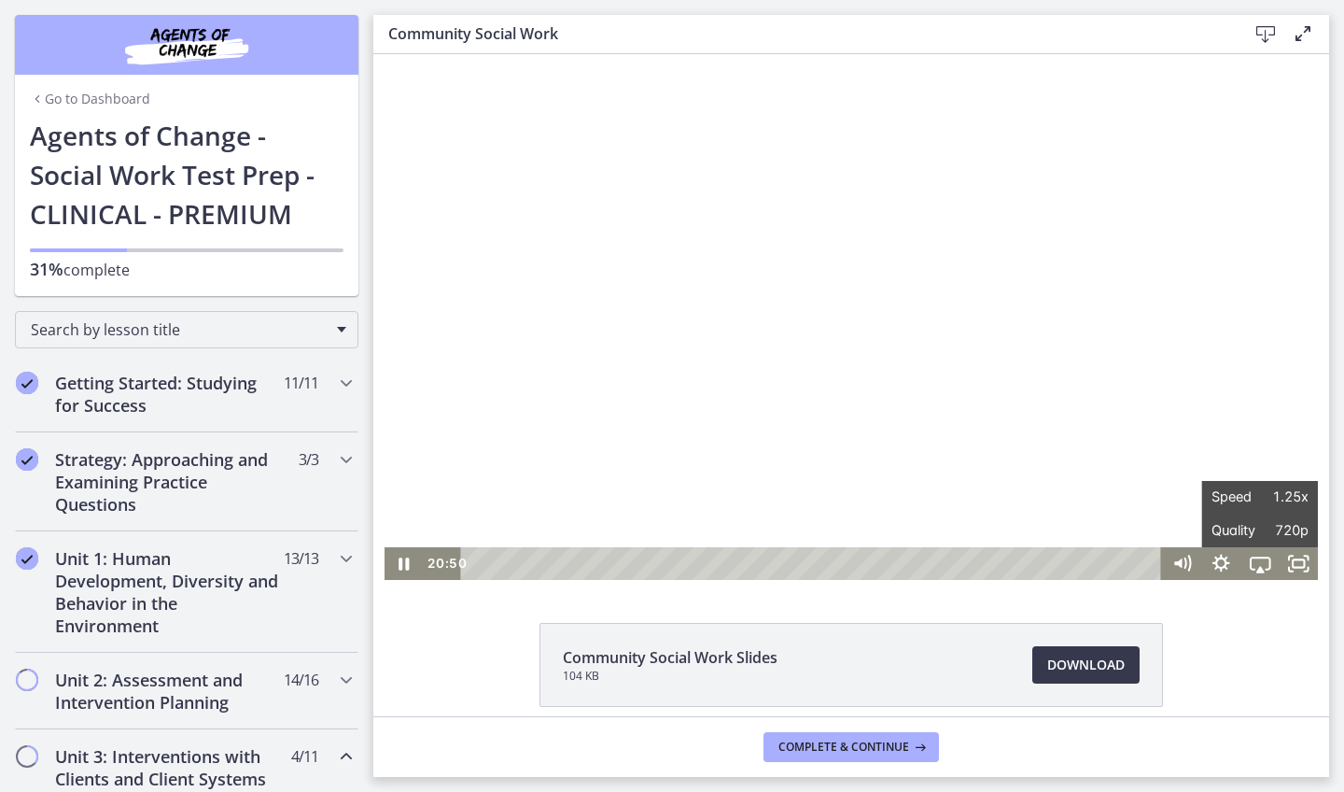
click at [1243, 431] on div at bounding box center [852, 316] width 934 height 525
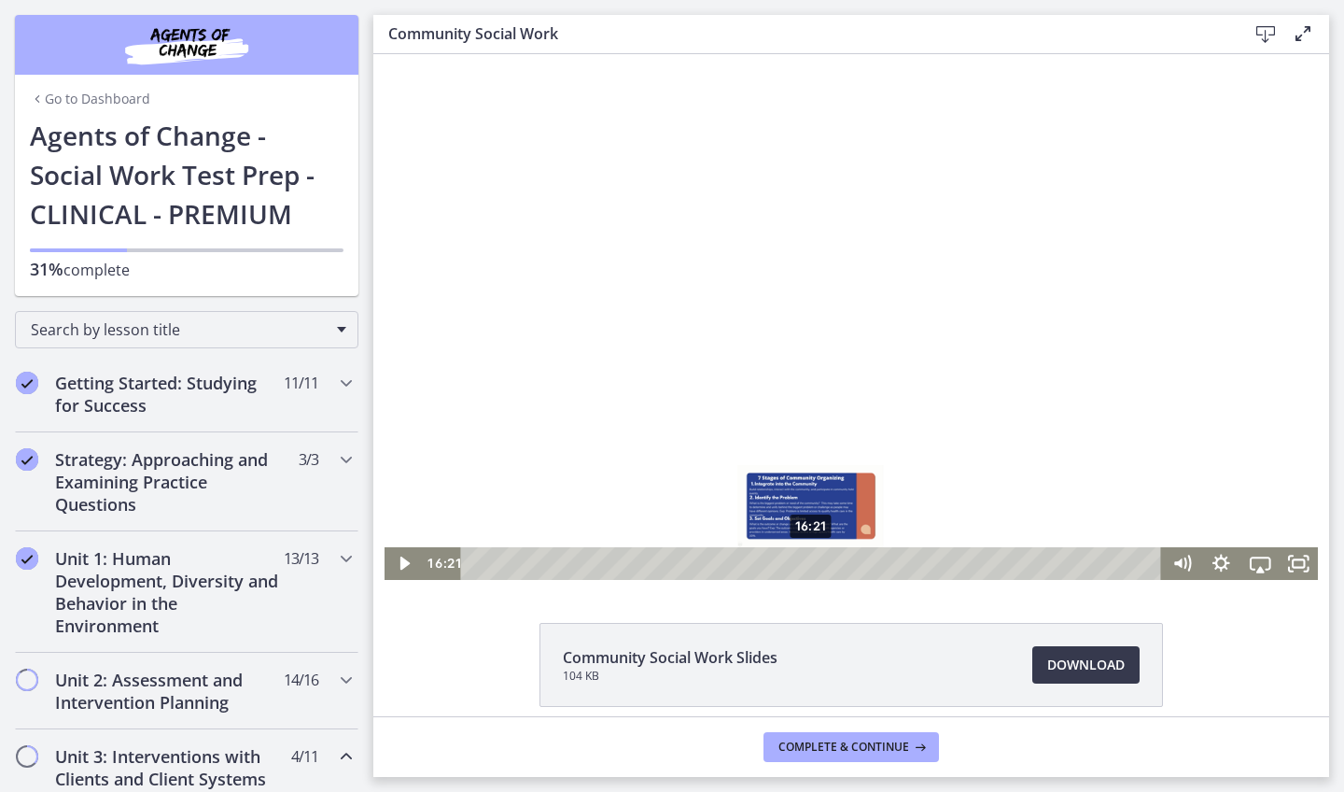
click at [811, 567] on div "16:21" at bounding box center [814, 563] width 678 height 33
click at [1214, 567] on icon "Show settings menu" at bounding box center [1220, 563] width 39 height 33
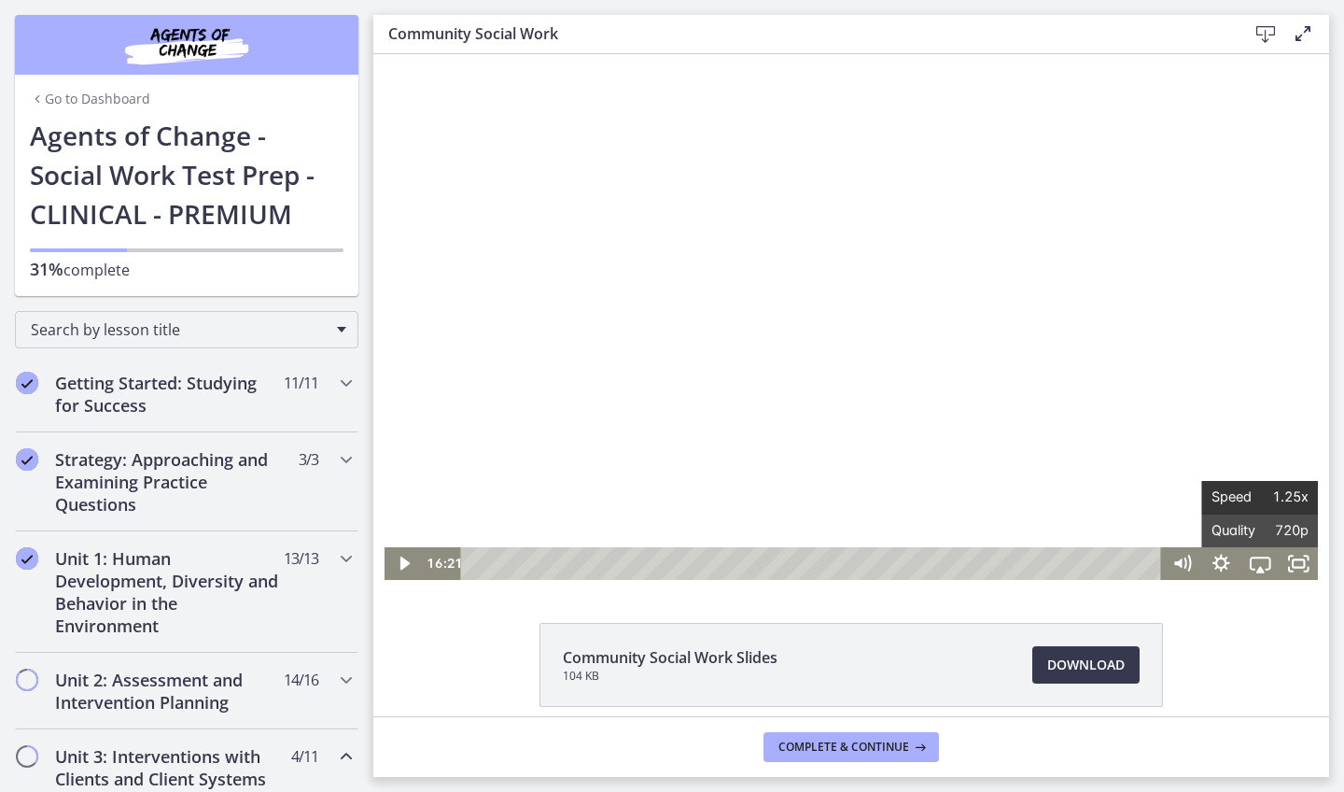
click at [1241, 502] on span "Speed" at bounding box center [1236, 497] width 49 height 33
click at [1223, 559] on icon "Show settings menu" at bounding box center [1221, 563] width 18 height 18
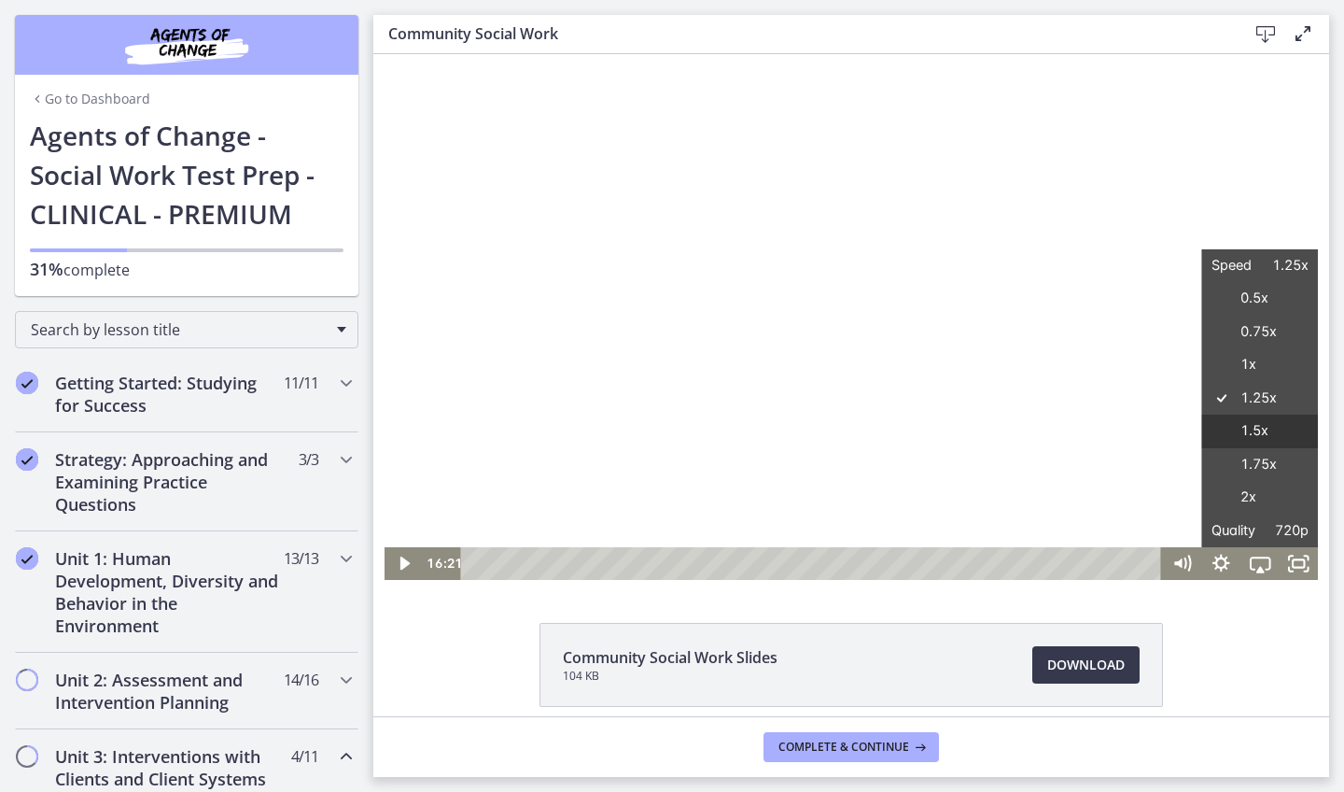
click at [1258, 427] on label "1.5x" at bounding box center [1259, 431] width 117 height 34
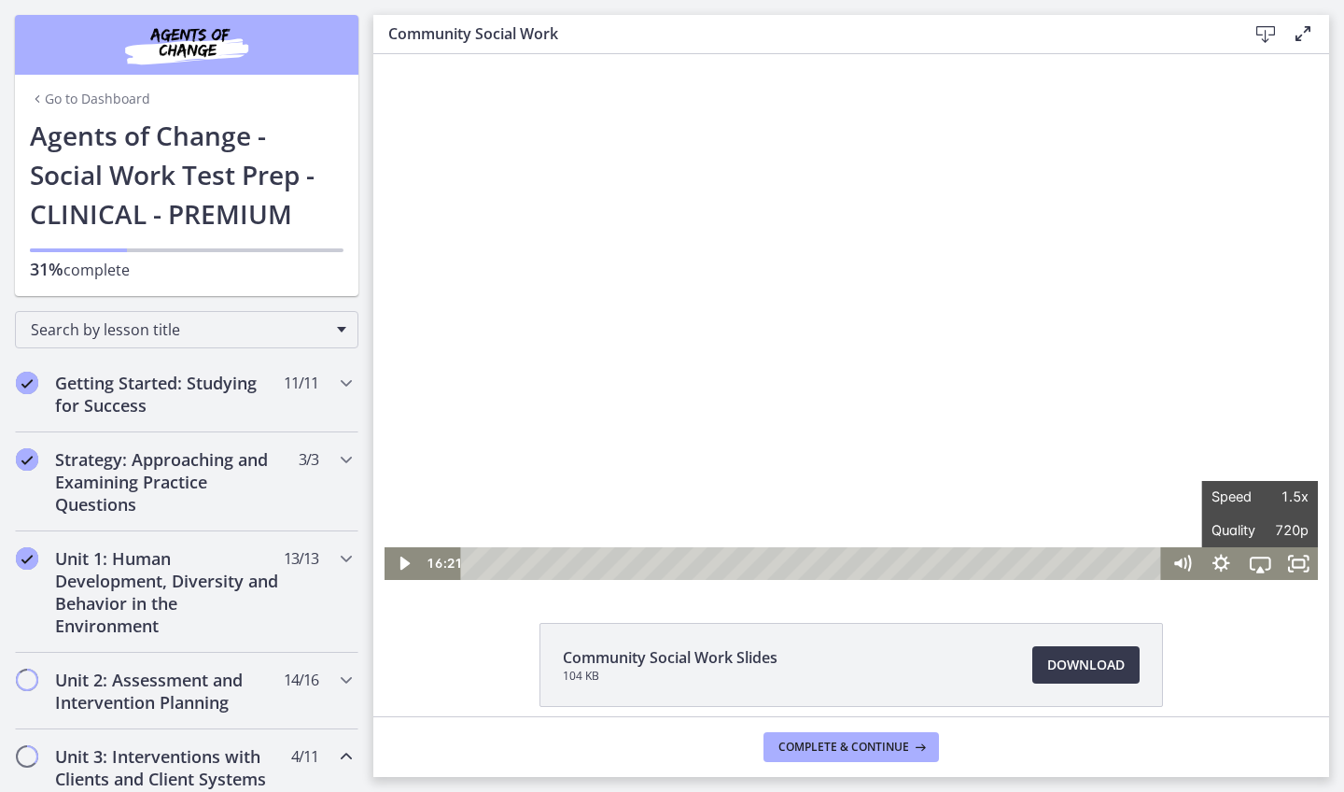
click at [576, 517] on div at bounding box center [852, 316] width 934 height 525
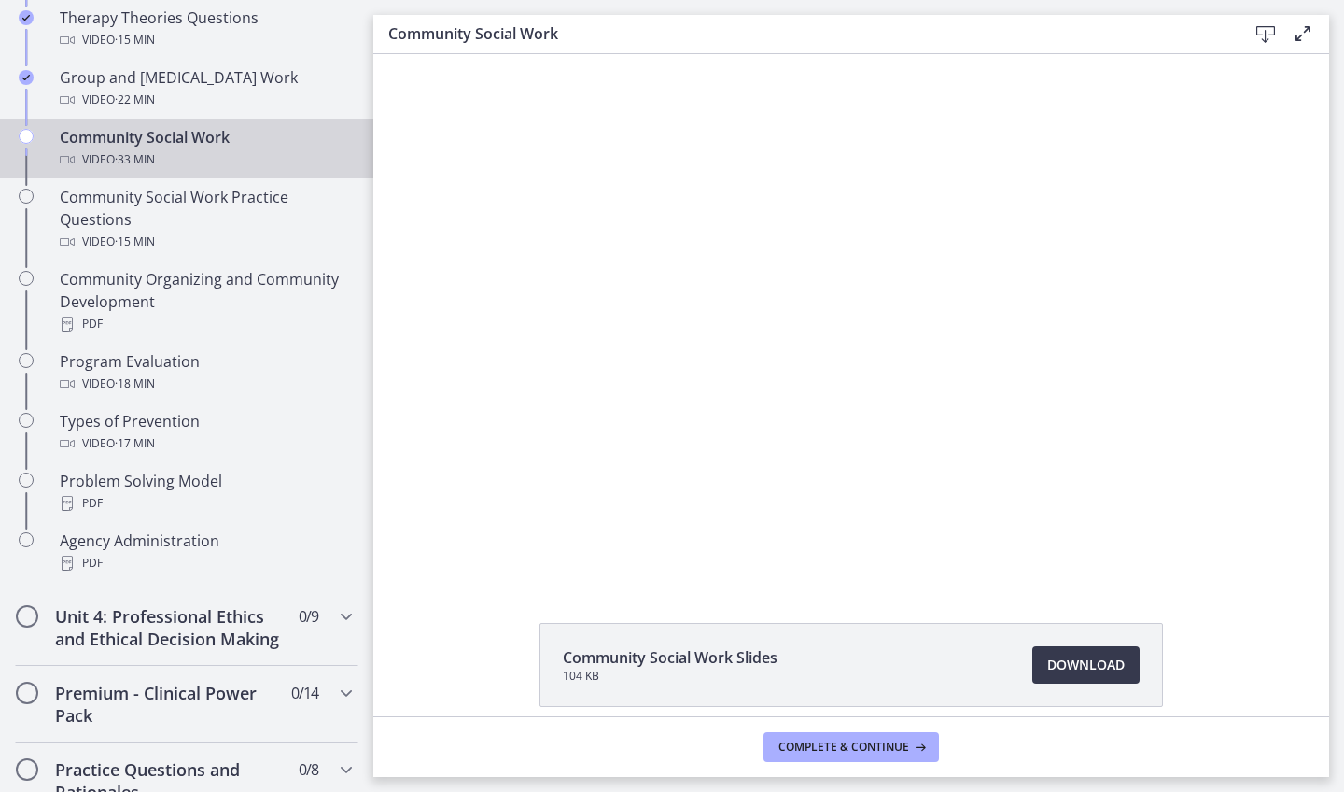
scroll to position [1022, 0]
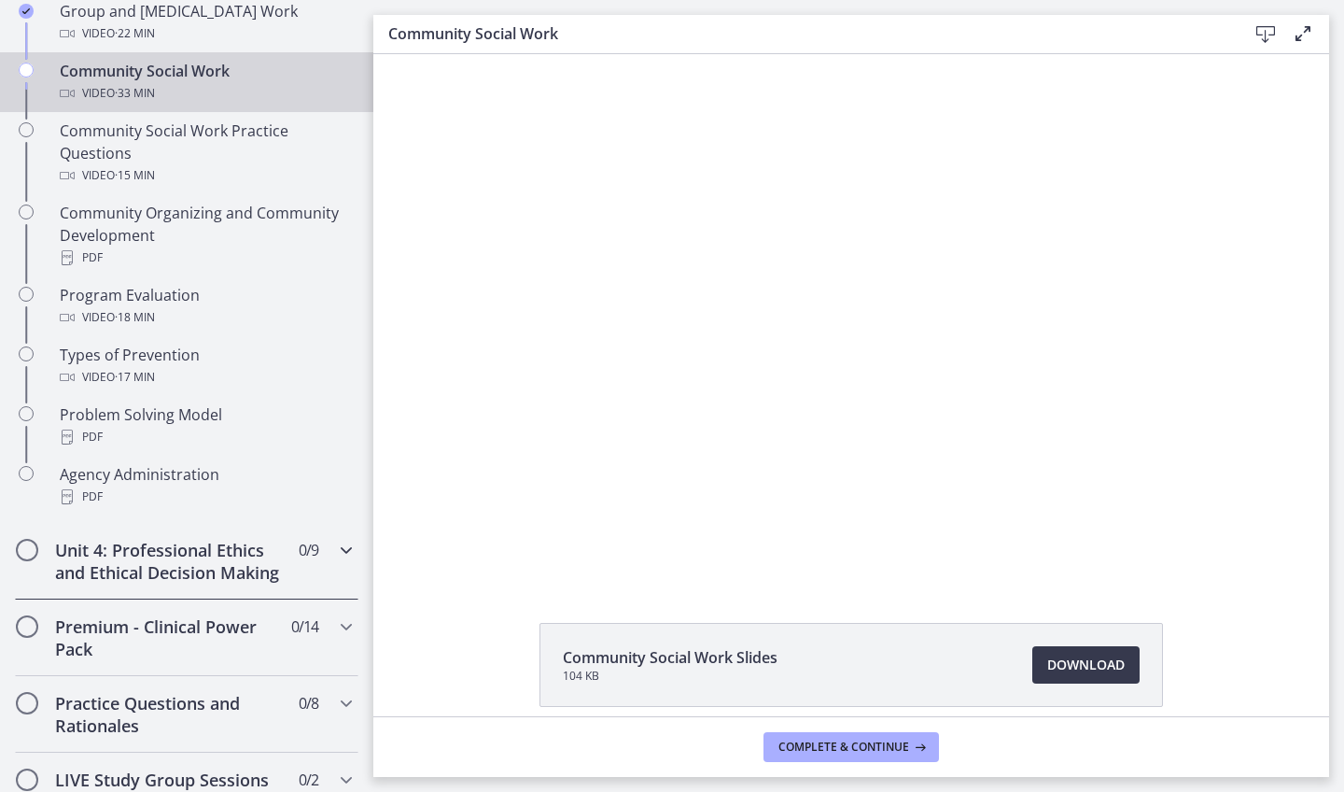
click at [231, 553] on h2 "Unit 4: Professional Ethics and Ethical Decision Making" at bounding box center [169, 561] width 228 height 45
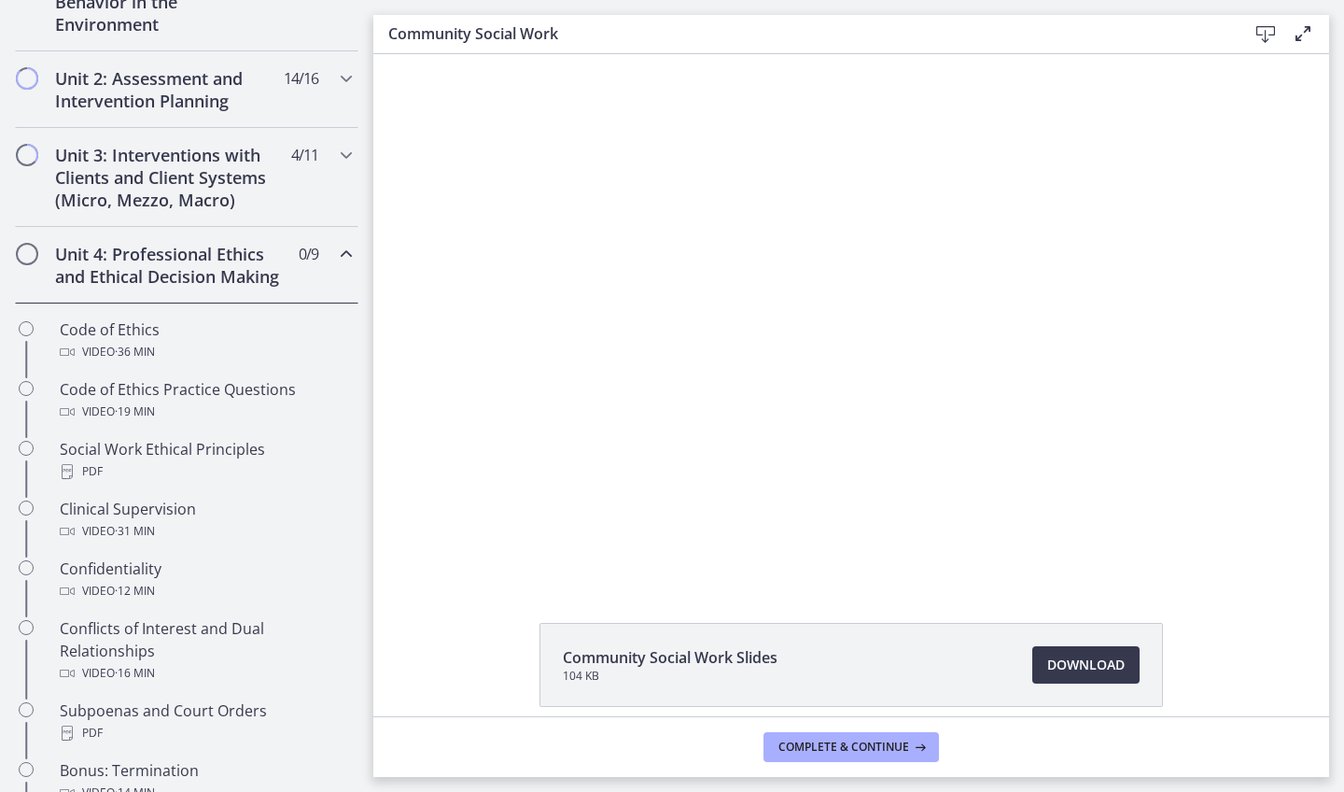
scroll to position [595, 0]
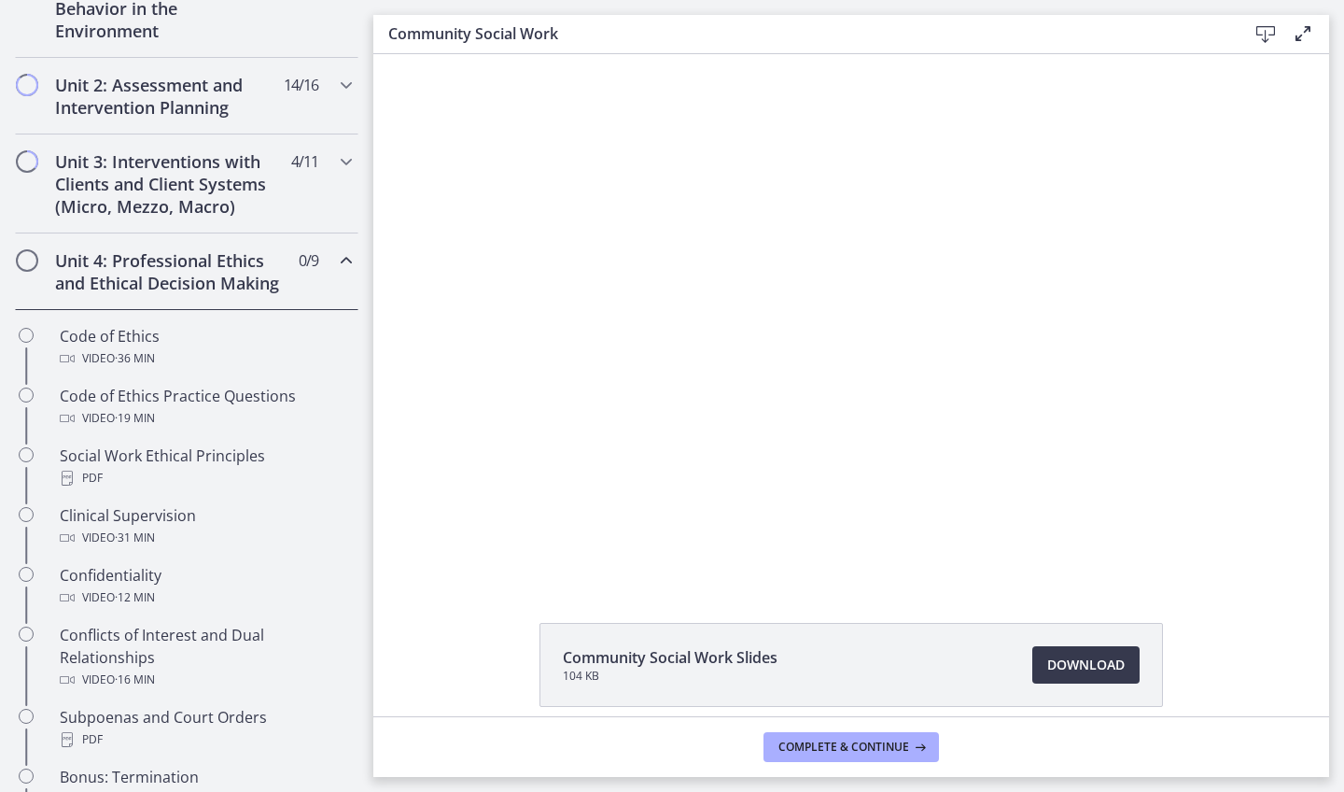
click at [309, 301] on div "Unit 4: Professional Ethics and Ethical Decision Making 0 / 9 Completed" at bounding box center [186, 271] width 343 height 77
click at [332, 265] on div "Unit 4: Professional Ethics and Ethical Decision Making 0 / 9 Completed" at bounding box center [186, 271] width 343 height 77
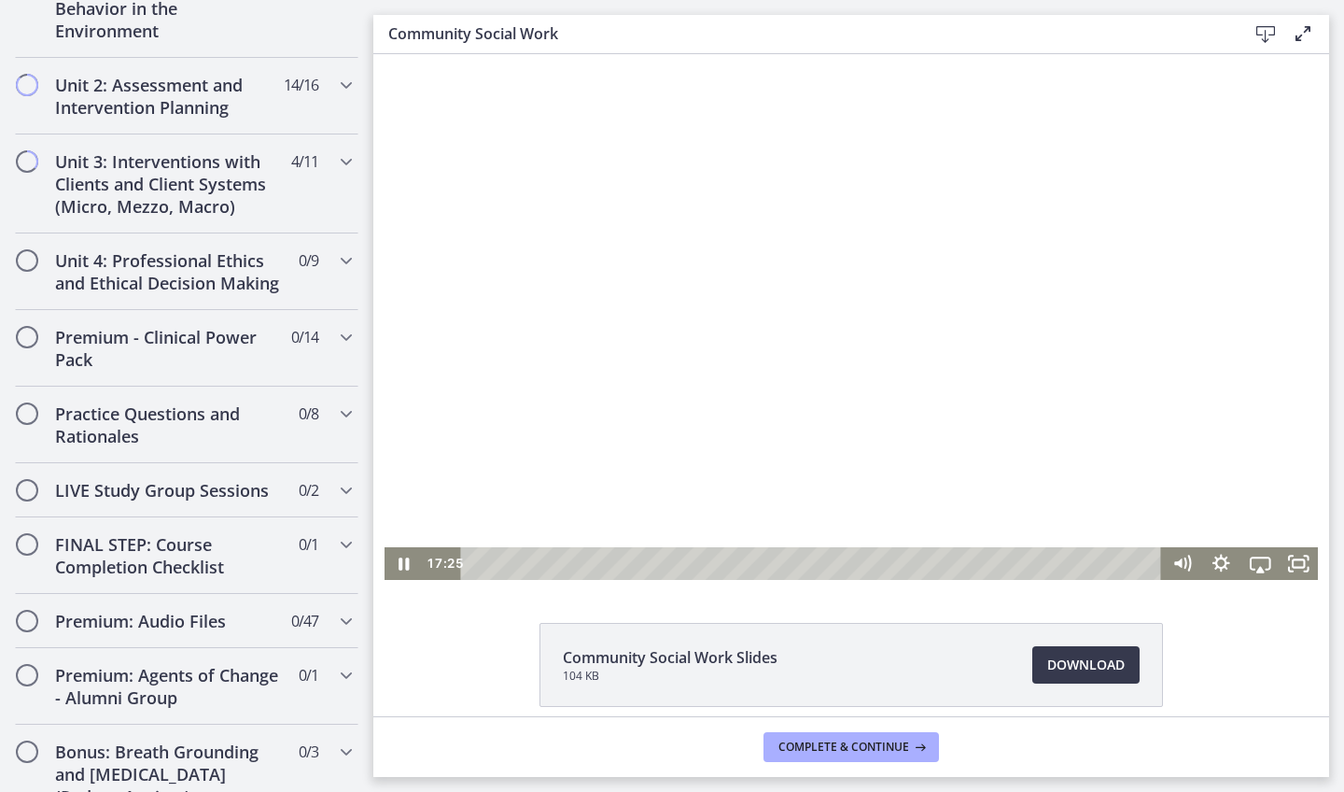
click at [663, 317] on div at bounding box center [852, 316] width 934 height 525
